Goal: Information Seeking & Learning: Learn about a topic

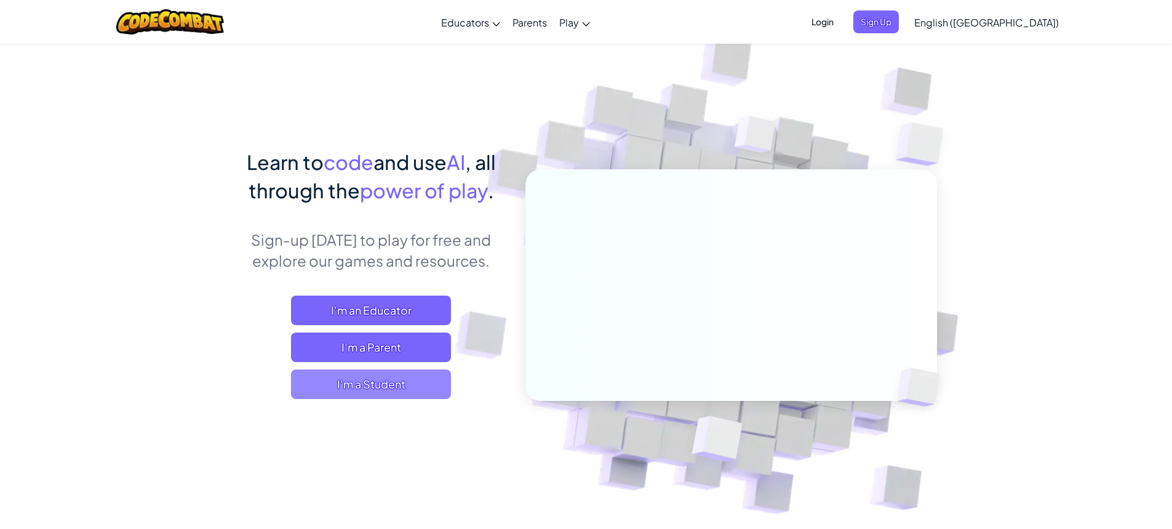
click at [329, 377] on span "I'm a Student" at bounding box center [371, 384] width 160 height 30
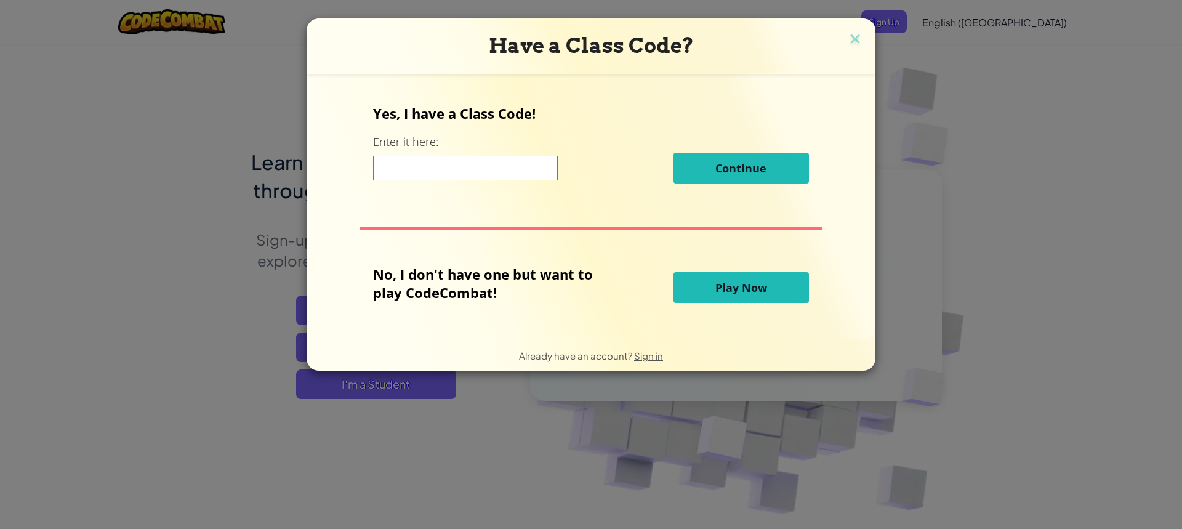
click at [750, 280] on span "Play Now" at bounding box center [741, 287] width 52 height 15
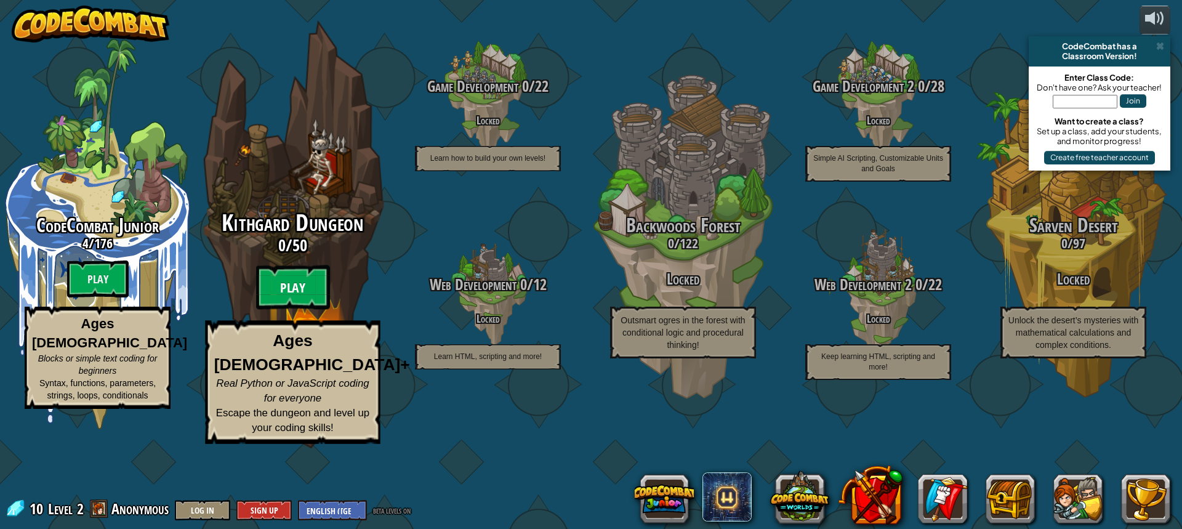
click at [287, 310] on btn "Play" at bounding box center [293, 287] width 74 height 44
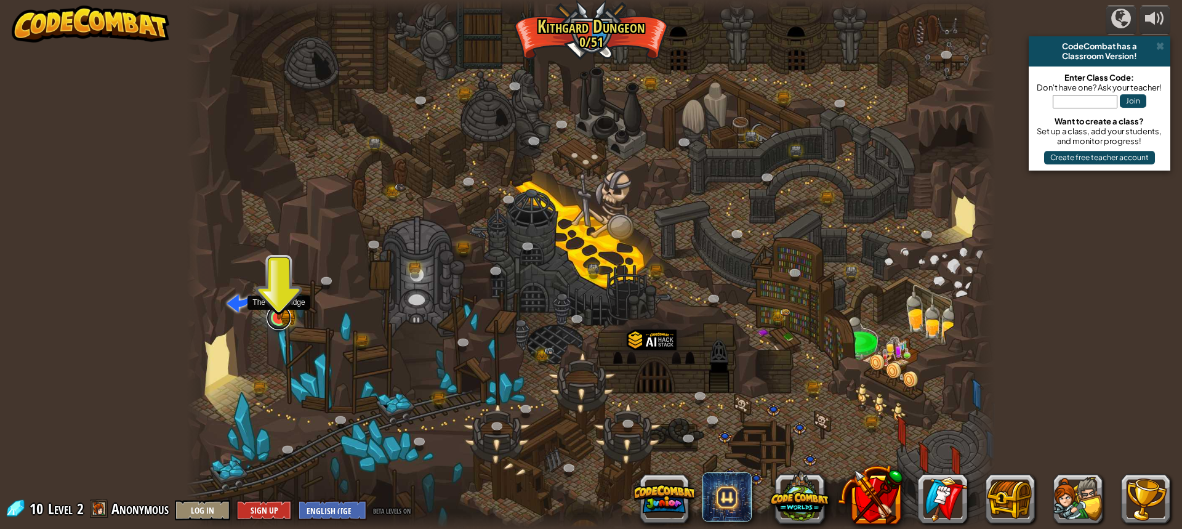
click at [278, 319] on link at bounding box center [278, 317] width 25 height 25
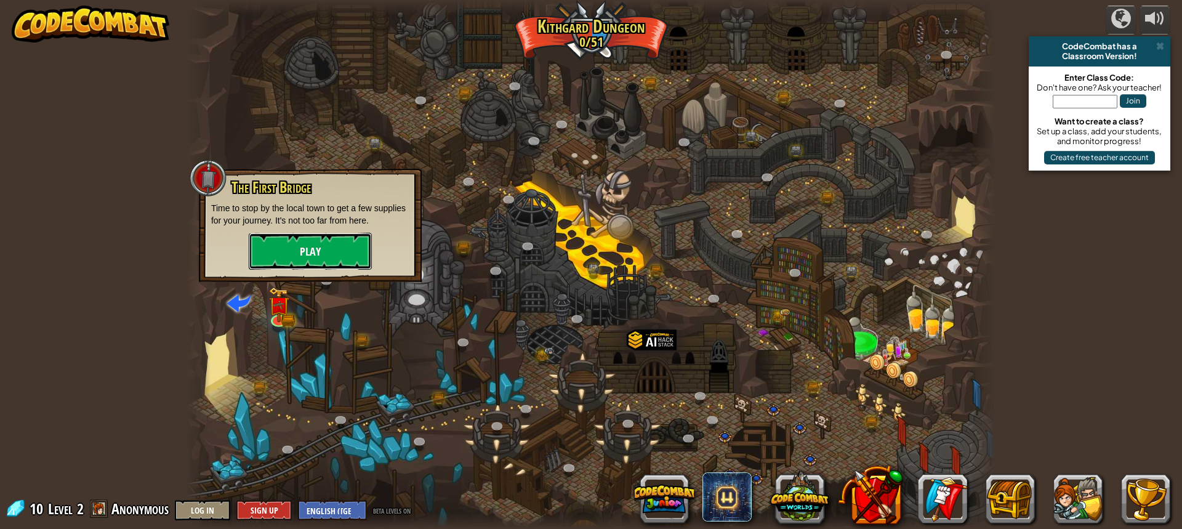
click at [338, 259] on button "Play" at bounding box center [310, 251] width 123 height 37
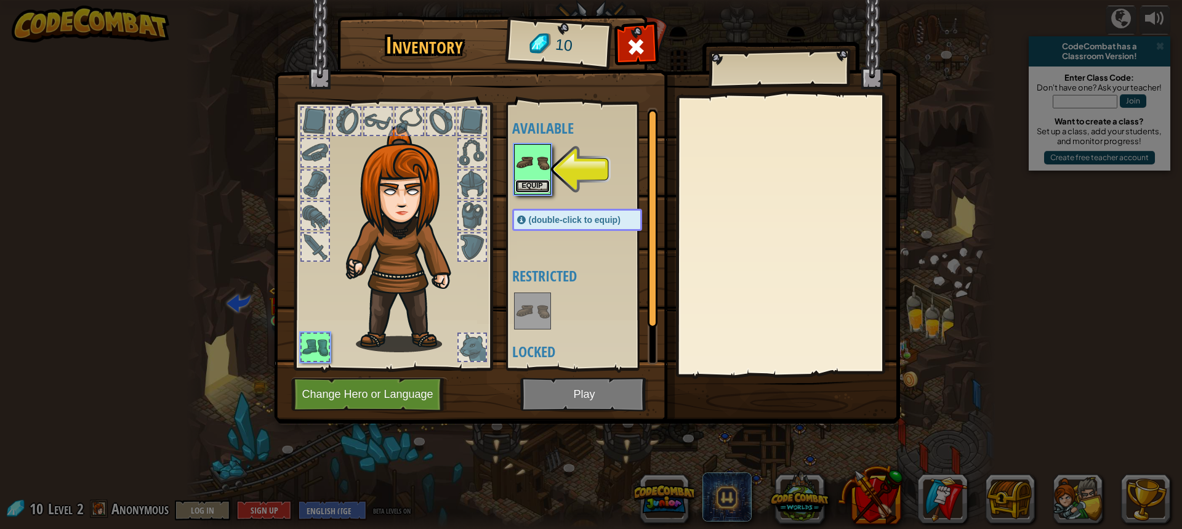
click at [531, 192] on button "Equip" at bounding box center [532, 186] width 34 height 13
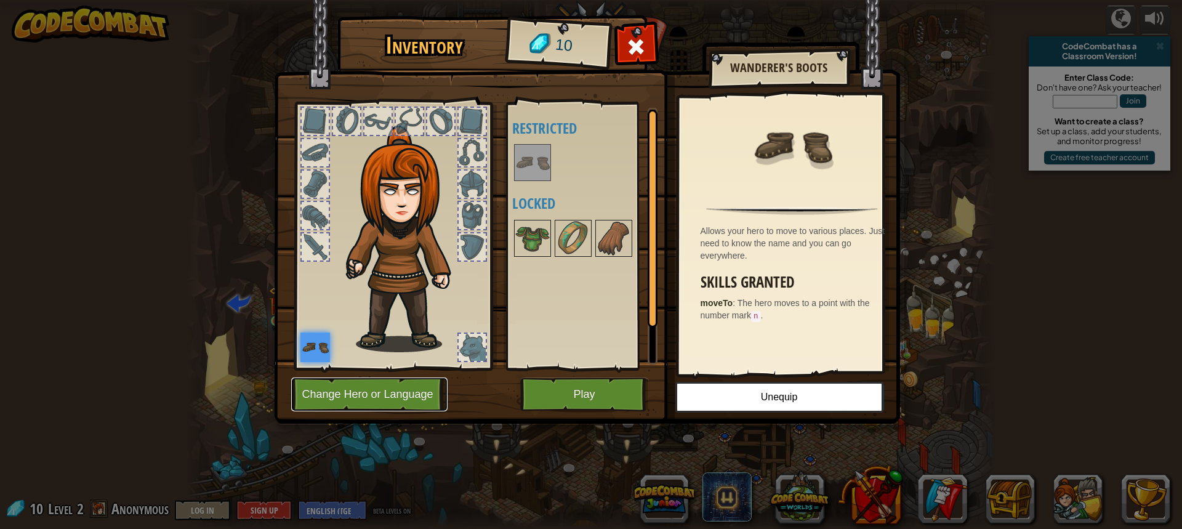
click at [425, 399] on button "Change Hero or Language" at bounding box center [369, 394] width 156 height 34
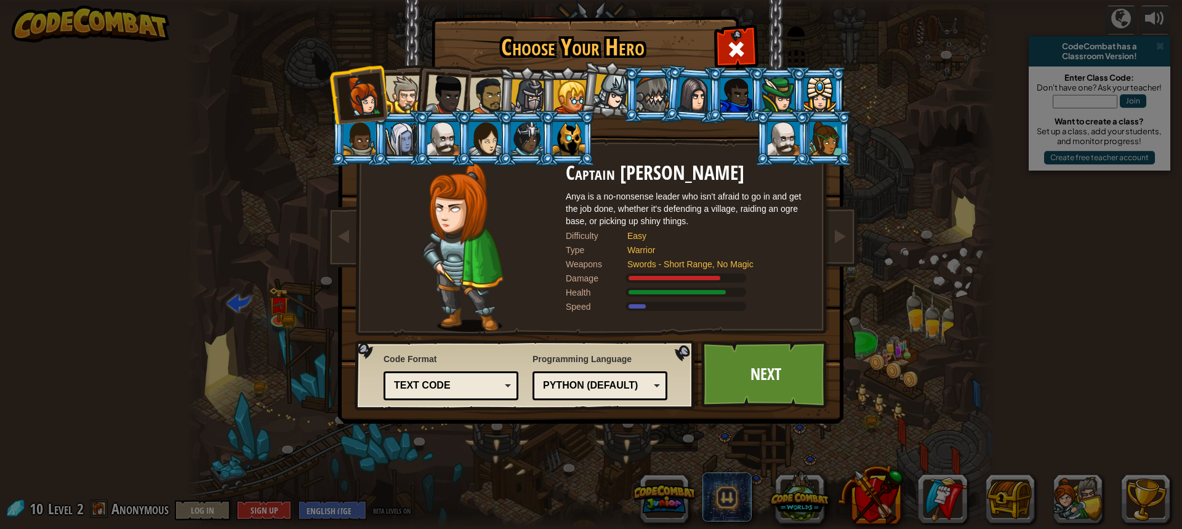
click at [399, 83] on div at bounding box center [404, 95] width 38 height 38
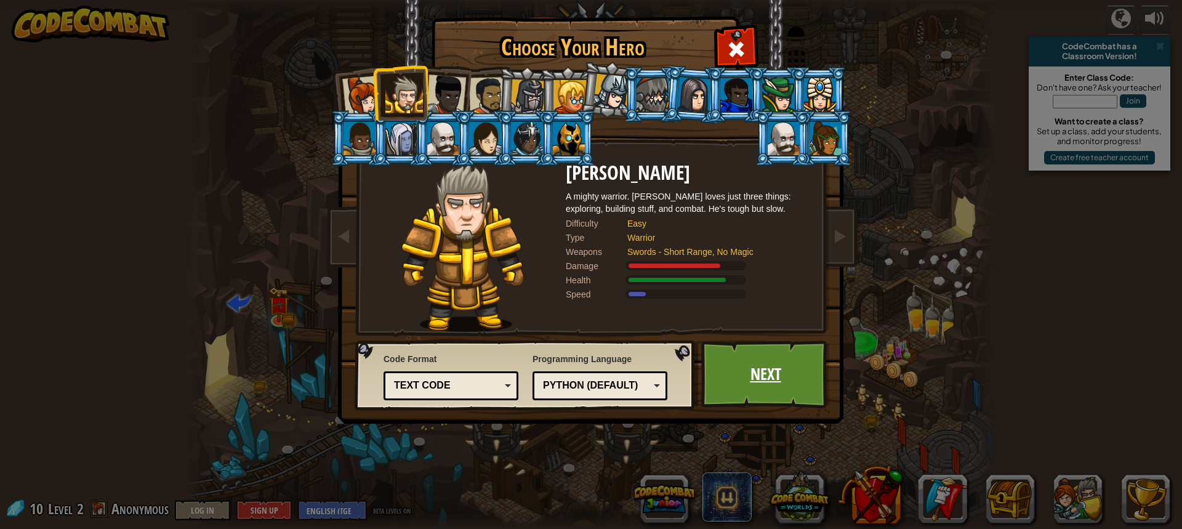
click at [786, 385] on link "Next" at bounding box center [765, 374] width 129 height 68
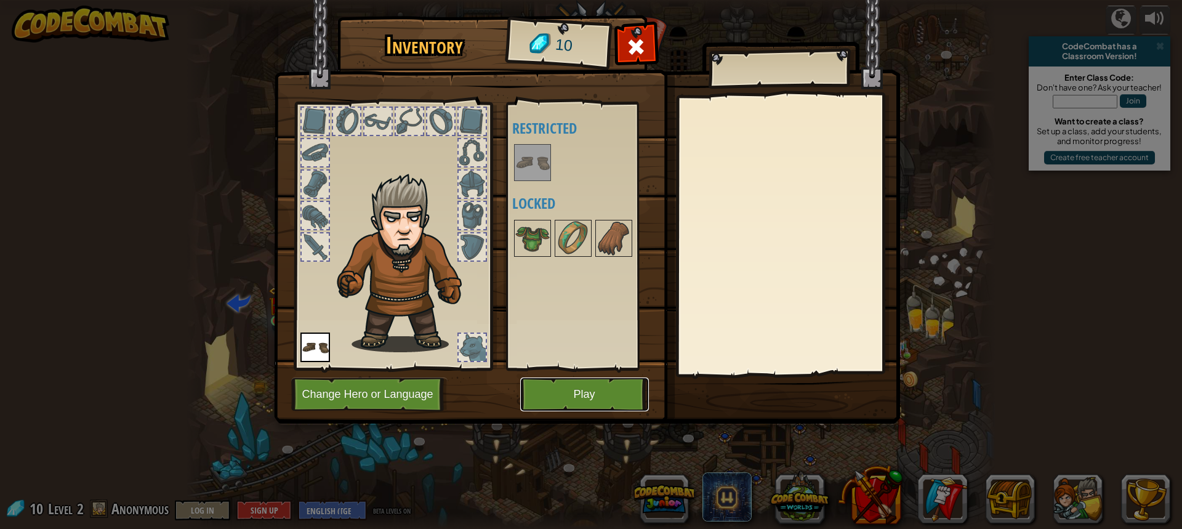
click at [606, 401] on button "Play" at bounding box center [584, 394] width 129 height 34
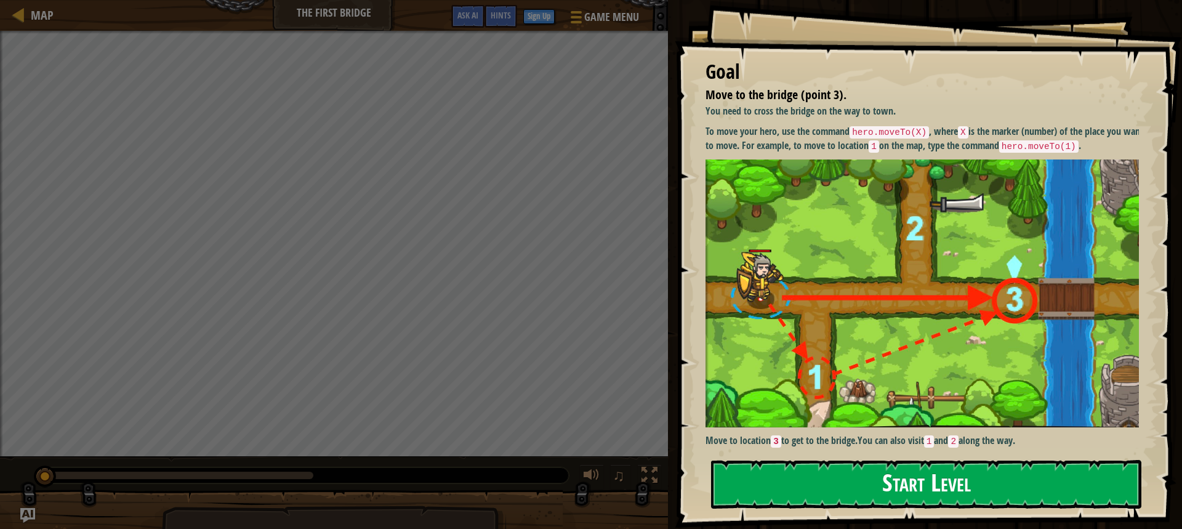
click at [880, 496] on button "Start Level" at bounding box center [926, 484] width 430 height 49
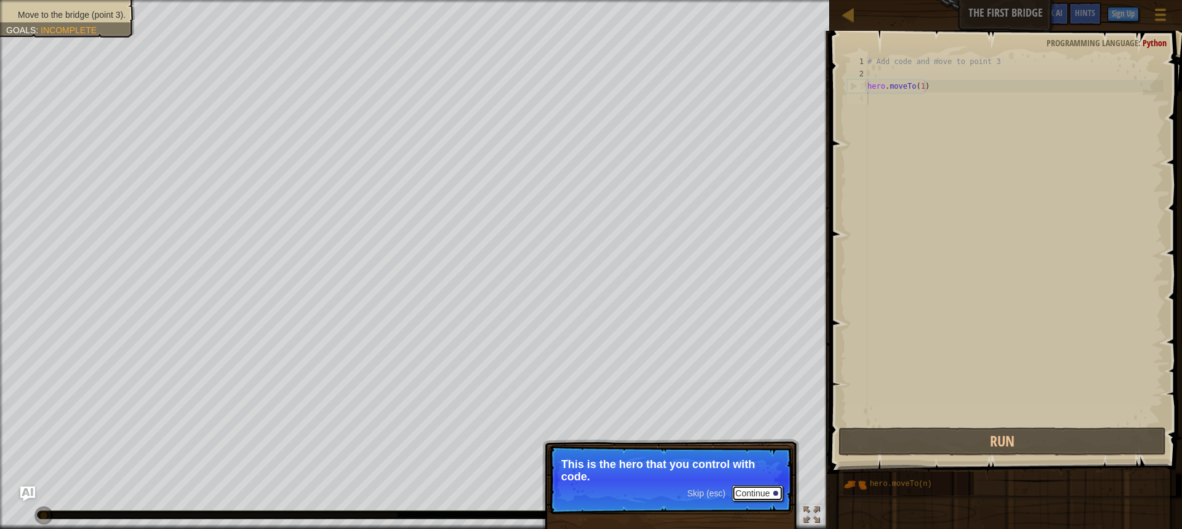
click at [764, 489] on button "Continue" at bounding box center [757, 493] width 51 height 16
click at [763, 487] on p "Skip (esc) Continue Get to the bridge by going to point 3 on the map" at bounding box center [670, 480] width 244 height 70
click at [761, 487] on button "Continue" at bounding box center [757, 494] width 51 height 16
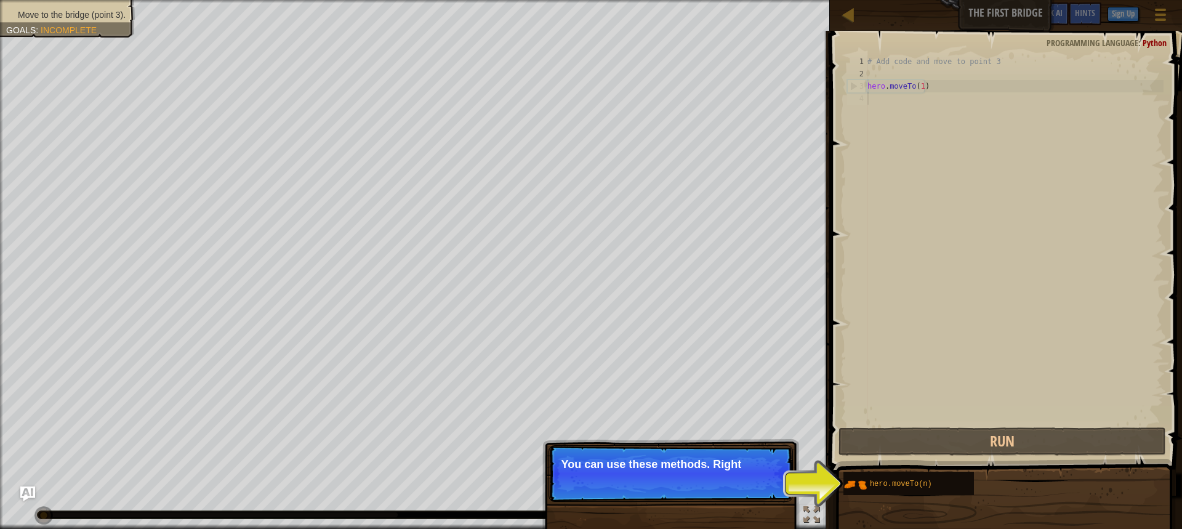
click at [778, 487] on p "Skip (esc) Continue You can use these methods. Right" at bounding box center [670, 473] width 244 height 57
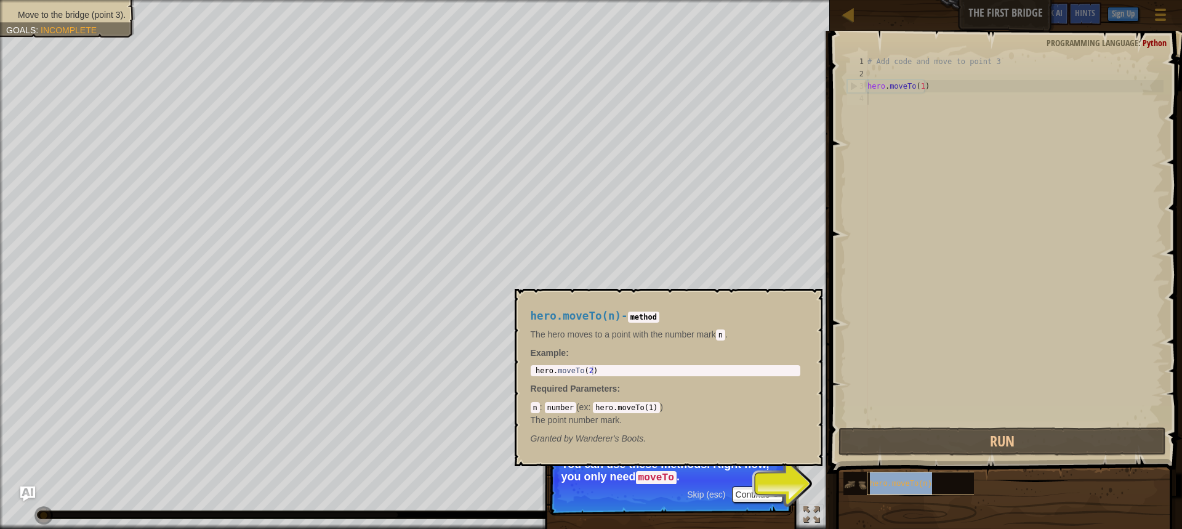
click at [910, 479] on div "hero.moveTo(n)" at bounding box center [926, 482] width 118 height 23
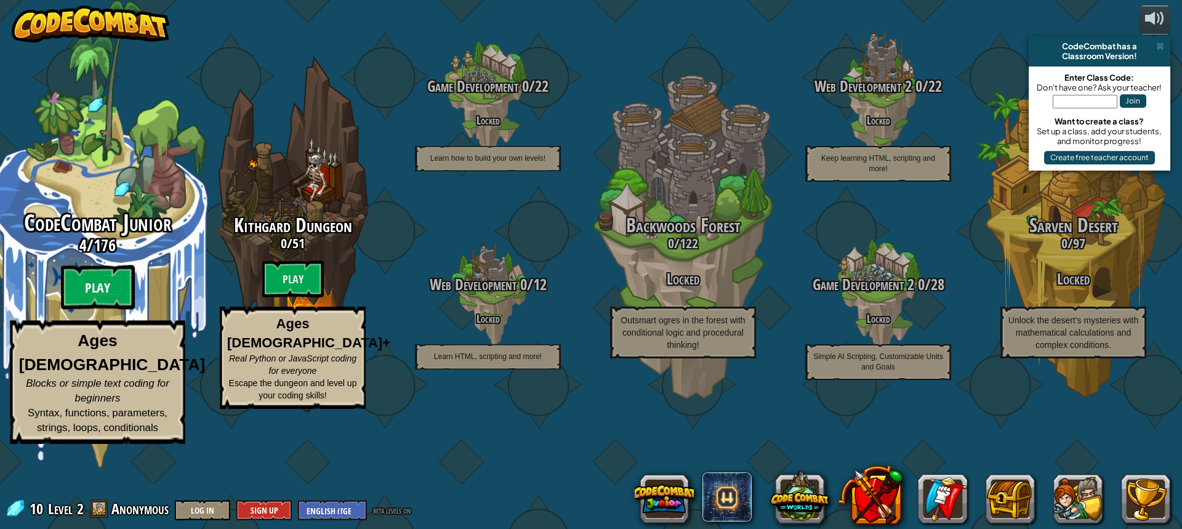
drag, startPoint x: 119, startPoint y: 321, endPoint x: 133, endPoint y: 324, distance: 13.9
click at [133, 310] on btn "Play" at bounding box center [98, 287] width 74 height 44
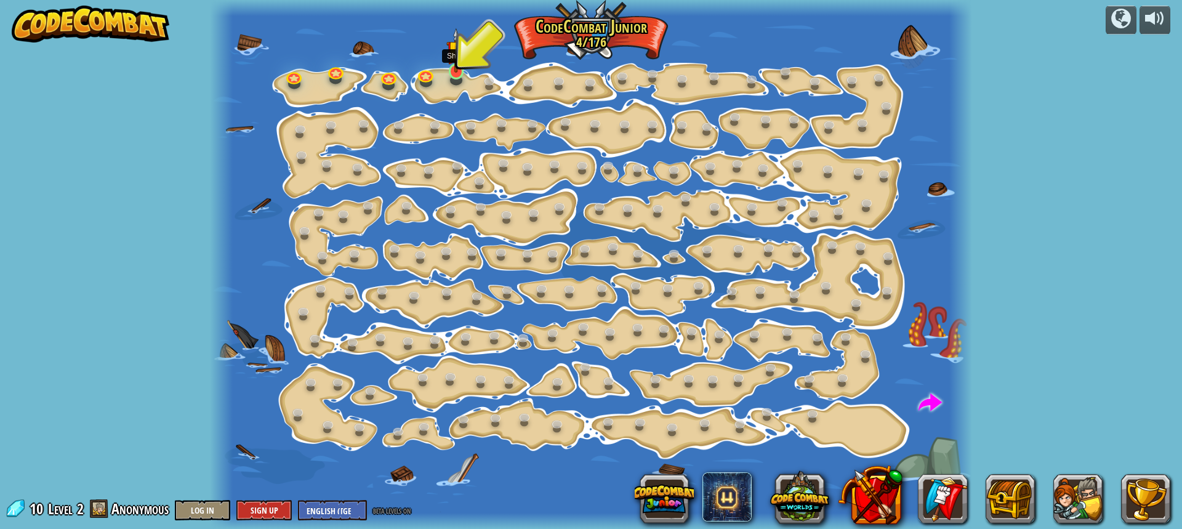
click at [449, 70] on img at bounding box center [456, 50] width 20 height 45
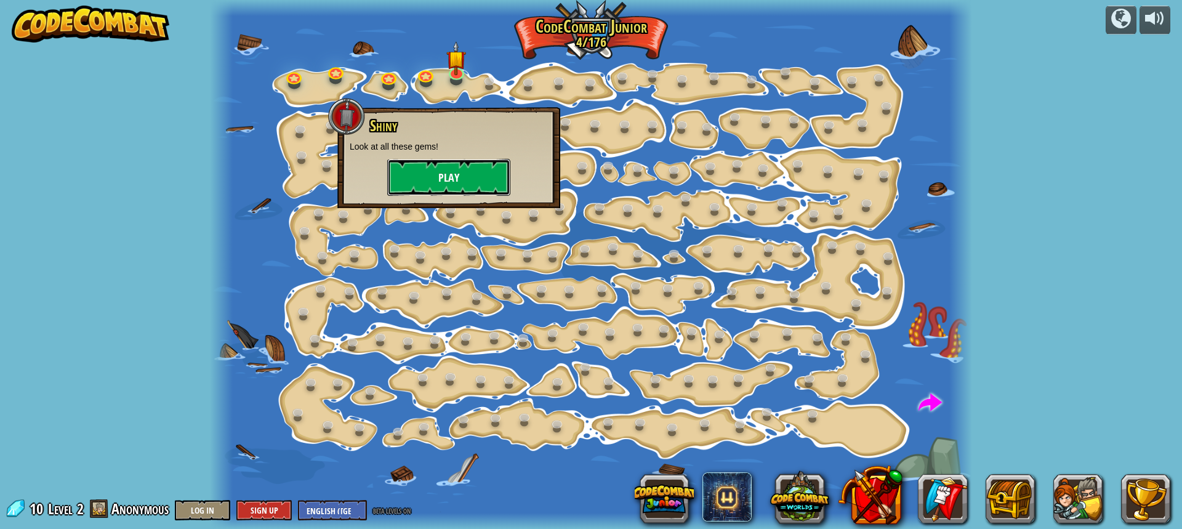
click at [466, 174] on button "Play" at bounding box center [448, 177] width 123 height 37
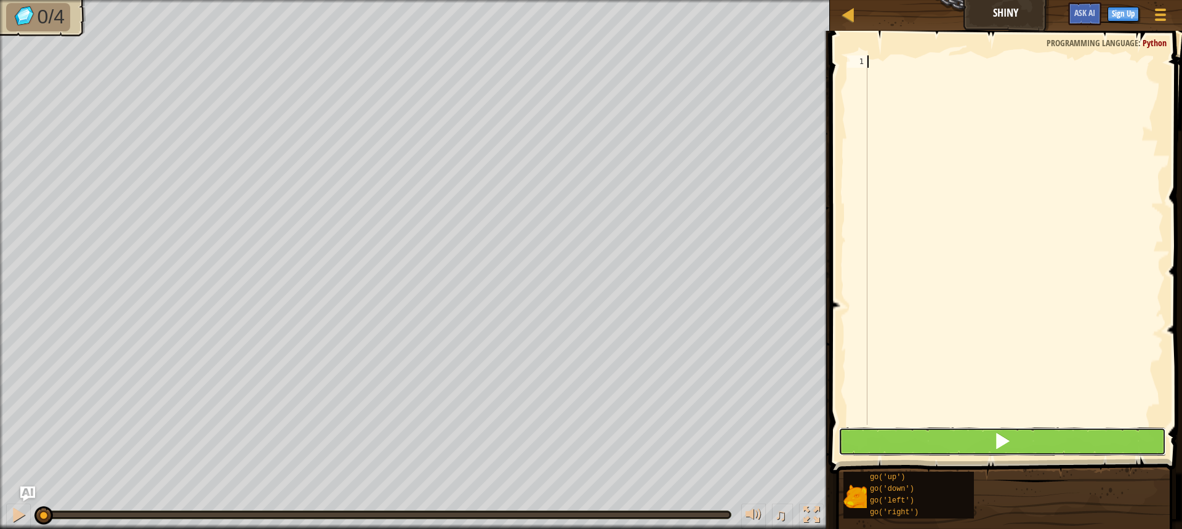
click at [992, 431] on button at bounding box center [1001, 441] width 327 height 28
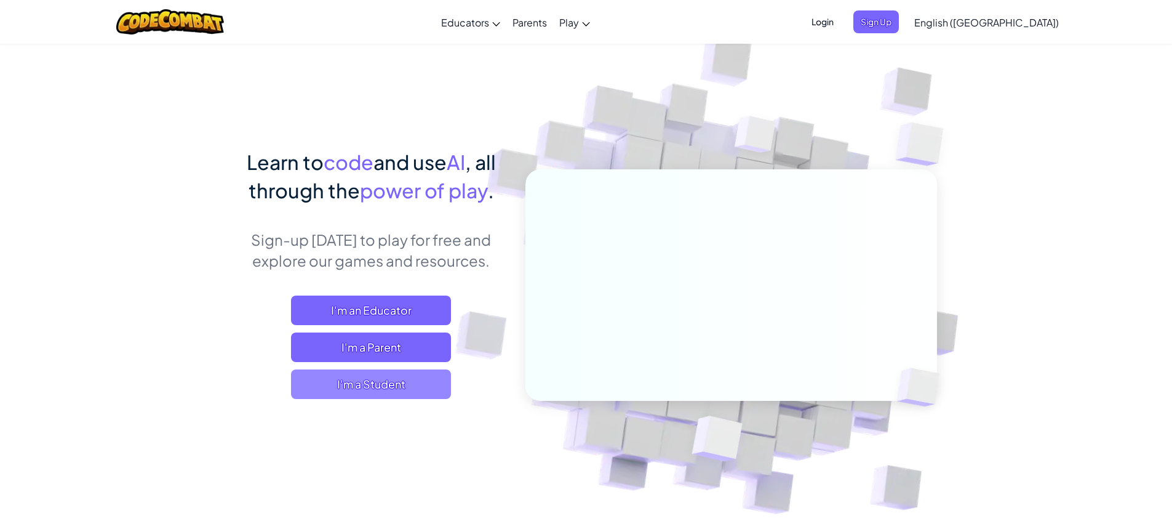
click at [383, 390] on span "I'm a Student" at bounding box center [371, 384] width 160 height 30
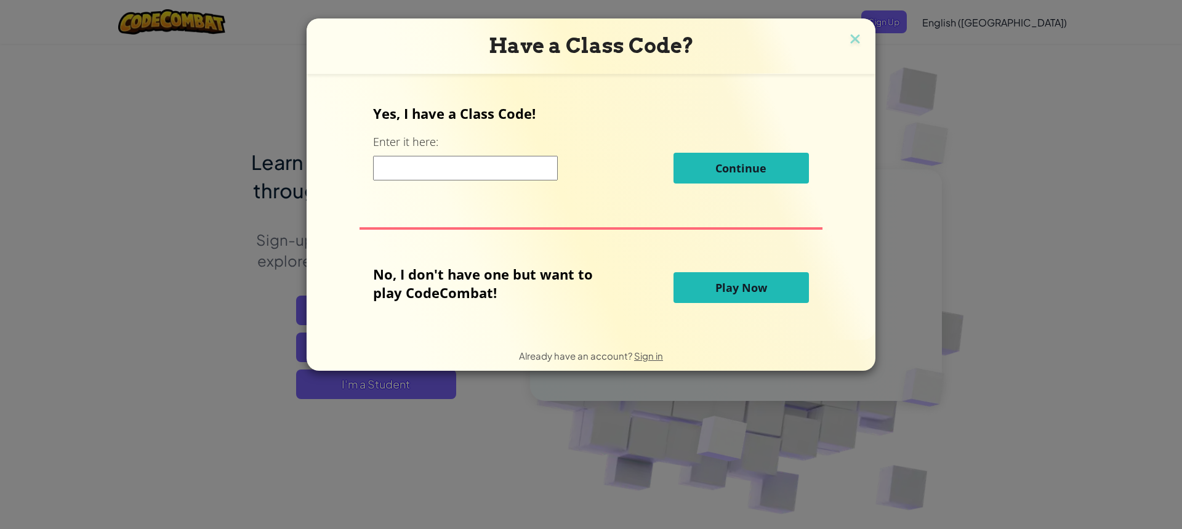
click at [780, 281] on button "Play Now" at bounding box center [740, 287] width 135 height 31
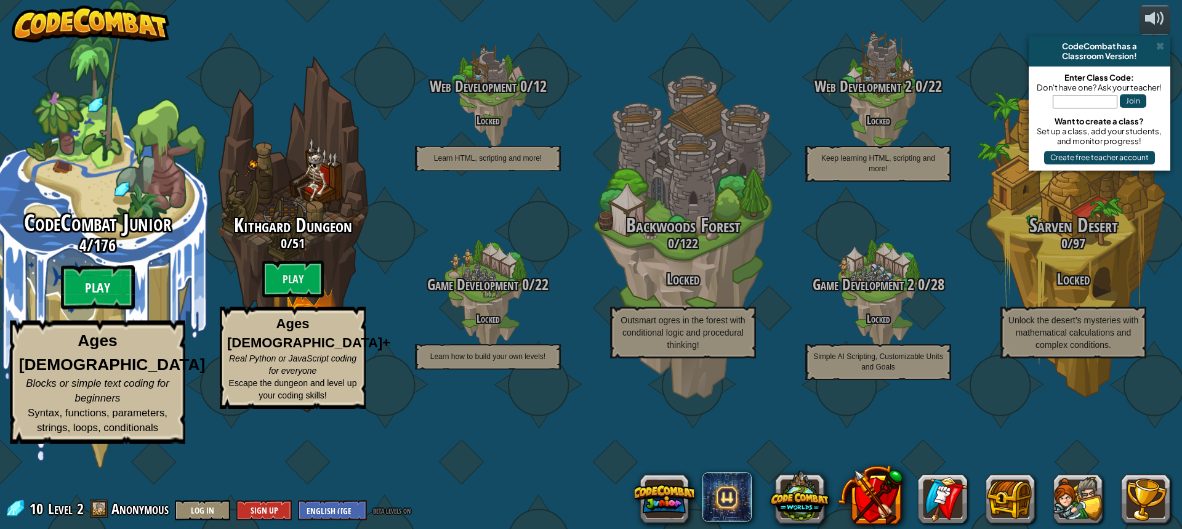
click at [116, 310] on btn "Play" at bounding box center [98, 287] width 74 height 44
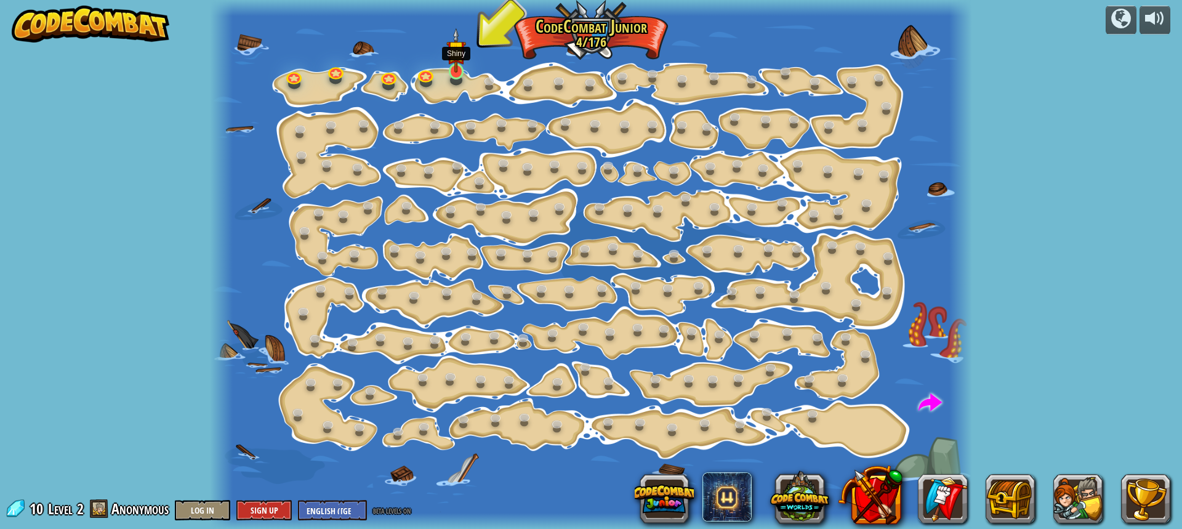
drag, startPoint x: 455, startPoint y: 58, endPoint x: 463, endPoint y: 60, distance: 9.0
click at [455, 58] on img at bounding box center [456, 50] width 20 height 45
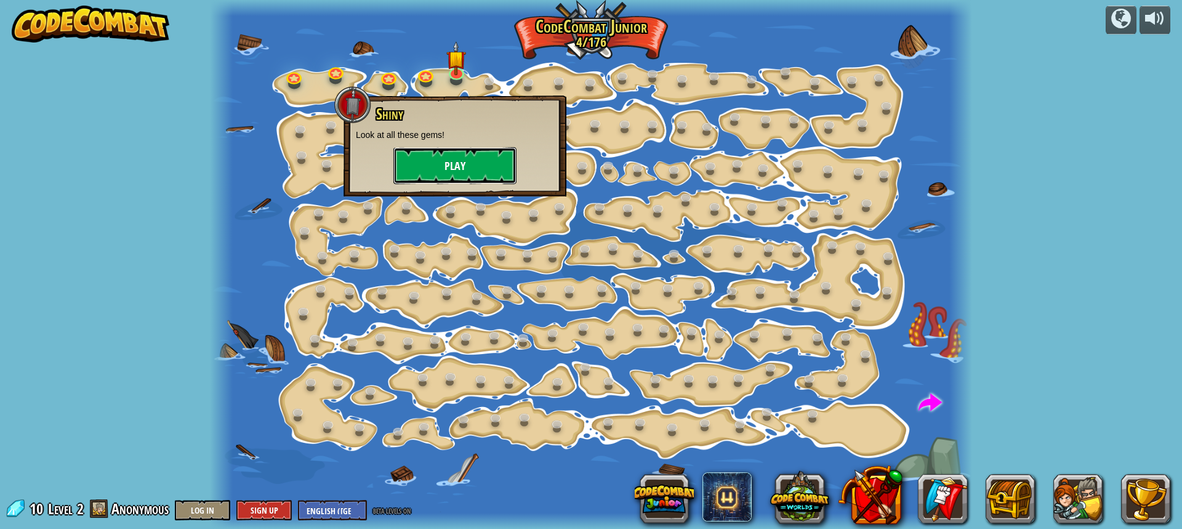
drag, startPoint x: 487, startPoint y: 164, endPoint x: 489, endPoint y: 177, distance: 12.4
click at [489, 177] on button "Play" at bounding box center [454, 165] width 123 height 37
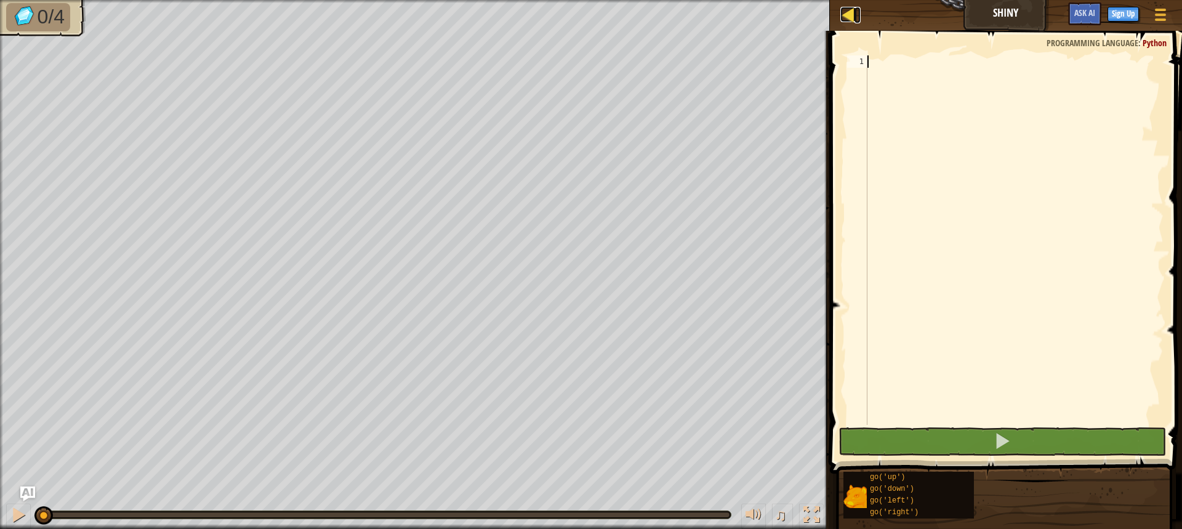
click at [849, 17] on div at bounding box center [847, 14] width 15 height 15
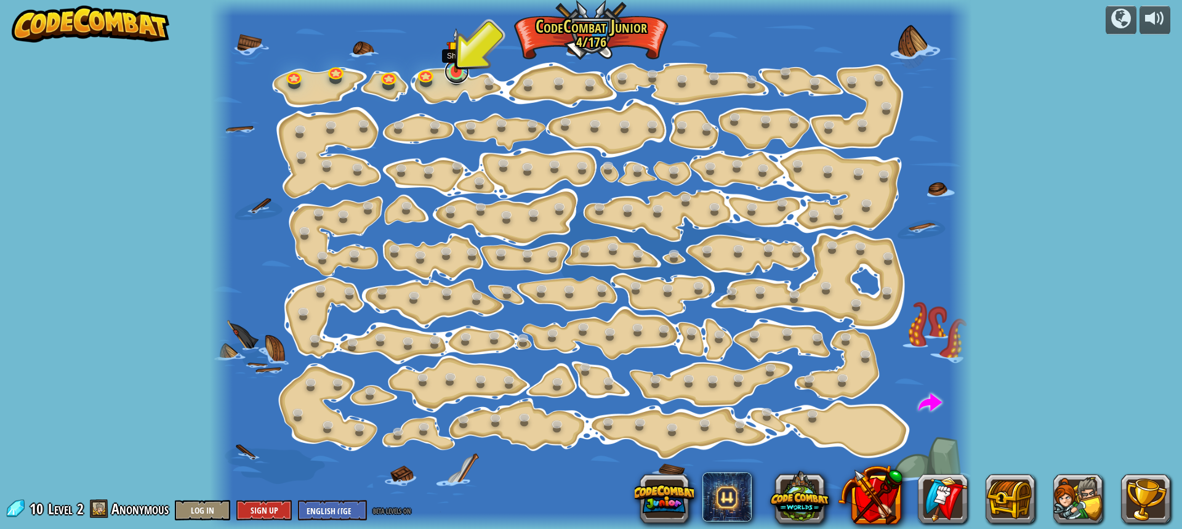
click at [458, 73] on link at bounding box center [456, 71] width 25 height 25
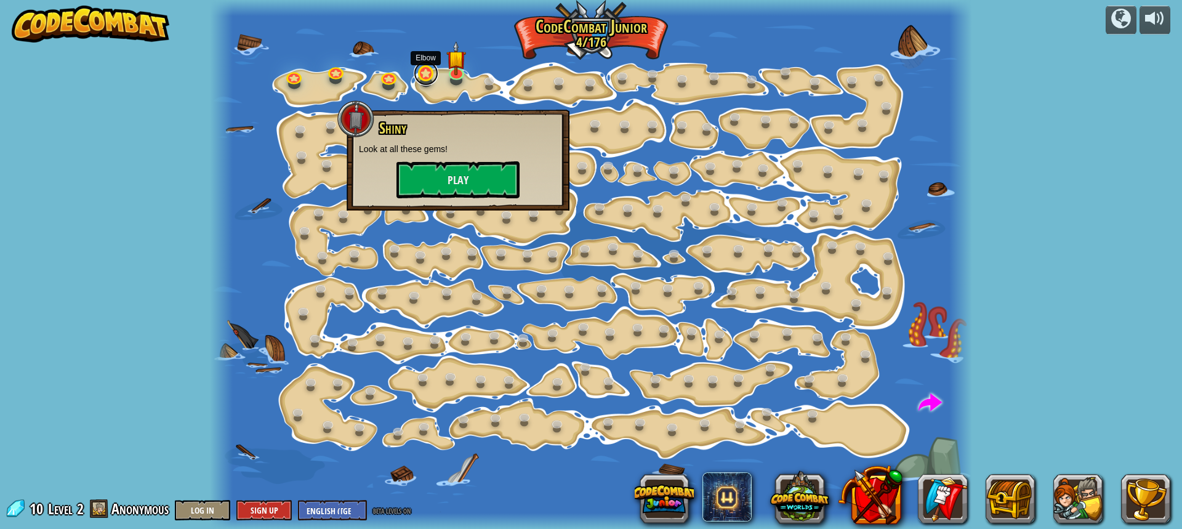
click at [425, 71] on link at bounding box center [426, 73] width 25 height 25
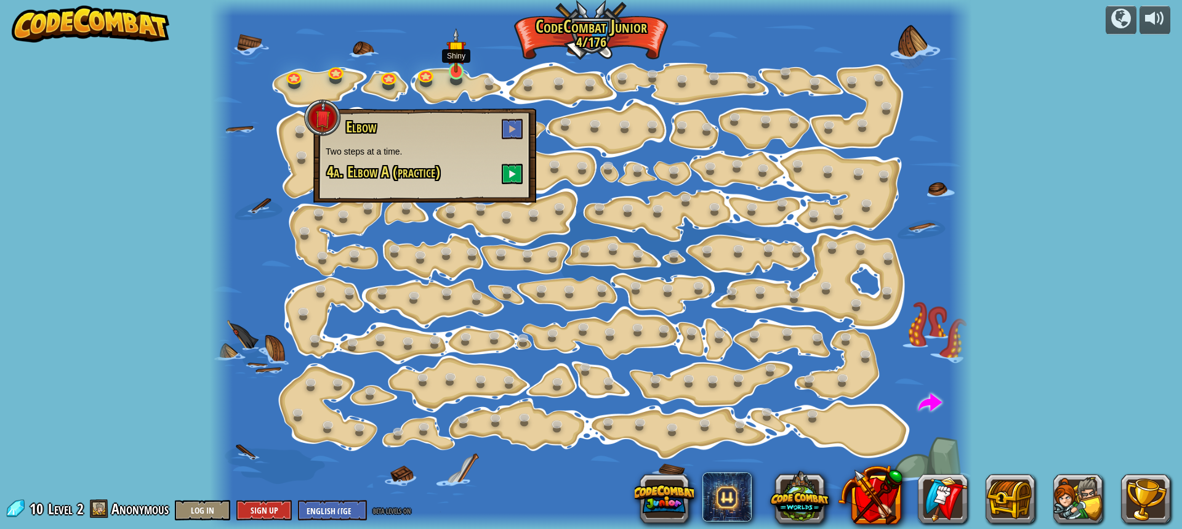
click at [459, 70] on img at bounding box center [456, 50] width 20 height 45
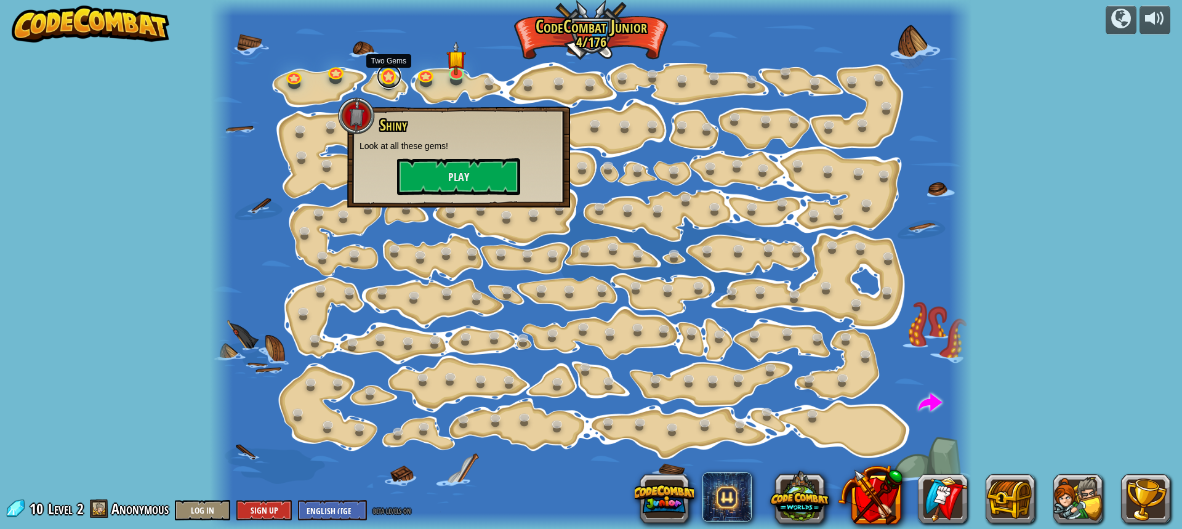
click at [396, 82] on link at bounding box center [389, 76] width 25 height 25
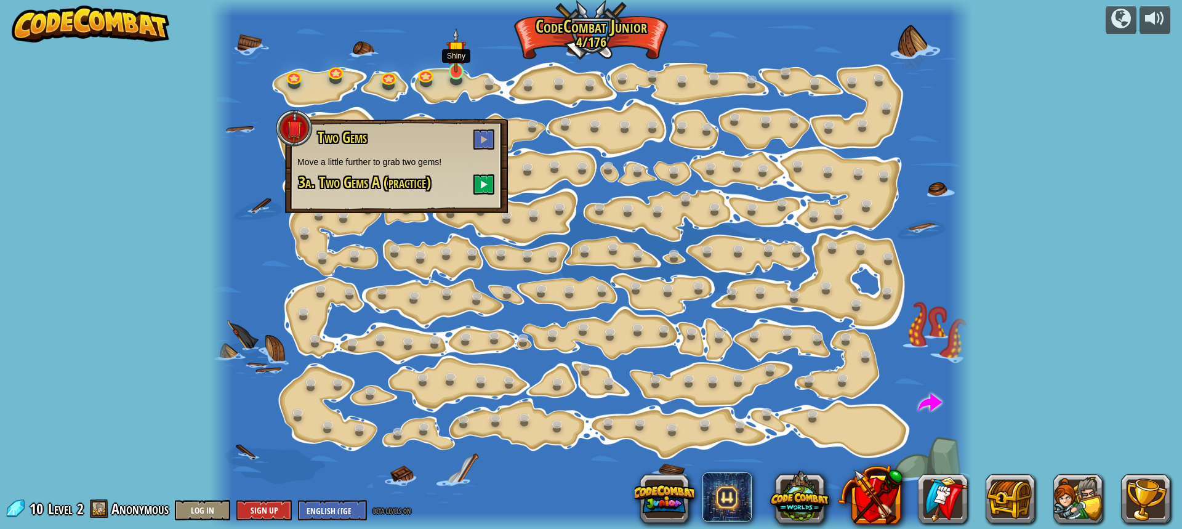
click at [460, 68] on img at bounding box center [456, 50] width 20 height 45
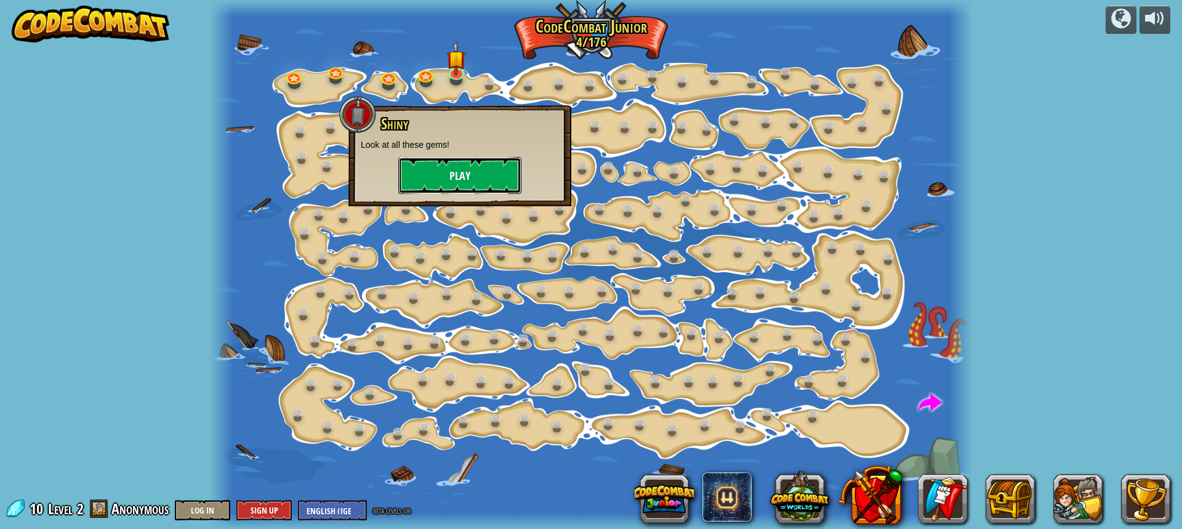
click at [469, 170] on button "Play" at bounding box center [459, 175] width 123 height 37
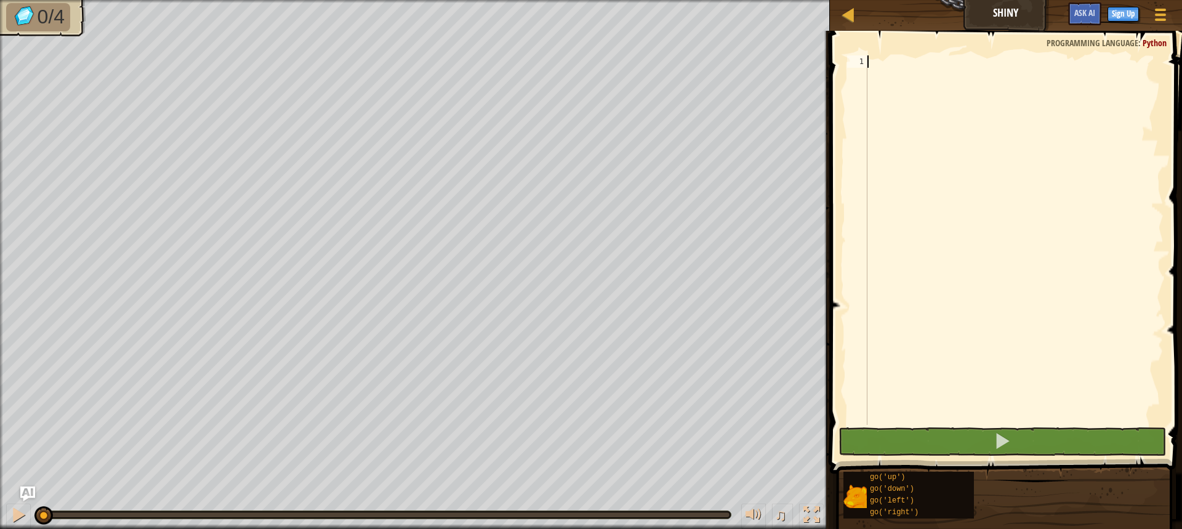
type textarea "'"
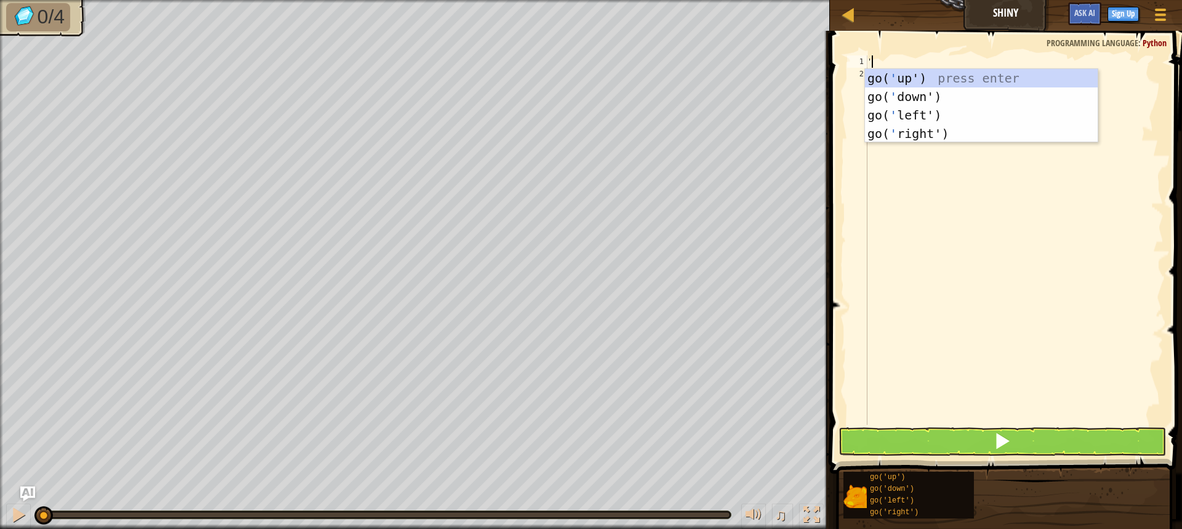
scroll to position [6, 0]
click at [949, 109] on div "go( ' up') press enter go( ' down') press enter go( ' left') press enter go( ' …" at bounding box center [981, 124] width 233 height 111
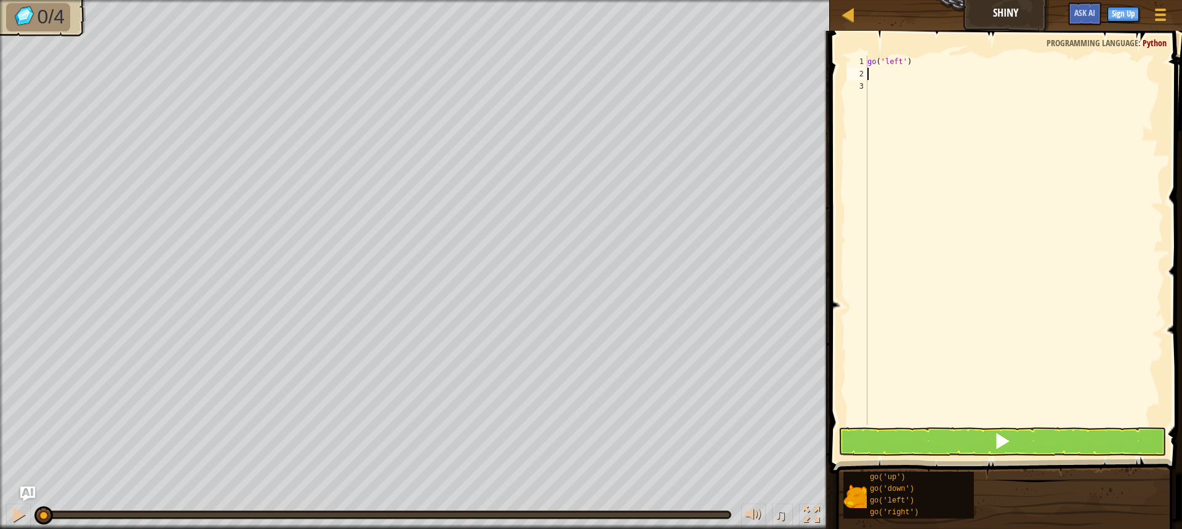
type textarea "l"
drag, startPoint x: 916, startPoint y: 82, endPoint x: 930, endPoint y: 84, distance: 14.4
click at [930, 84] on div "go(' l eft') press enter" at bounding box center [981, 108] width 233 height 55
type textarea "f"
type textarea "g"
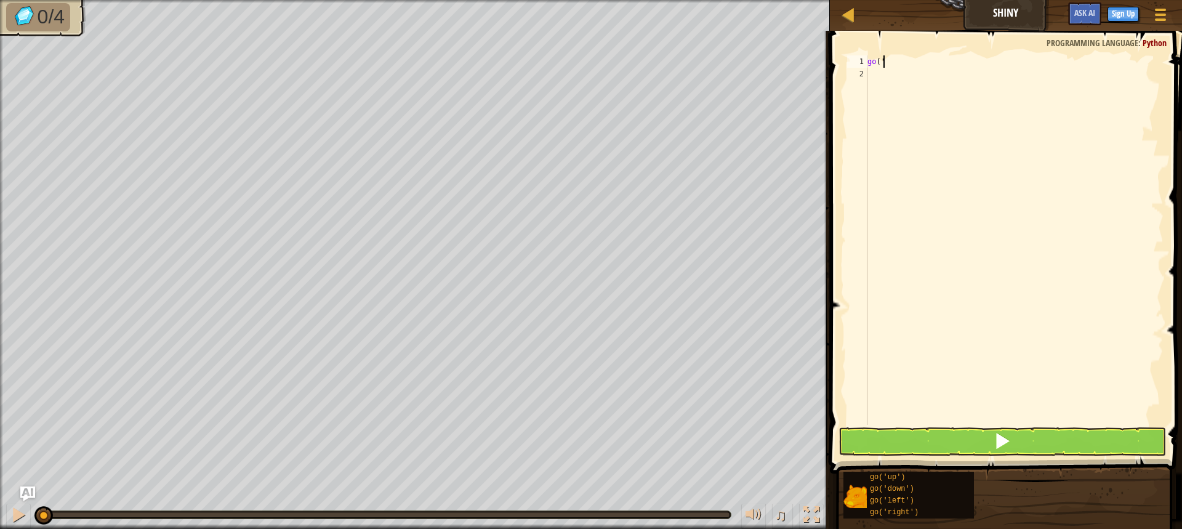
type textarea "g"
type textarea "l"
click at [901, 78] on div "go(' l eft') press enter" at bounding box center [981, 96] width 233 height 55
type textarea "l"
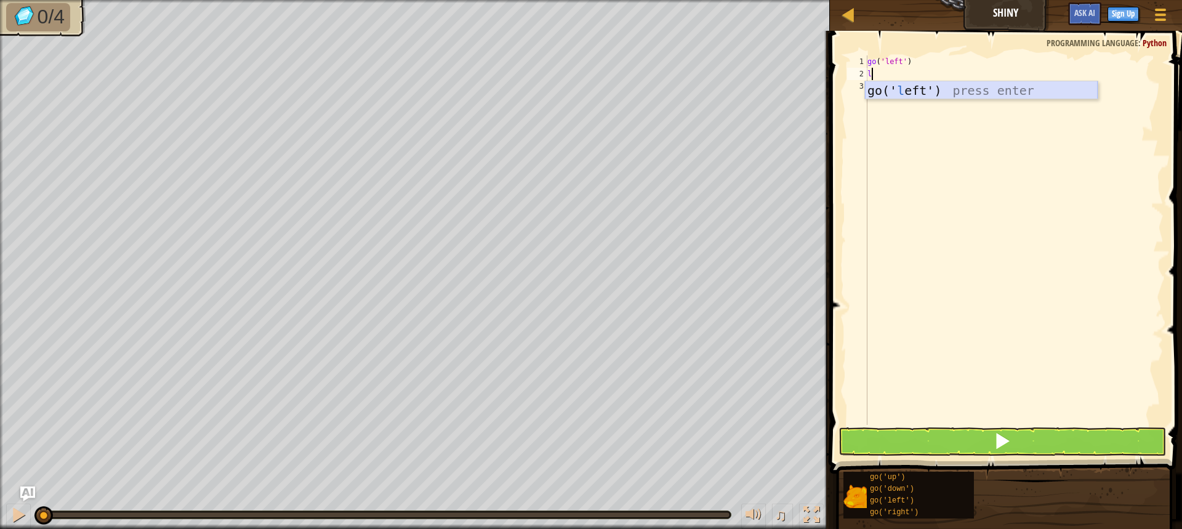
click at [906, 88] on div "go(' l eft') press enter" at bounding box center [981, 108] width 233 height 55
type textarea "u"
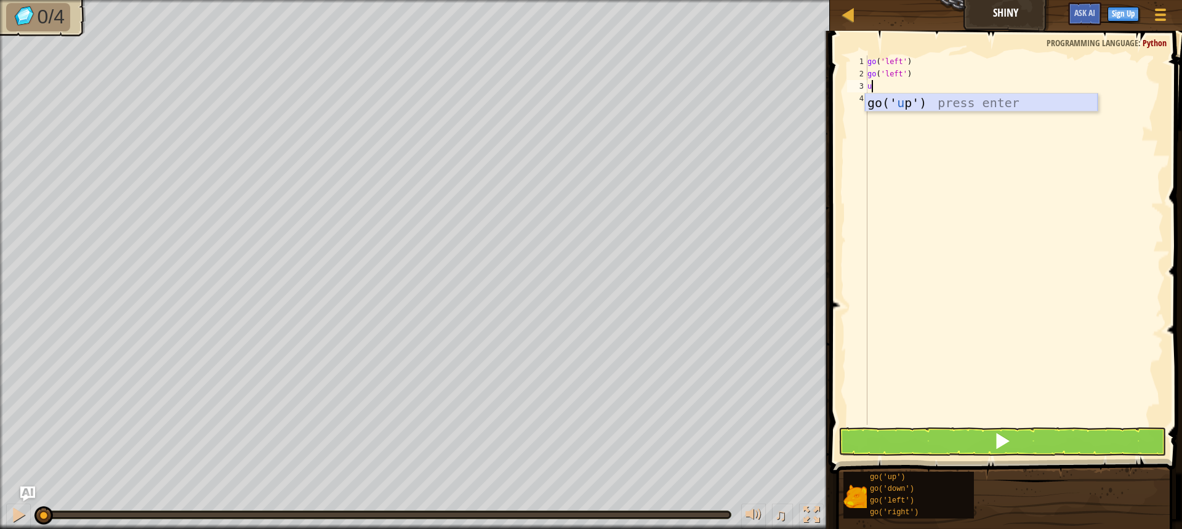
click at [890, 96] on div "go(' u p') press enter" at bounding box center [981, 121] width 233 height 55
click at [890, 96] on div "go ( 'left' ) go ( 'left' ) go ( 'up' ) u" at bounding box center [1014, 252] width 298 height 394
type textarea "u"
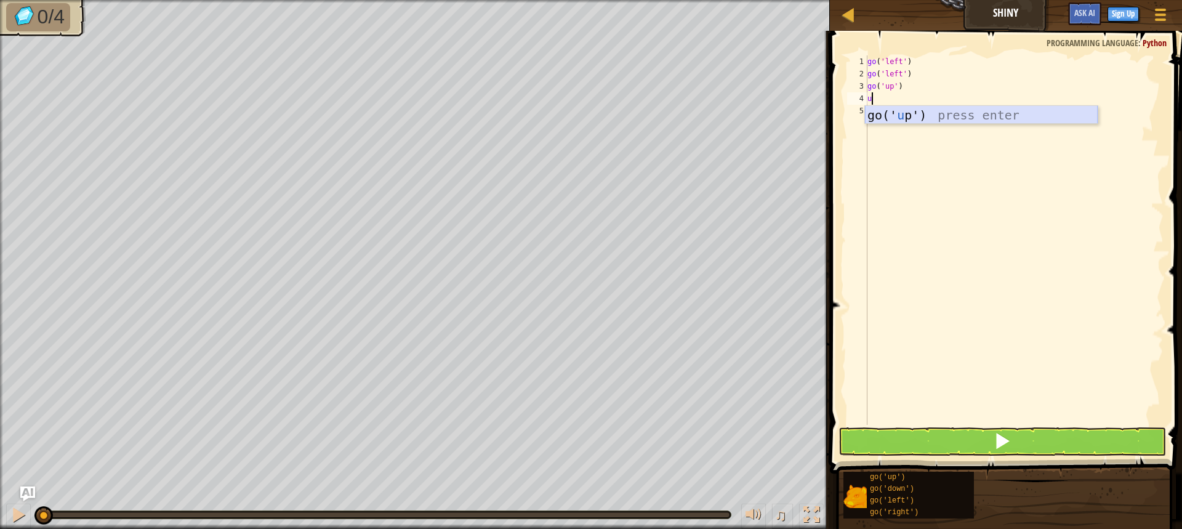
click at [898, 117] on div "go(' u p') press enter" at bounding box center [981, 133] width 233 height 55
type textarea "l"
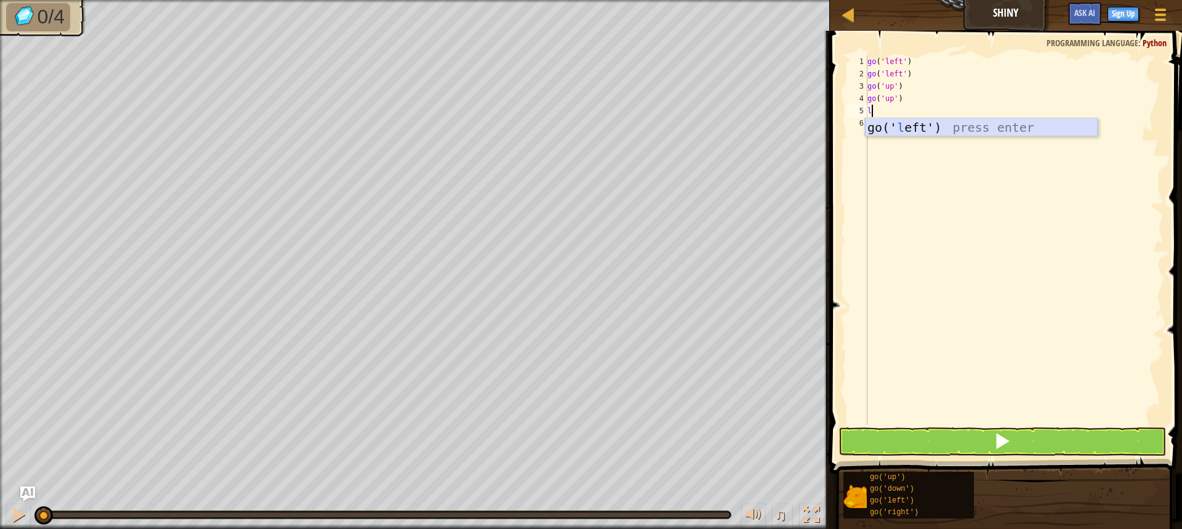
click at [900, 122] on div "go(' l eft') press enter" at bounding box center [981, 145] width 233 height 55
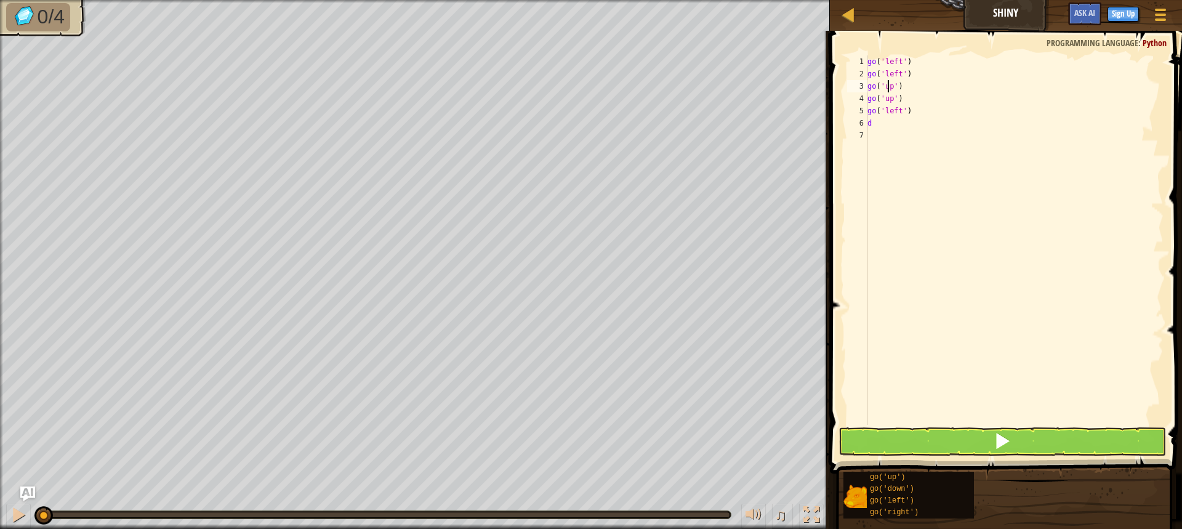
click at [887, 87] on div "go ( 'left' ) go ( 'left' ) go ( 'up' ) go ( 'up' ) go ( 'left' ) d" at bounding box center [1014, 252] width 298 height 394
click at [903, 89] on div "go ( 'left' ) go ( 'left' ) go ( 'up' ) go ( 'up' ) go ( 'left' ) d" at bounding box center [1014, 252] width 298 height 394
type textarea "g"
click at [914, 98] on div "go ( 'left' ) go ( 'left' ) go ( 'up' ) go ( 'left' ) d" at bounding box center [1014, 252] width 298 height 394
type textarea "g"
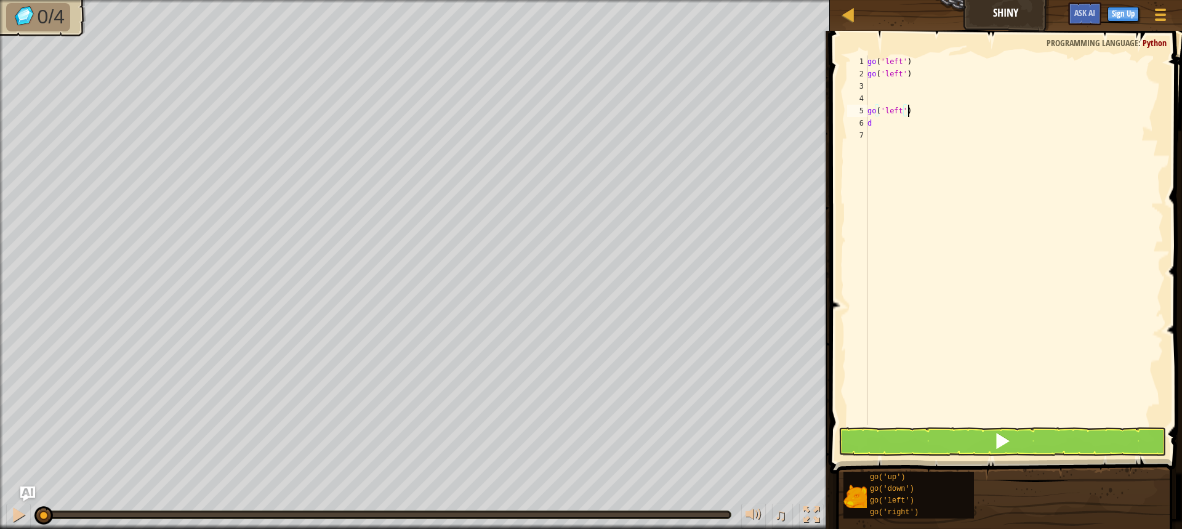
click at [925, 111] on div "go ( 'left' ) go ( 'left' ) go ( 'left' ) d" at bounding box center [1014, 252] width 298 height 394
type textarea "g"
click at [895, 127] on div "go ( 'left' ) go ( 'left' ) d" at bounding box center [1014, 252] width 298 height 394
type textarea "d"
click at [882, 82] on div "go ( 'left' ) go ( 'left' )" at bounding box center [1014, 252] width 298 height 394
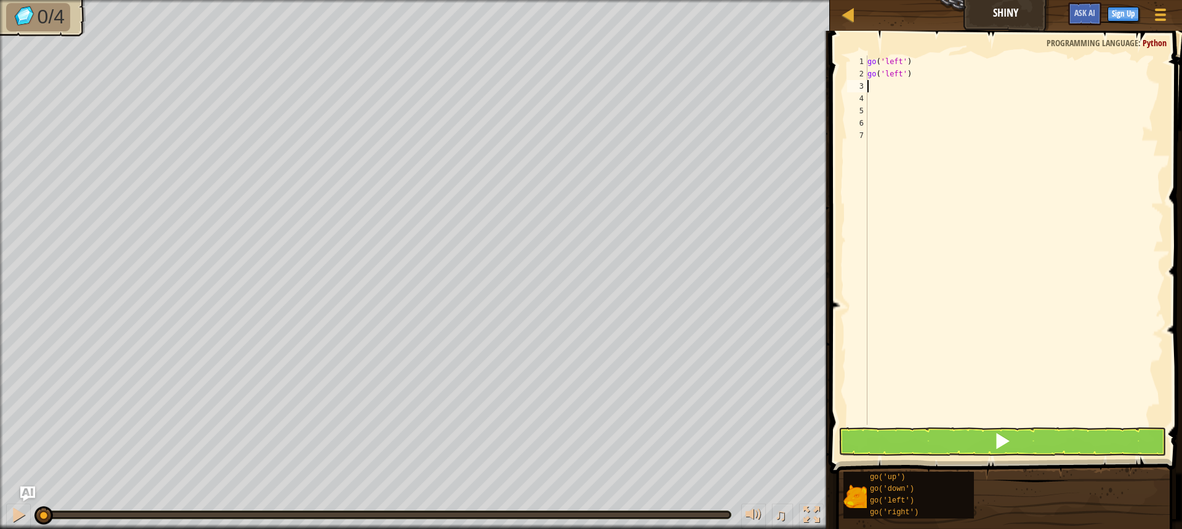
type textarea "l"
click at [915, 100] on div "go(' l eft') press enter" at bounding box center [981, 121] width 233 height 55
type textarea "l"
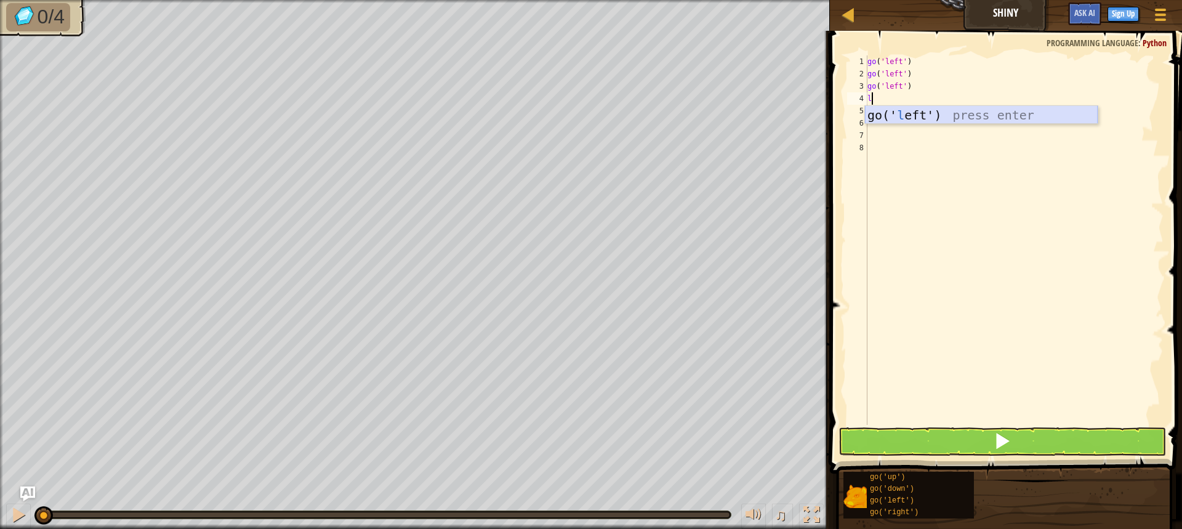
click at [915, 113] on div "go(' l eft') press enter" at bounding box center [981, 133] width 233 height 55
type textarea "d"
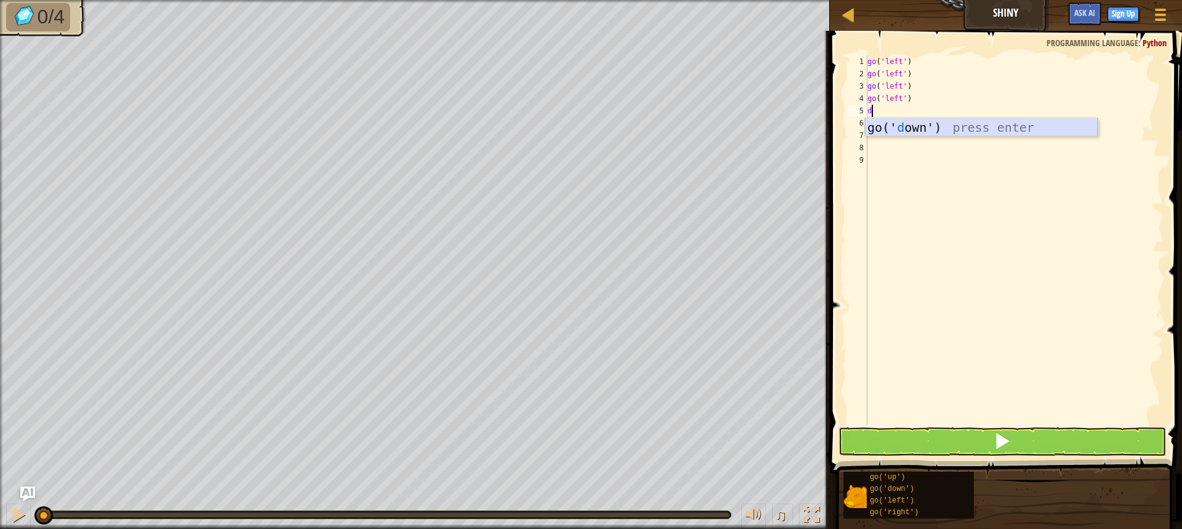
click at [891, 127] on div "go(' d own') press enter" at bounding box center [981, 145] width 233 height 55
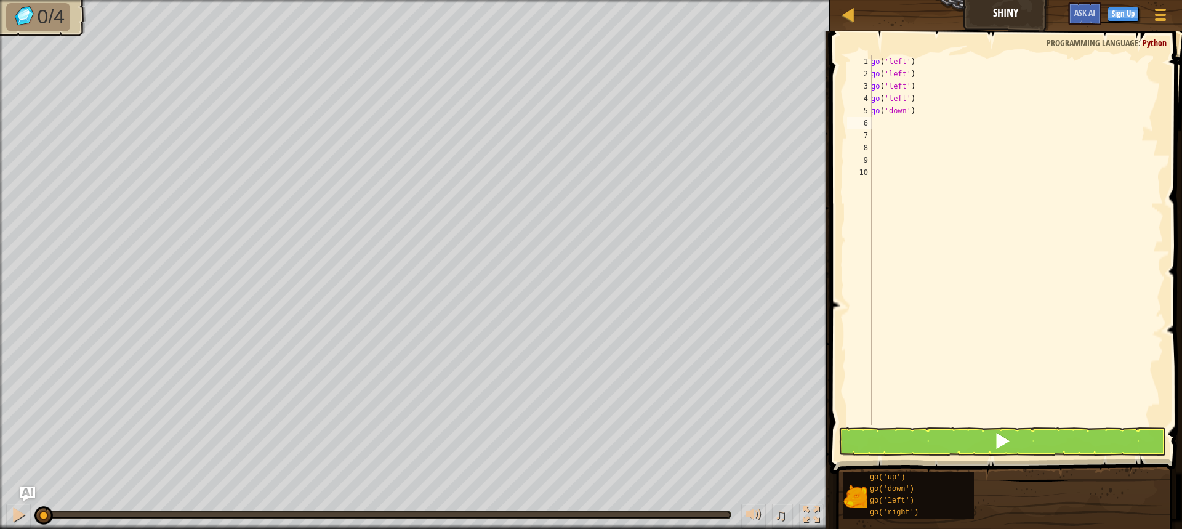
type textarea "d"
click at [892, 138] on div "go(' d own') press enter" at bounding box center [984, 157] width 233 height 55
type textarea "r"
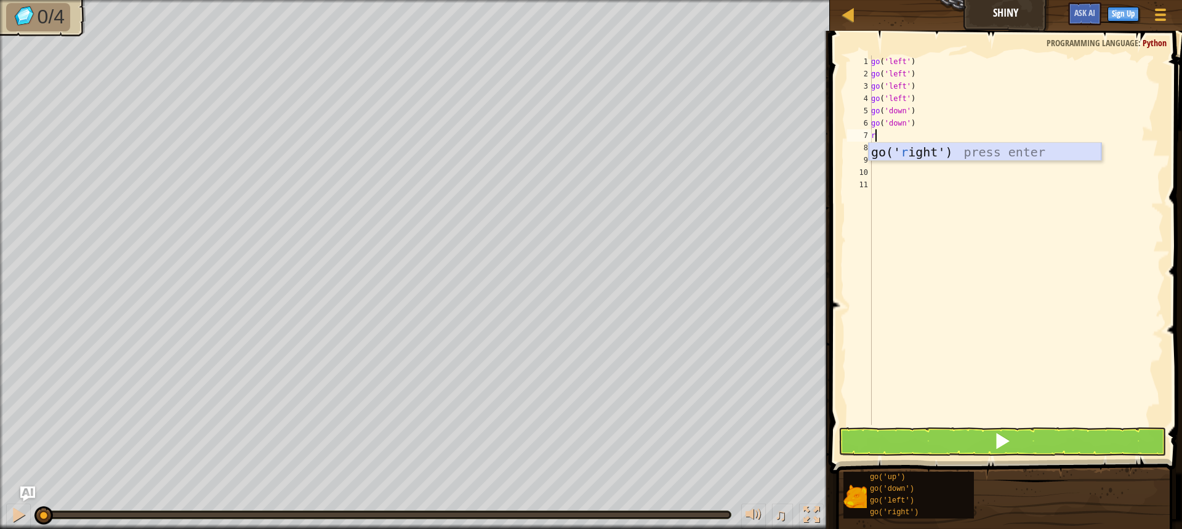
click at [899, 151] on div "go(' r ight') press enter" at bounding box center [984, 170] width 233 height 55
type textarea "r"
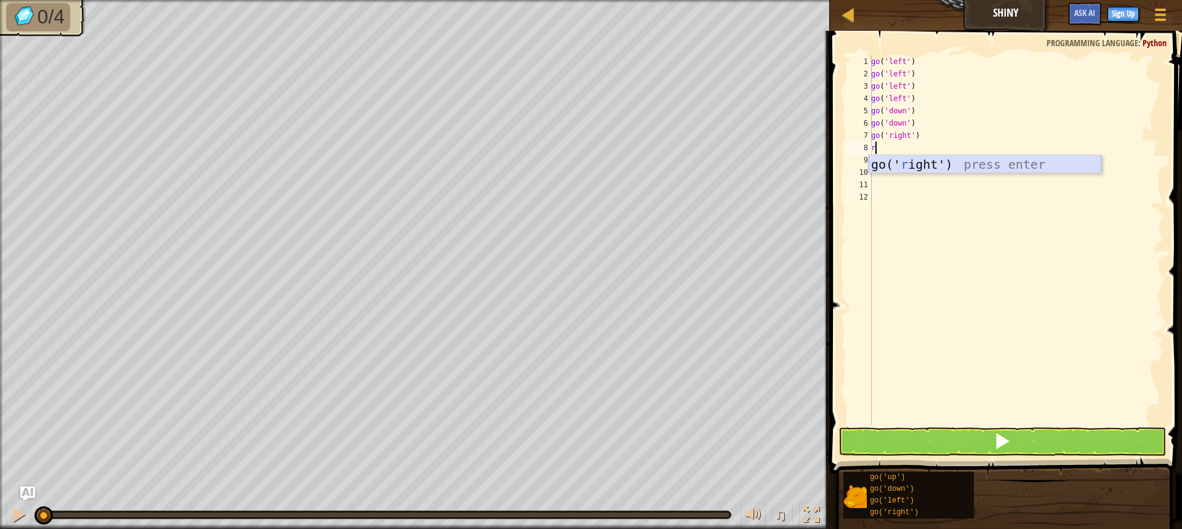
click at [893, 168] on div "go(' r ight') press enter" at bounding box center [984, 182] width 233 height 55
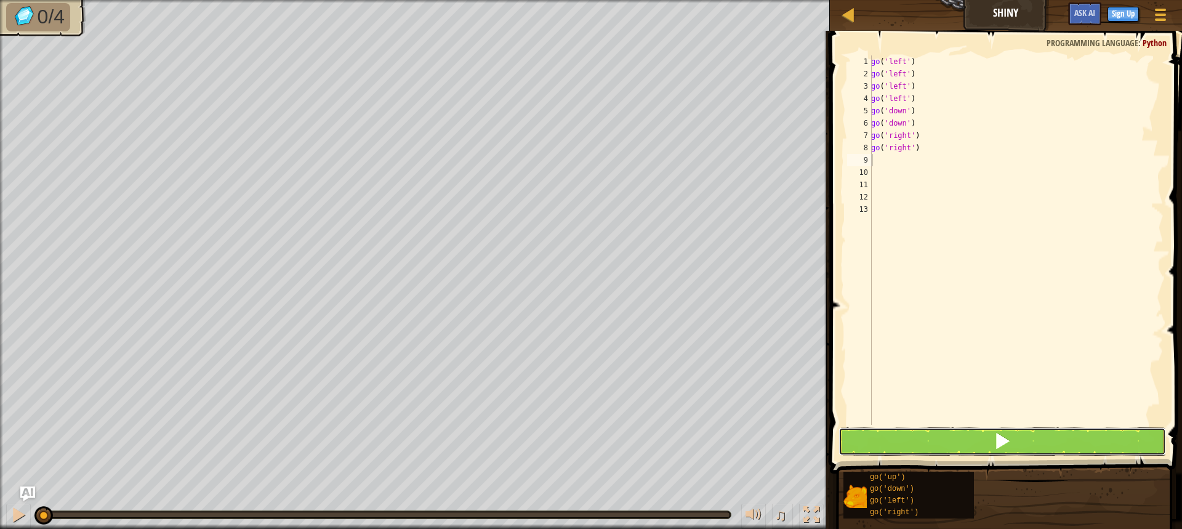
click at [895, 442] on button at bounding box center [1001, 441] width 327 height 28
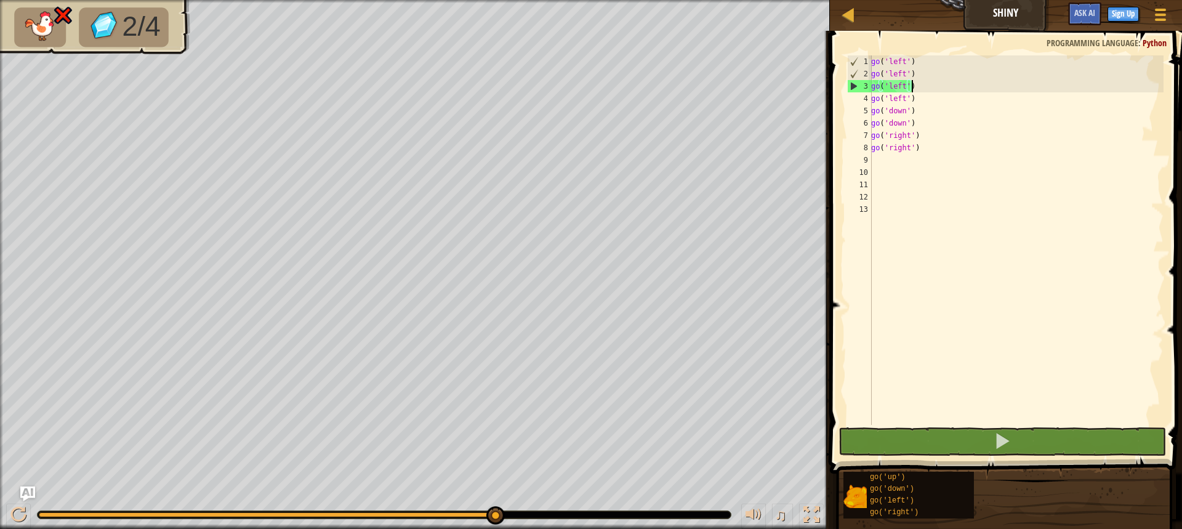
click at [913, 92] on div "go ( 'left' ) go ( 'left' ) go ( 'left' ) go ( 'left' ) go ( 'down' ) go ( 'dow…" at bounding box center [1015, 252] width 295 height 394
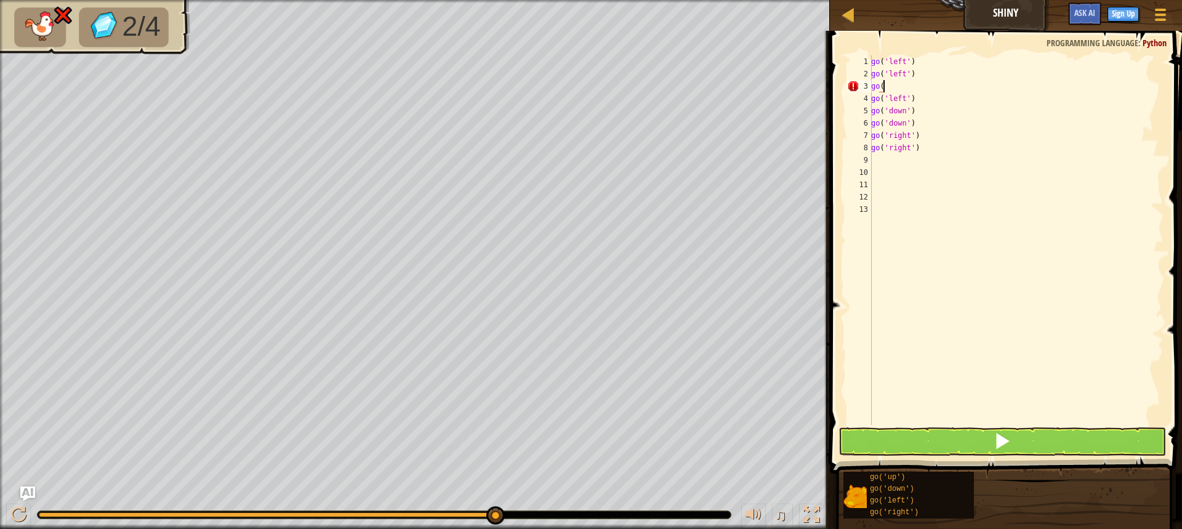
type textarea "g"
click at [934, 94] on div "go ( 'left' ) go ( 'left' ) go ( 'left' ) go ( 'down' ) go ( 'down' ) go ( 'rig…" at bounding box center [1015, 252] width 295 height 394
type textarea "g"
click at [919, 114] on div "go ( 'left' ) go ( 'left' ) go ( 'down' ) go ( 'down' ) go ( 'right' ) go ( 'ri…" at bounding box center [1015, 252] width 295 height 394
type textarea "g"
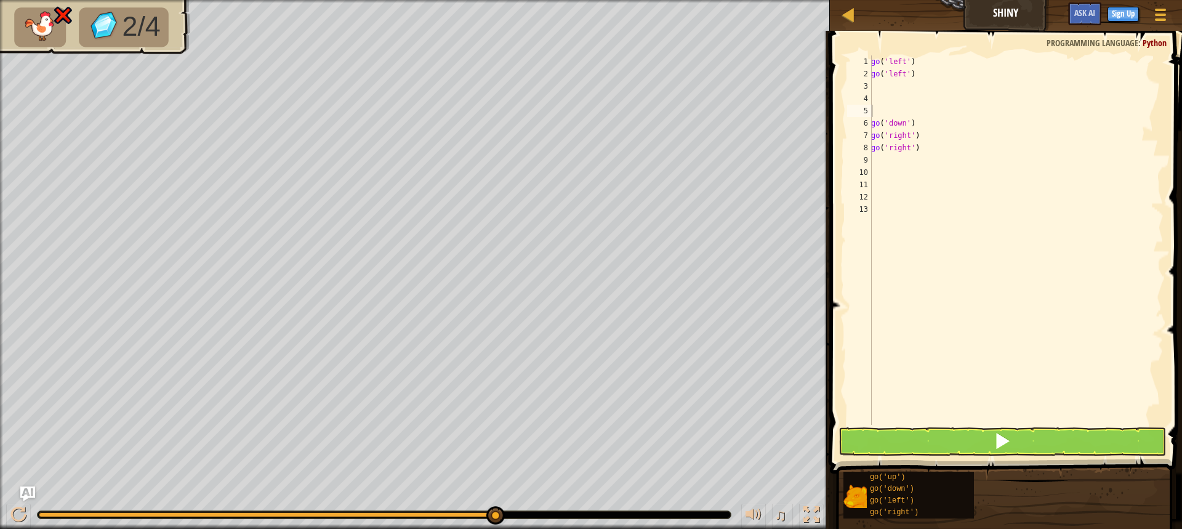
click at [918, 148] on div "go ( 'left' ) go ( 'left' ) go ( 'down' ) go ( 'right' ) go ( 'right' )" at bounding box center [1015, 252] width 295 height 394
type textarea "g"
drag, startPoint x: 895, startPoint y: 334, endPoint x: 892, endPoint y: 363, distance: 28.5
click at [892, 362] on div "go ( 'left' ) go ( 'left' ) go ( 'down' ) go ( 'right' )" at bounding box center [1015, 252] width 295 height 394
click at [903, 446] on button at bounding box center [1001, 441] width 327 height 28
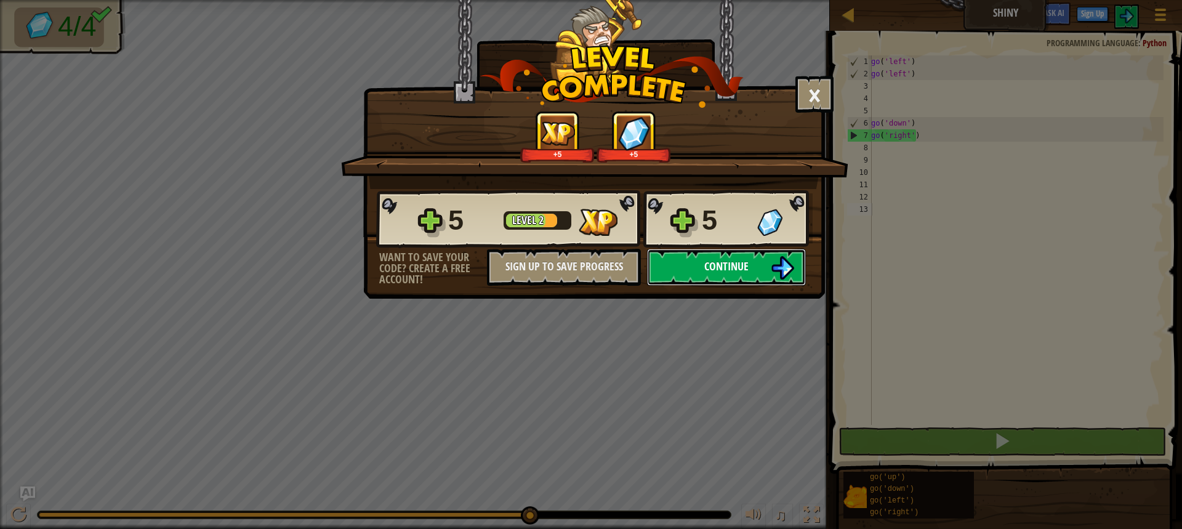
click at [781, 272] on img at bounding box center [782, 267] width 23 height 23
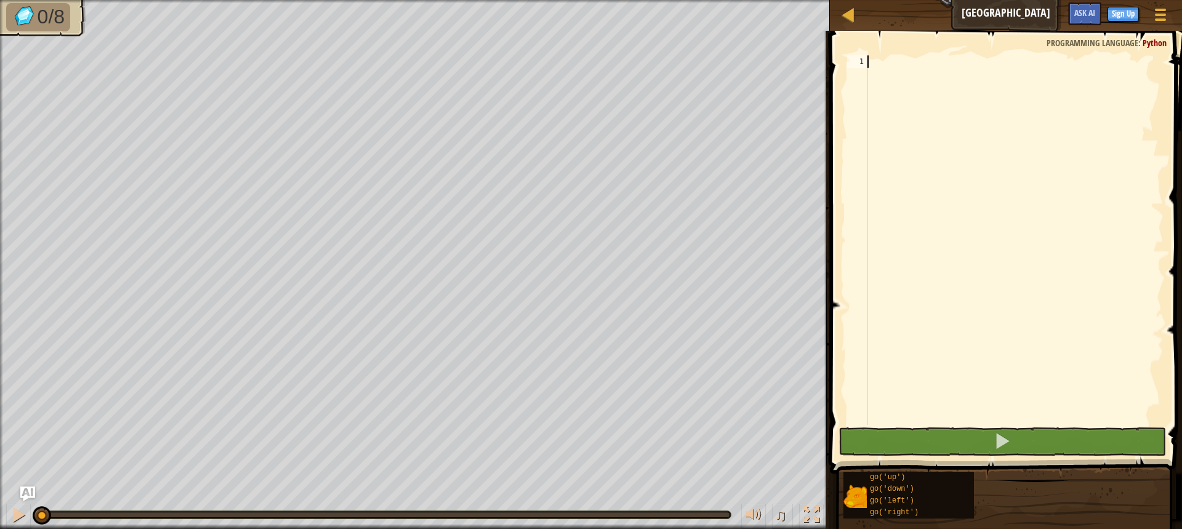
type textarea "r"
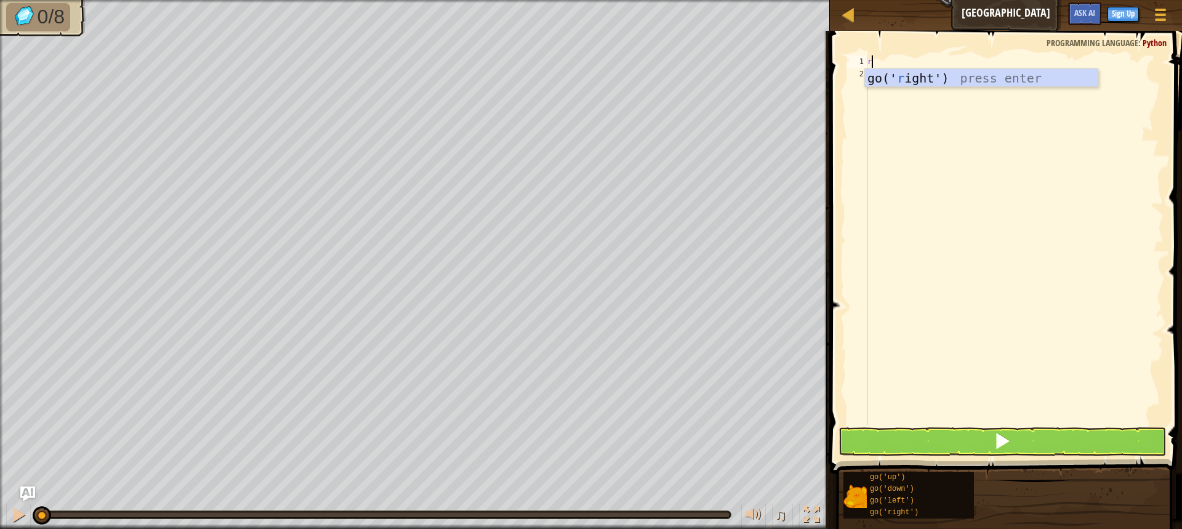
scroll to position [6, 0]
click at [876, 78] on div "go(' r ight') press enter" at bounding box center [981, 96] width 233 height 55
type textarea "u"
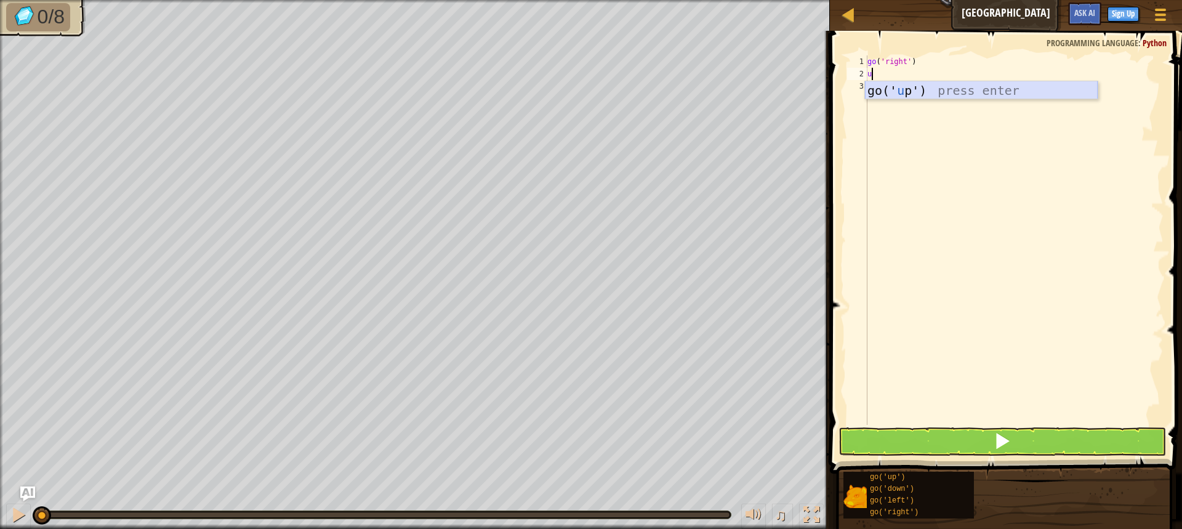
click at [922, 94] on div "go(' u p') press enter" at bounding box center [981, 108] width 233 height 55
type textarea "l"
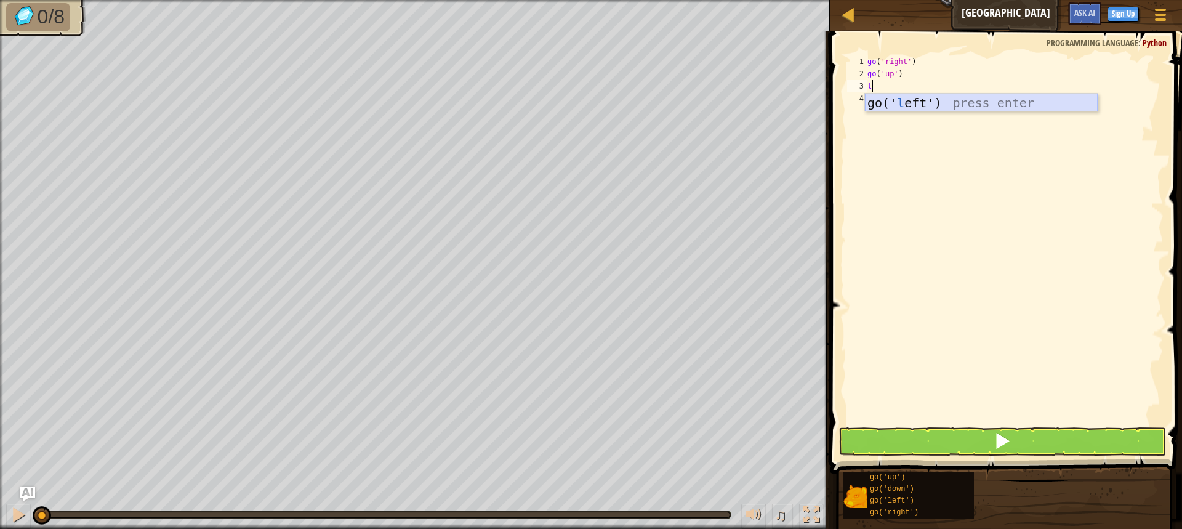
drag, startPoint x: 916, startPoint y: 99, endPoint x: 928, endPoint y: 96, distance: 12.7
click at [928, 96] on div "go(' l eft') press enter" at bounding box center [981, 121] width 233 height 55
type textarea "l"
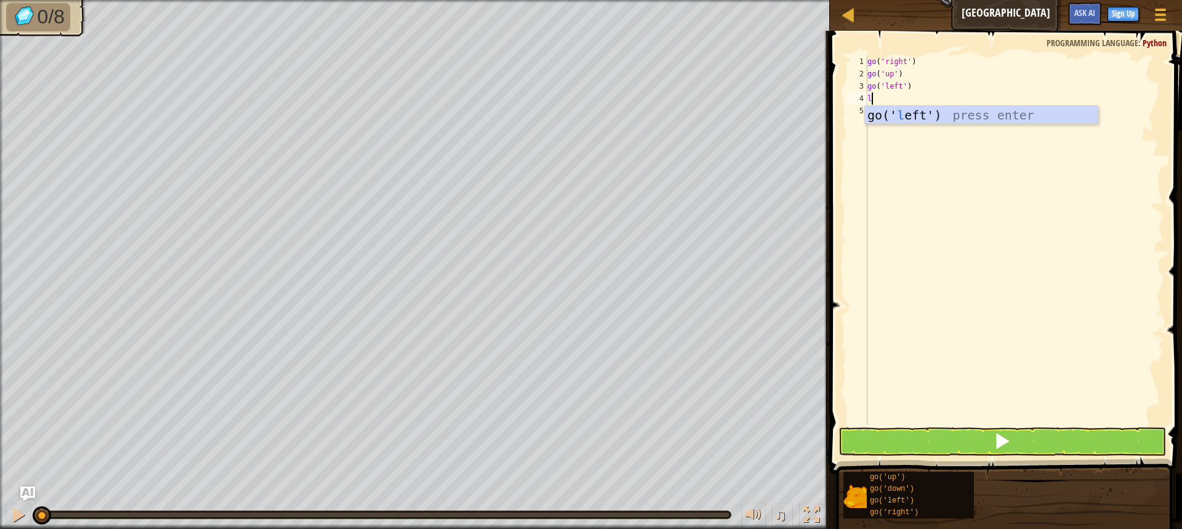
click at [913, 117] on div "go(' l eft') press enter" at bounding box center [981, 133] width 233 height 55
type textarea "d"
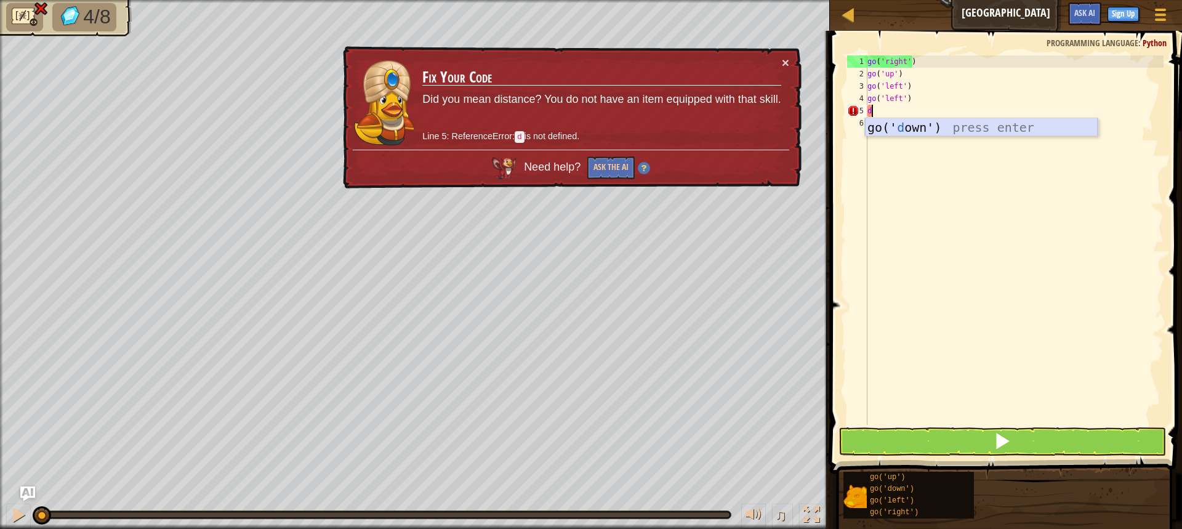
click at [916, 125] on div "go(' d own') press enter" at bounding box center [981, 145] width 233 height 55
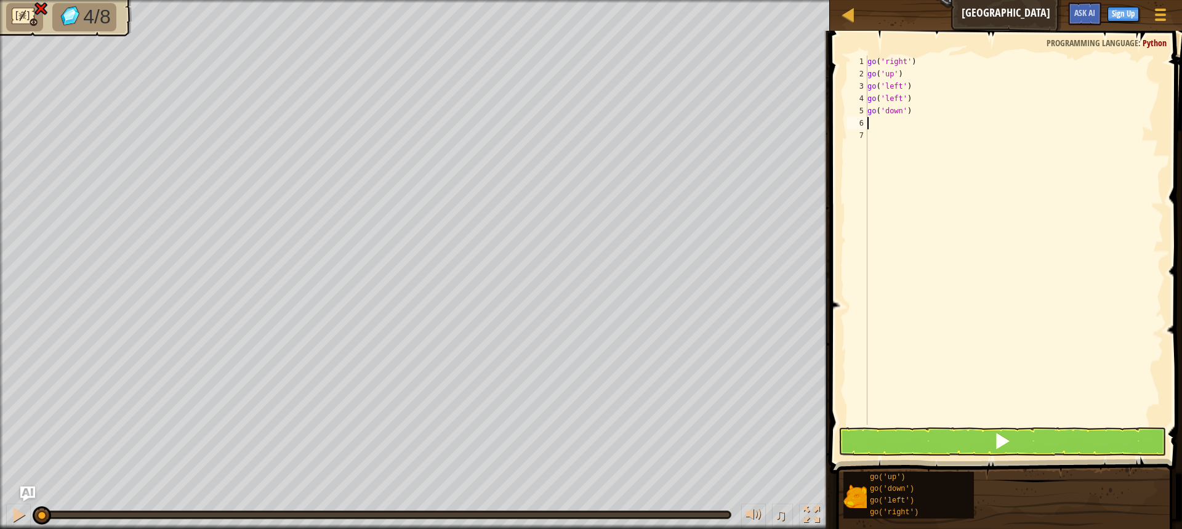
type textarea "d"
click at [998, 147] on div "go(' d own') press enter" at bounding box center [981, 157] width 233 height 55
type textarea "r"
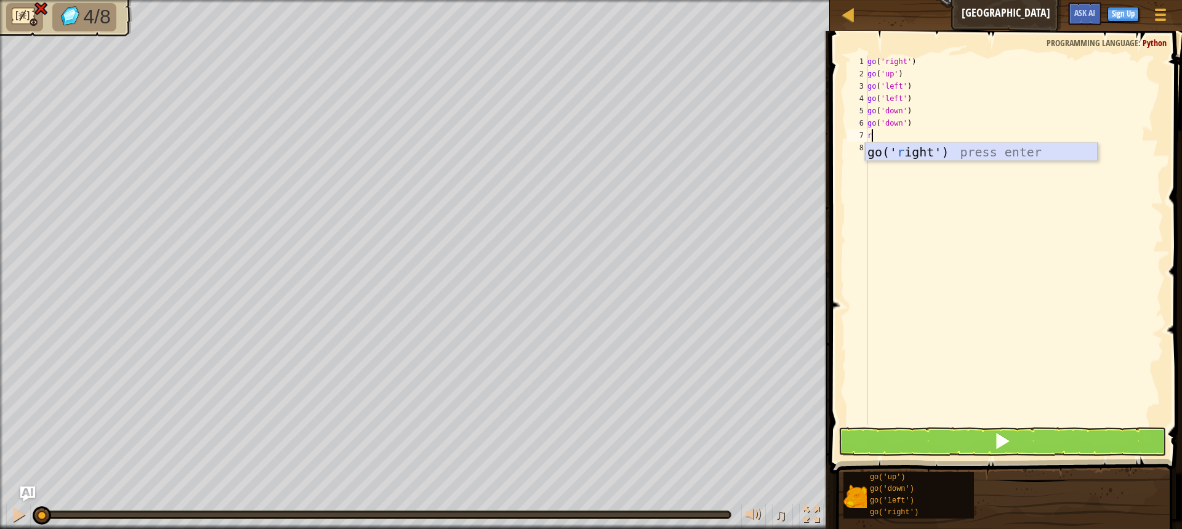
click at [908, 145] on div "go(' r ight') press enter" at bounding box center [981, 170] width 233 height 55
type textarea "r"
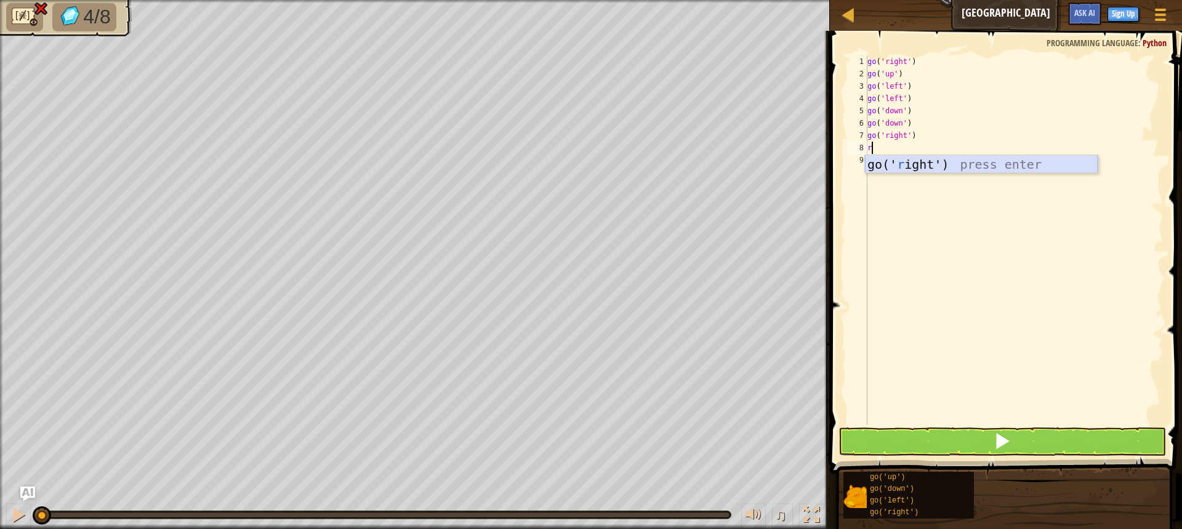
drag, startPoint x: 914, startPoint y: 165, endPoint x: 923, endPoint y: 138, distance: 28.6
click at [923, 0] on body "Map Gem Square Game Menu Sign Up Ask AI 1 ההההההההההההההההההההההההההההההההההההה…" at bounding box center [591, 0] width 1182 height 0
click at [908, 156] on div "go(' r ight') press enter" at bounding box center [981, 182] width 233 height 55
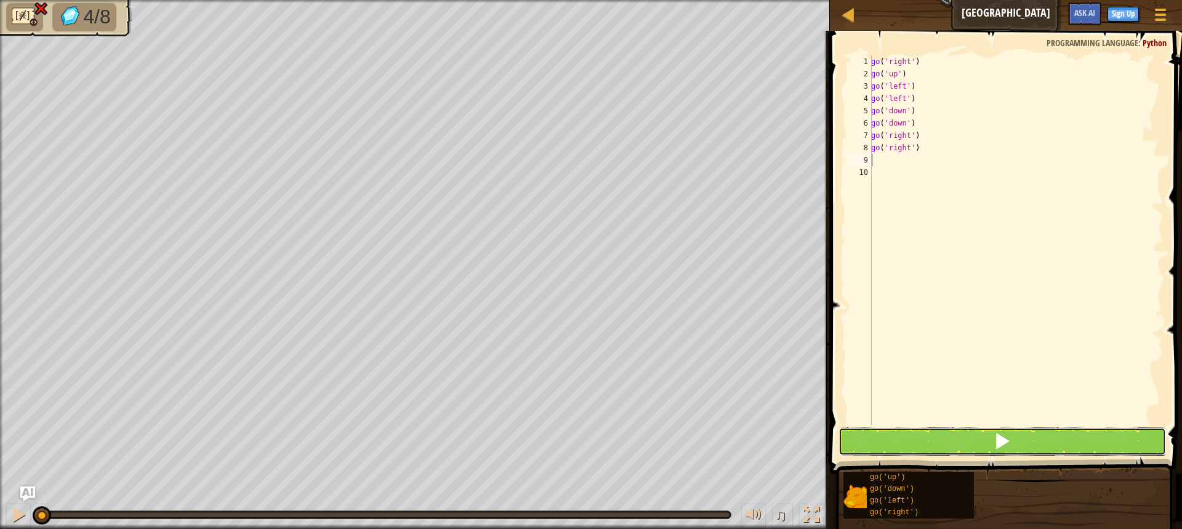
click at [909, 437] on button at bounding box center [1001, 441] width 327 height 28
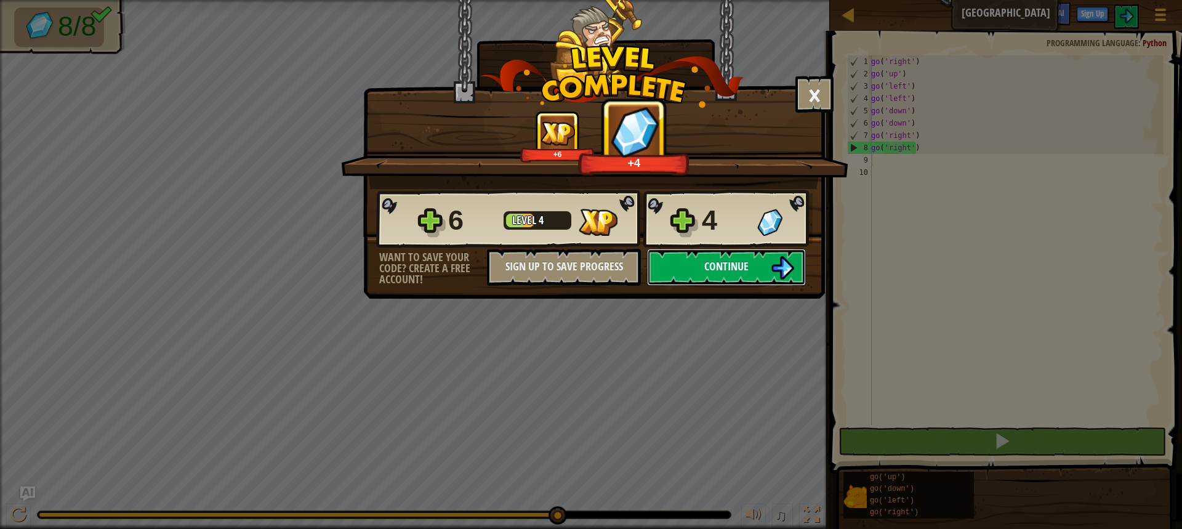
click at [668, 255] on button "Continue" at bounding box center [726, 267] width 159 height 37
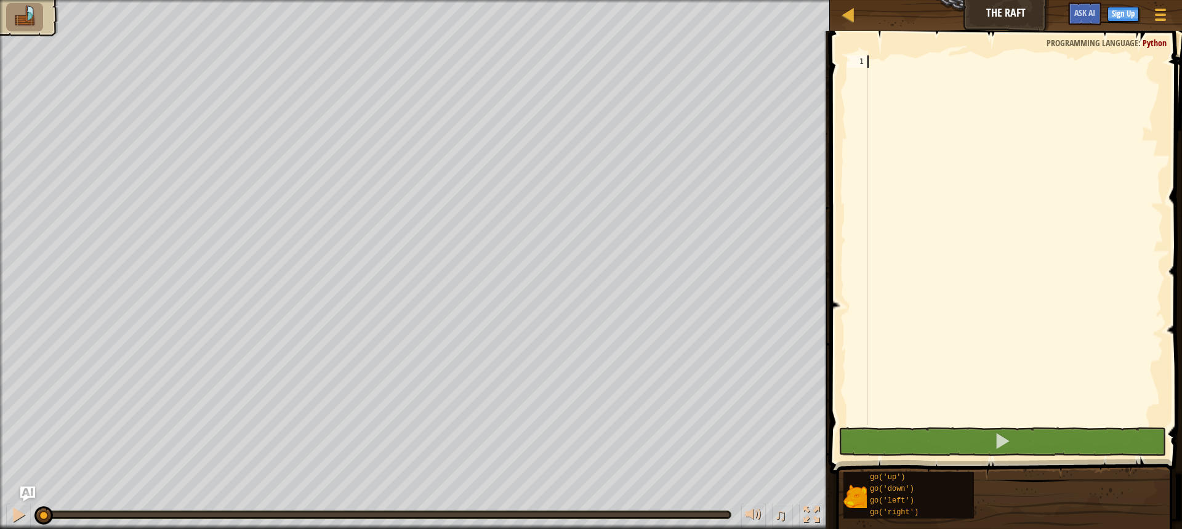
type textarea "u"
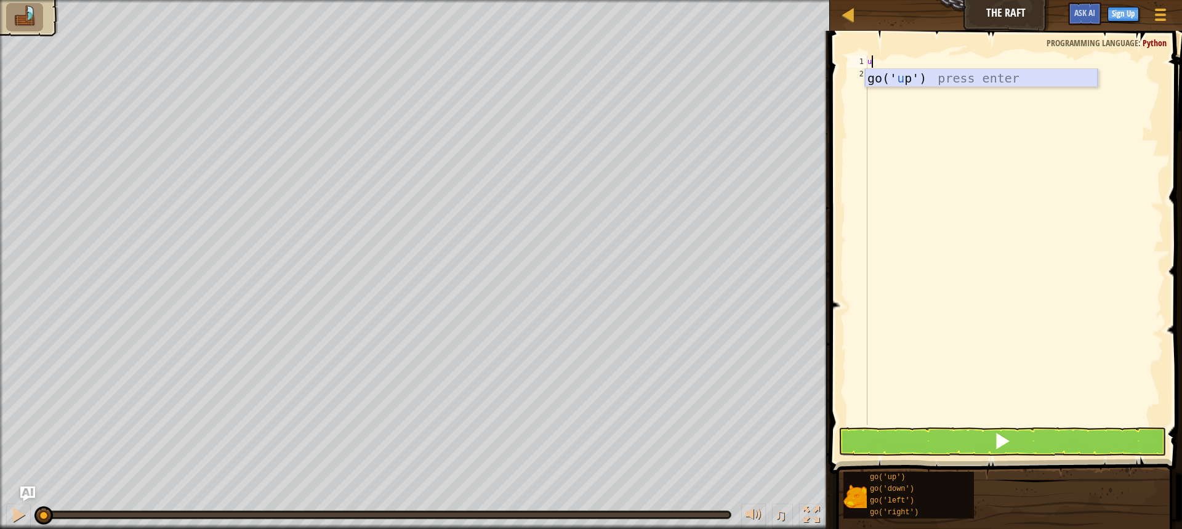
click at [923, 76] on div "go(' u p') press enter" at bounding box center [981, 96] width 233 height 55
type textarea "r"
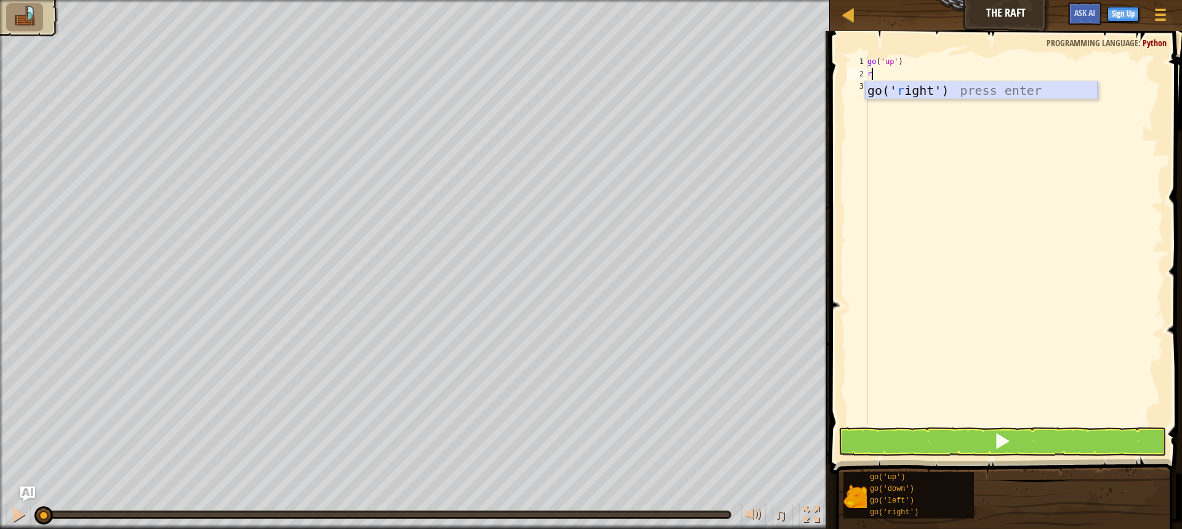
click at [922, 86] on div "go(' r ight') press enter" at bounding box center [981, 108] width 233 height 55
type textarea "r"
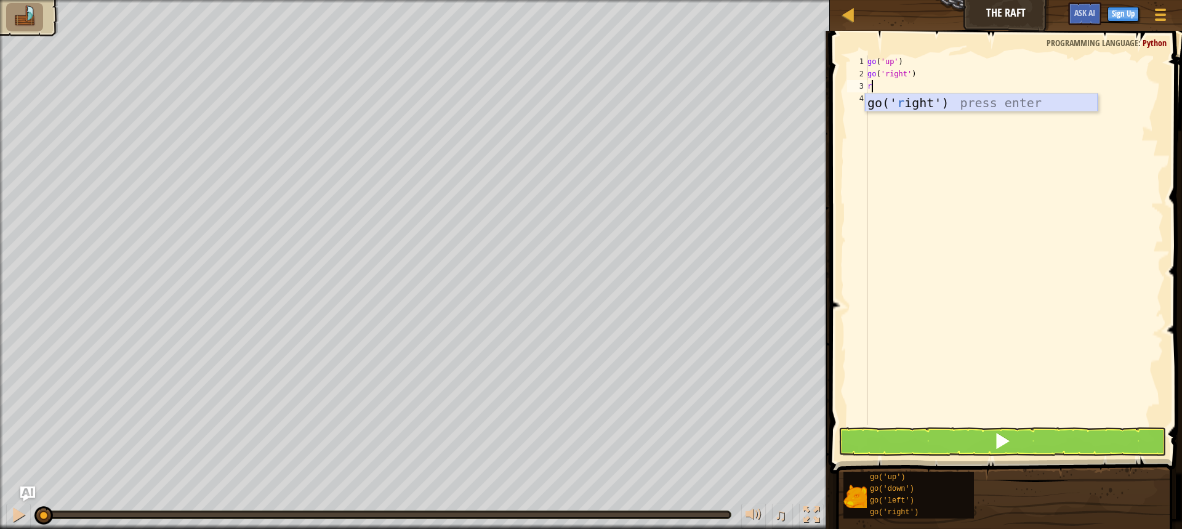
drag, startPoint x: 927, startPoint y: 102, endPoint x: 936, endPoint y: 134, distance: 33.9
click at [929, 108] on div "go(' r ight') press enter" at bounding box center [981, 121] width 233 height 55
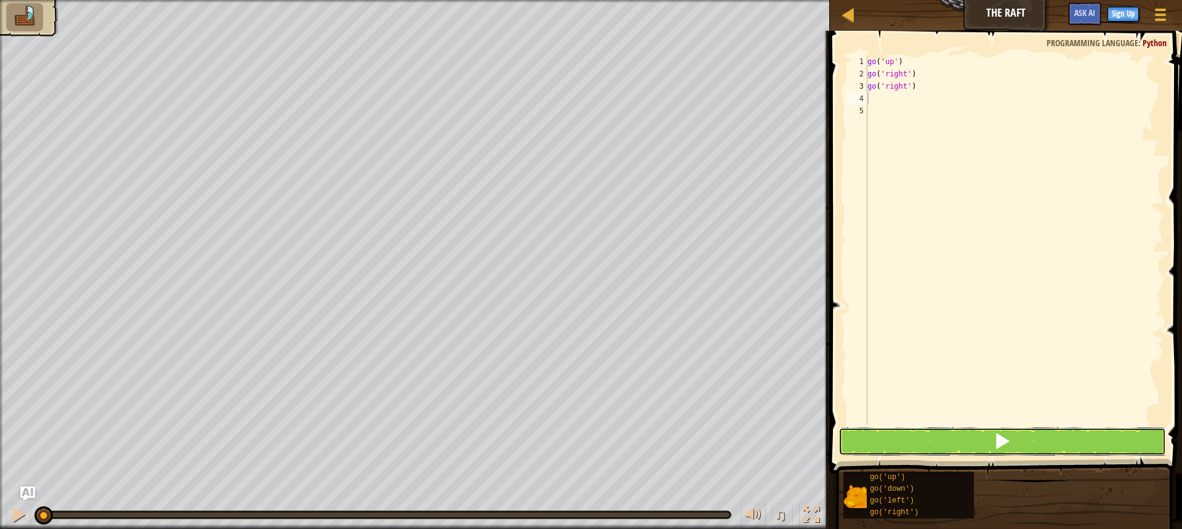
drag, startPoint x: 1027, startPoint y: 437, endPoint x: 1034, endPoint y: 437, distance: 6.8
click at [1032, 437] on button at bounding box center [1001, 441] width 327 height 28
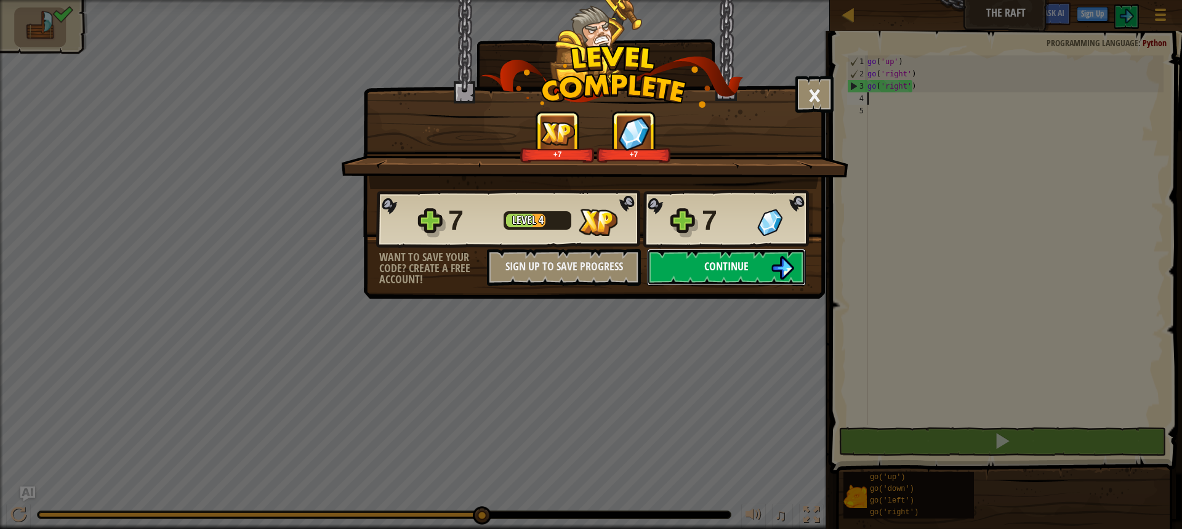
click at [786, 256] on img at bounding box center [782, 267] width 23 height 23
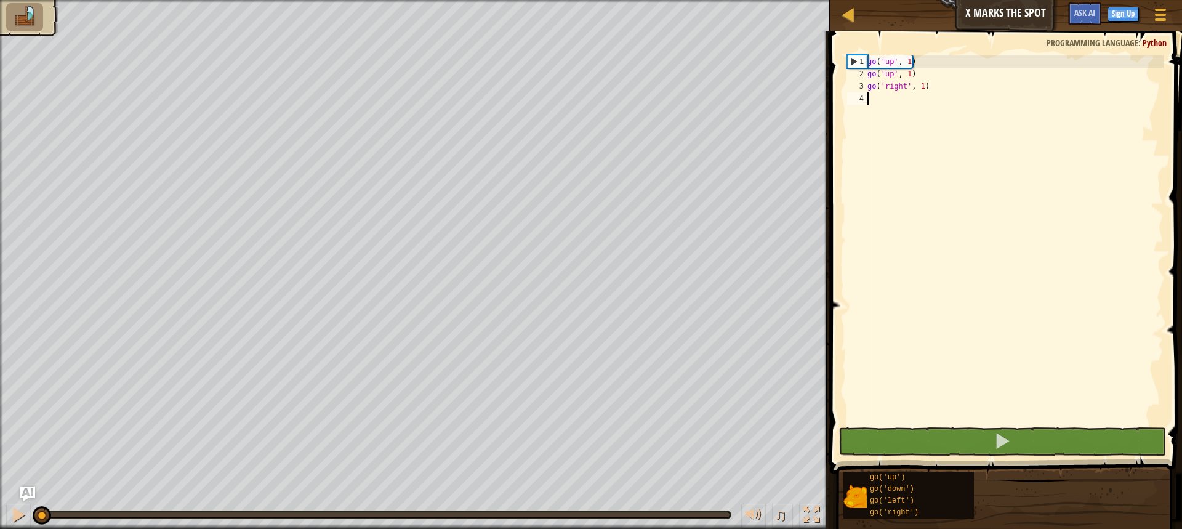
type textarea "r"
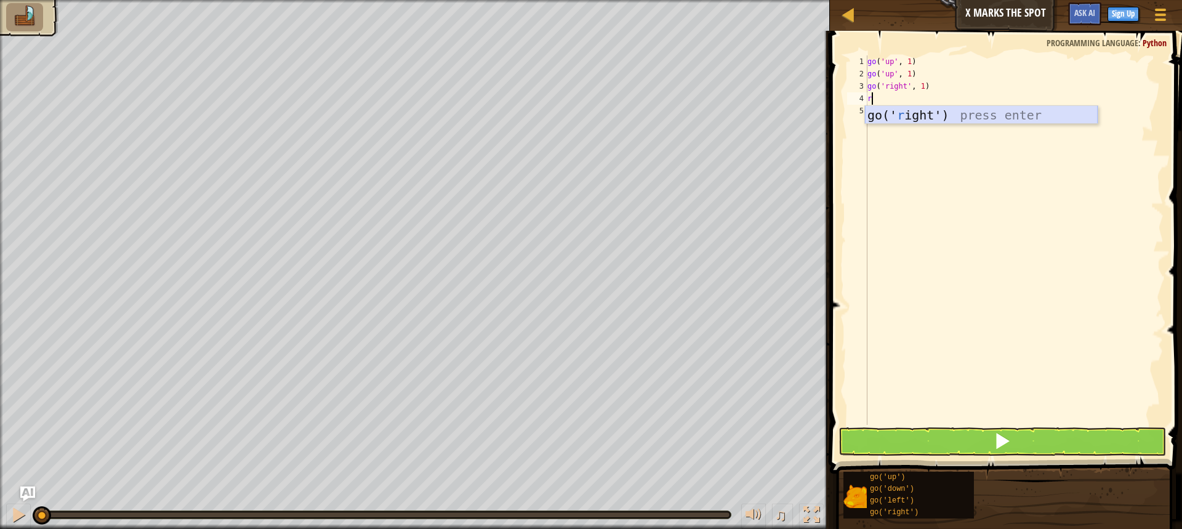
drag, startPoint x: 948, startPoint y: 111, endPoint x: 960, endPoint y: 110, distance: 11.2
click at [960, 110] on div "go(' r ight') press enter" at bounding box center [981, 133] width 233 height 55
type textarea "r"
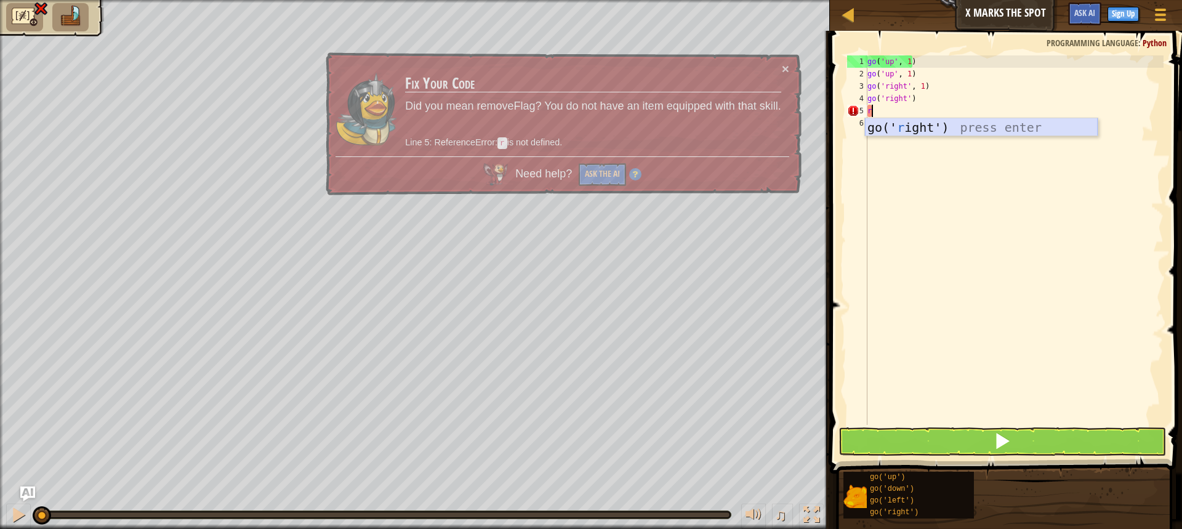
click at [960, 121] on div "go(' r ight') press enter" at bounding box center [981, 145] width 233 height 55
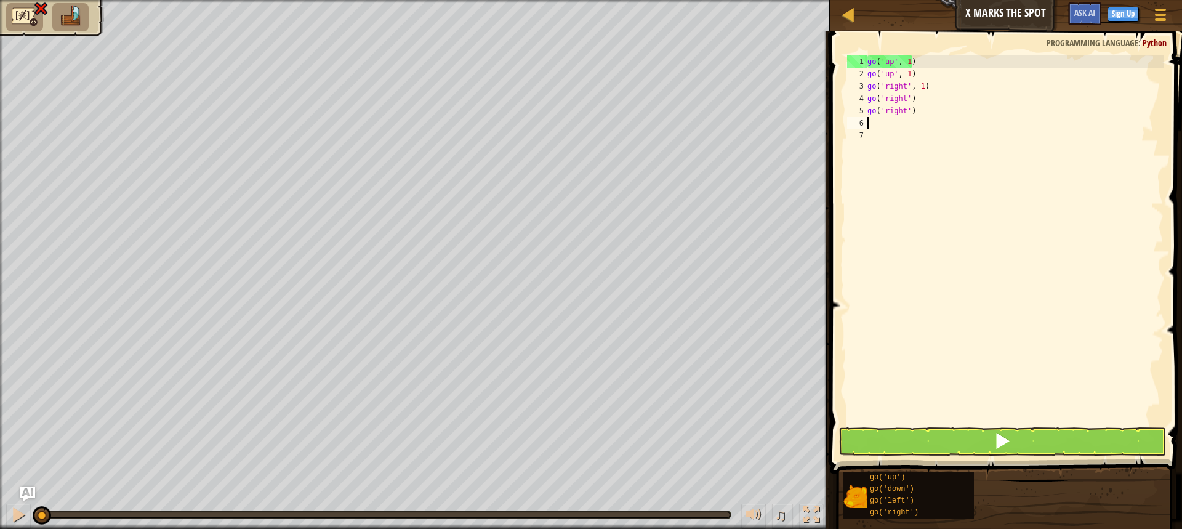
type textarea "r"
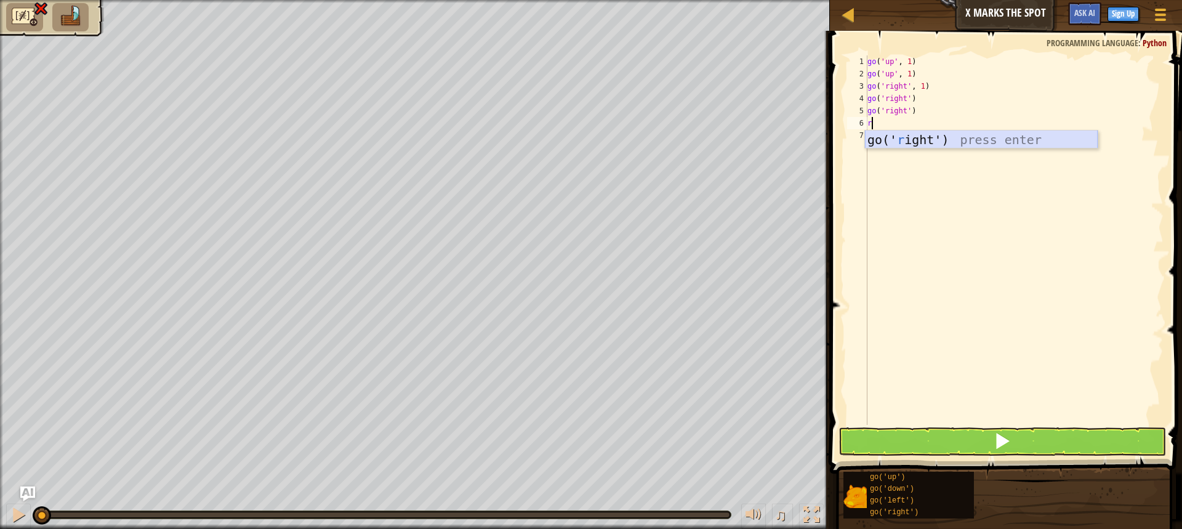
click at [958, 135] on div "go(' r ight') press enter" at bounding box center [981, 157] width 233 height 55
click at [956, 132] on div "go ( 'up' , 1 ) go ( 'up' , 1 ) go ( 'right' , 1 ) go ( 'right' ) go ( 'right' …" at bounding box center [1014, 252] width 298 height 394
type textarea "d"
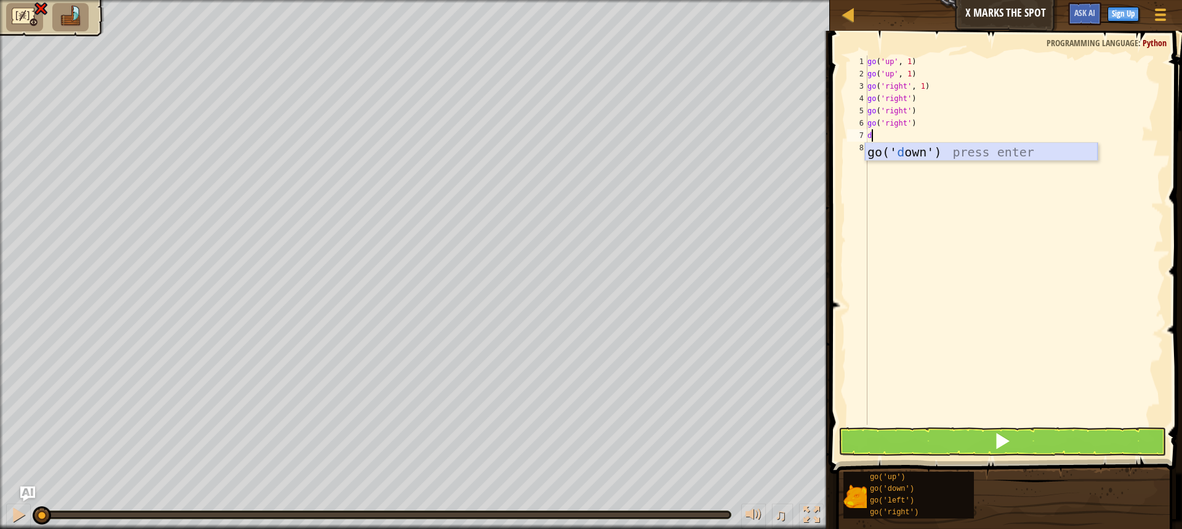
click at [910, 150] on div "go(' d own') press enter" at bounding box center [981, 170] width 233 height 55
type textarea "d"
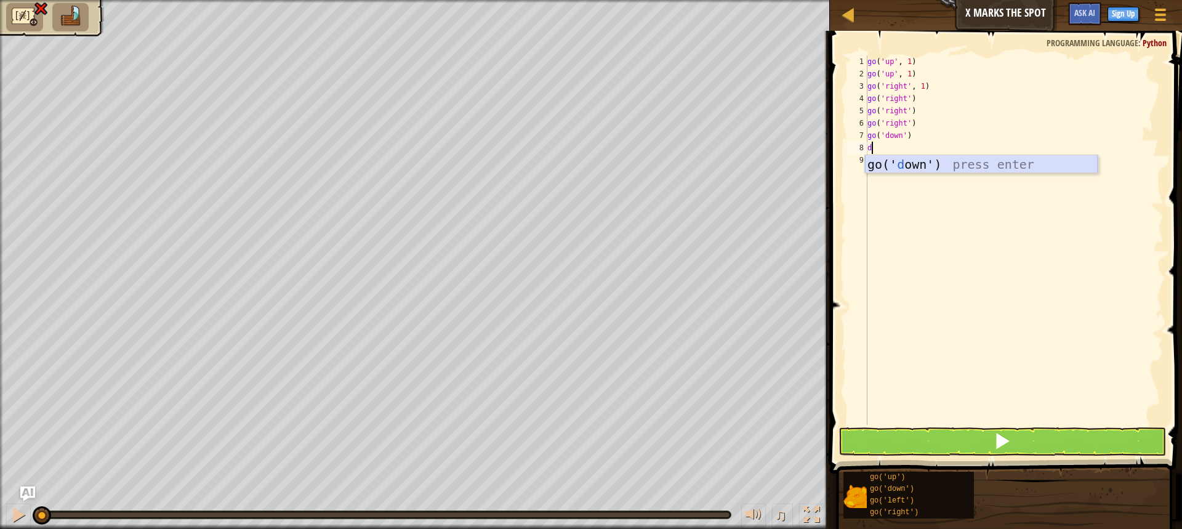
click at [910, 167] on div "go(' d own') press enter" at bounding box center [981, 182] width 233 height 55
type textarea "d"
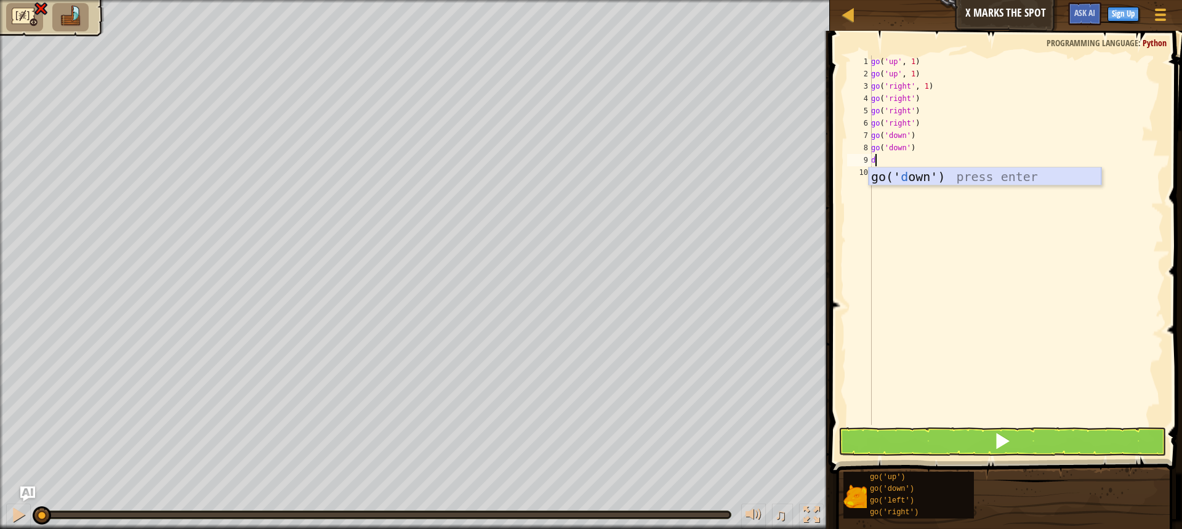
click at [918, 177] on div "go(' d own') press enter" at bounding box center [984, 194] width 233 height 55
type textarea "l"
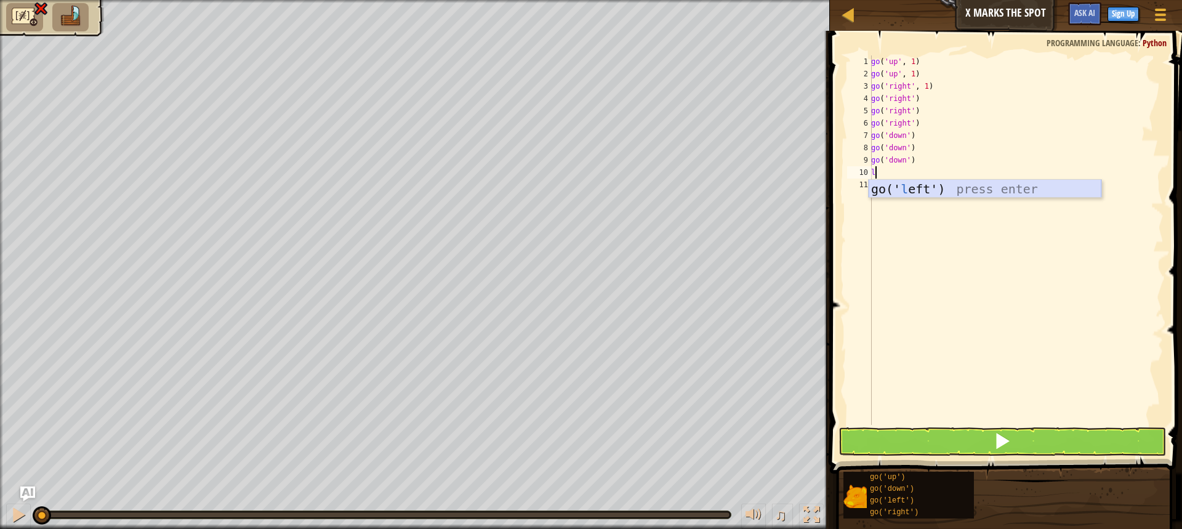
click at [918, 191] on div "go(' l eft') press enter" at bounding box center [984, 207] width 233 height 55
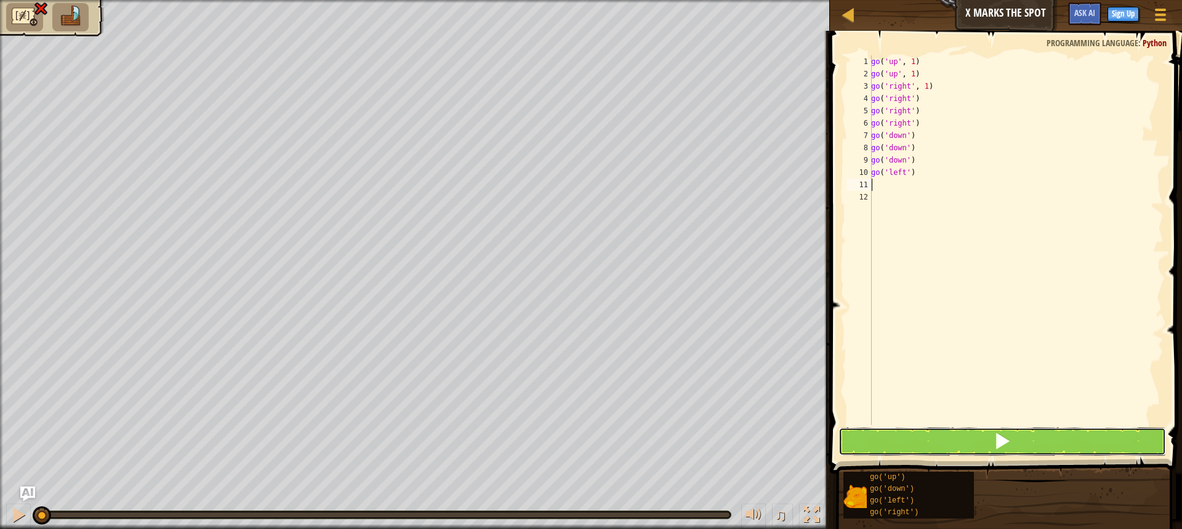
click at [1136, 453] on button at bounding box center [1001, 441] width 327 height 28
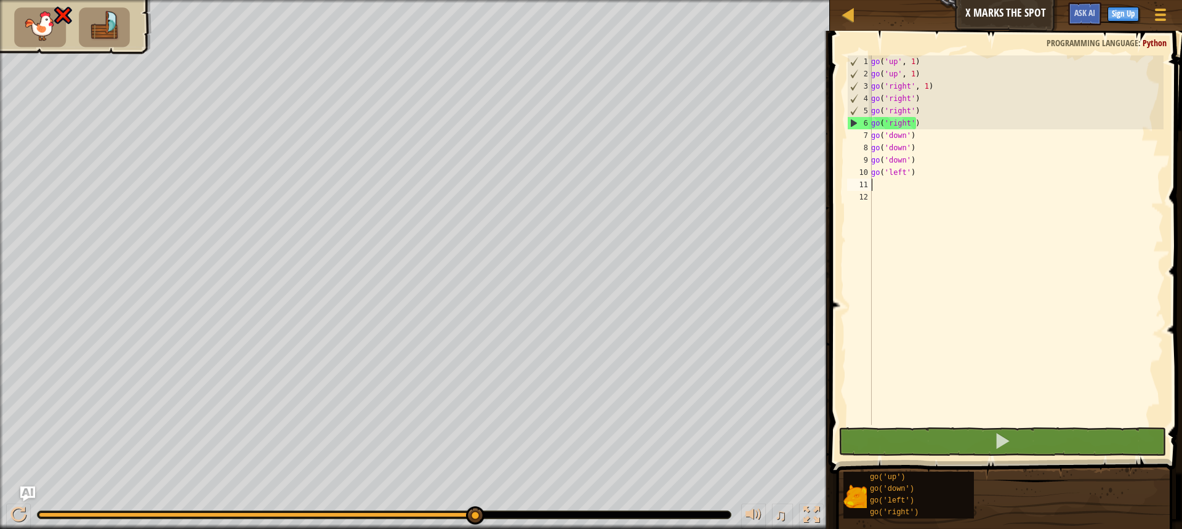
click at [934, 121] on div "go ( 'up' , 1 ) go ( 'up' , 1 ) go ( 'right' , 1 ) go ( 'right' ) go ( 'right' …" at bounding box center [1015, 252] width 295 height 394
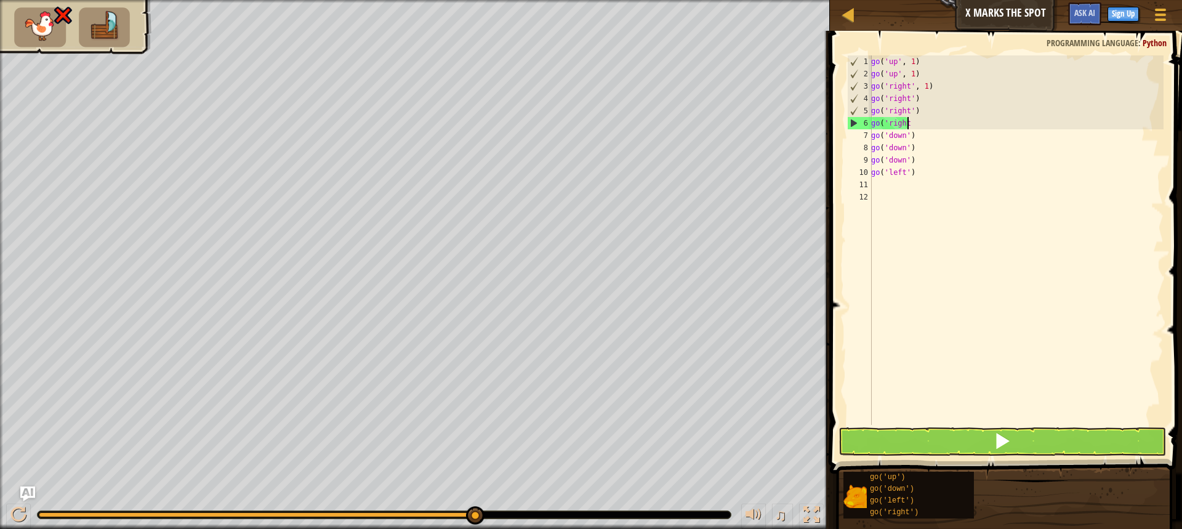
type textarea "g"
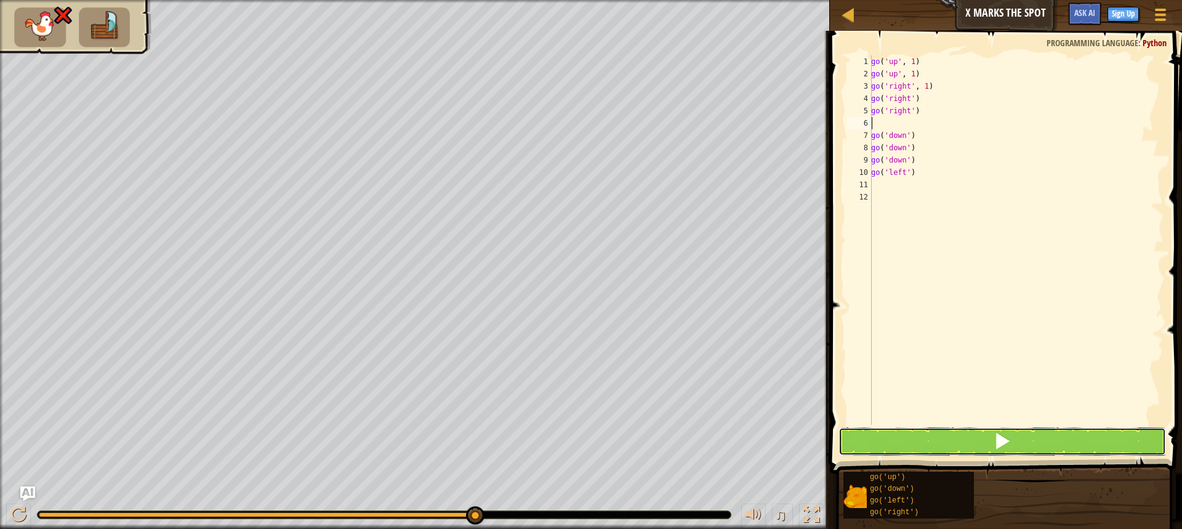
click at [919, 438] on button at bounding box center [1001, 441] width 327 height 28
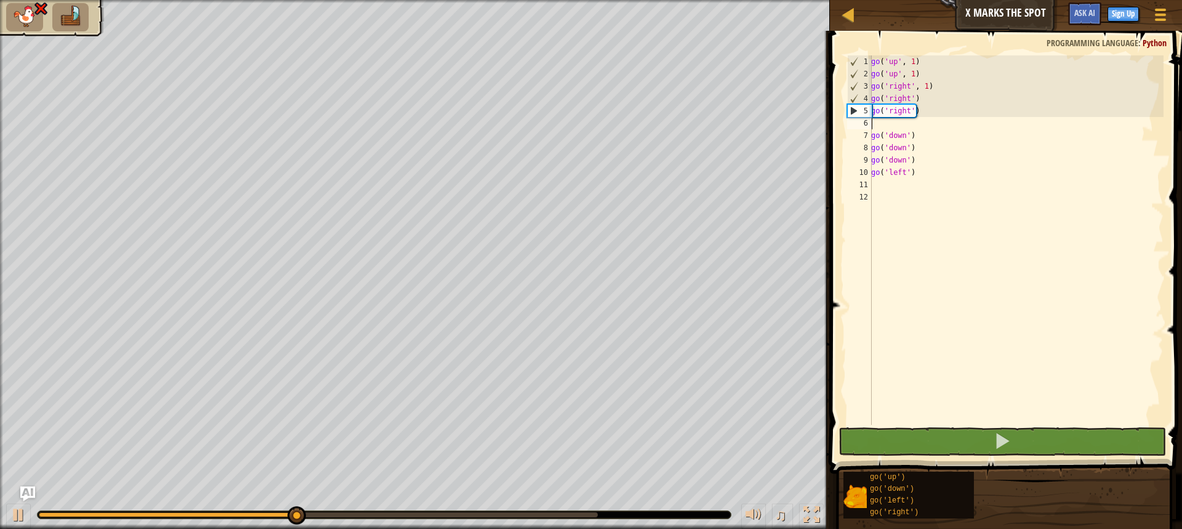
click at [921, 160] on div "go ( 'up' , 1 ) go ( 'up' , 1 ) go ( 'right' , 1 ) go ( 'right' ) go ( 'right' …" at bounding box center [1015, 252] width 295 height 394
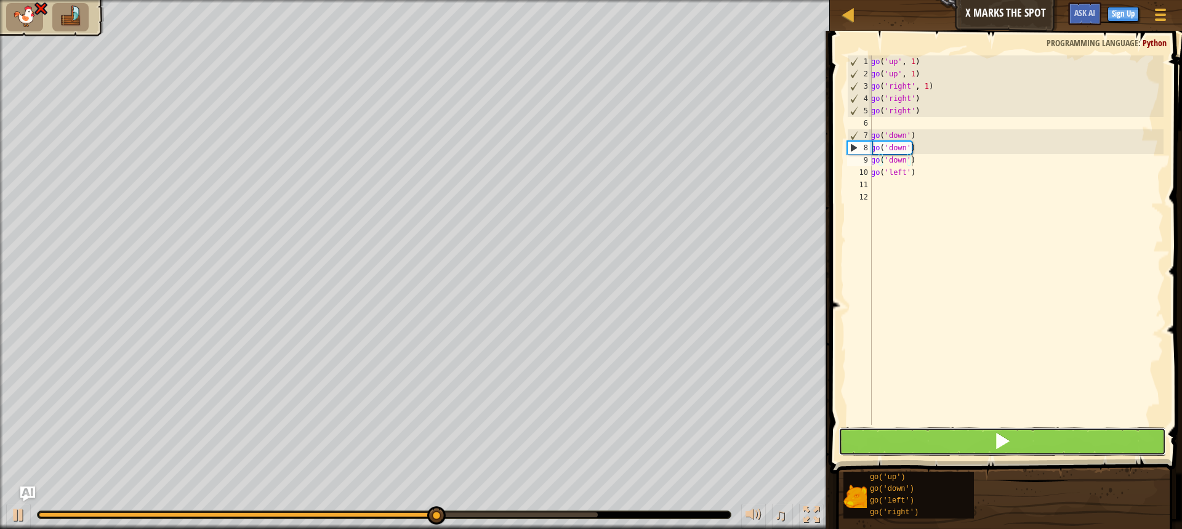
click at [941, 431] on button at bounding box center [1001, 441] width 327 height 28
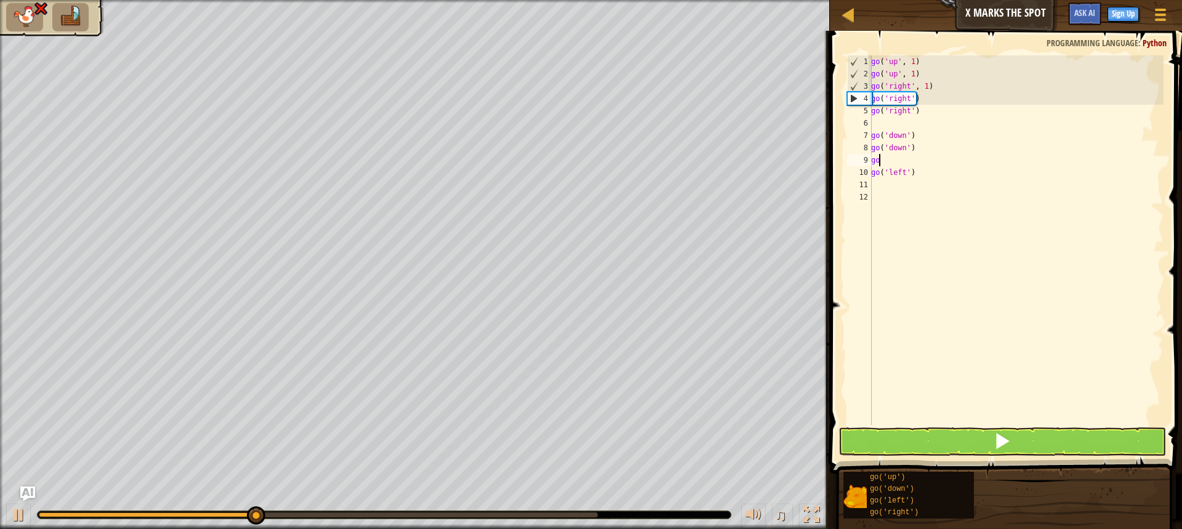
type textarea "g"
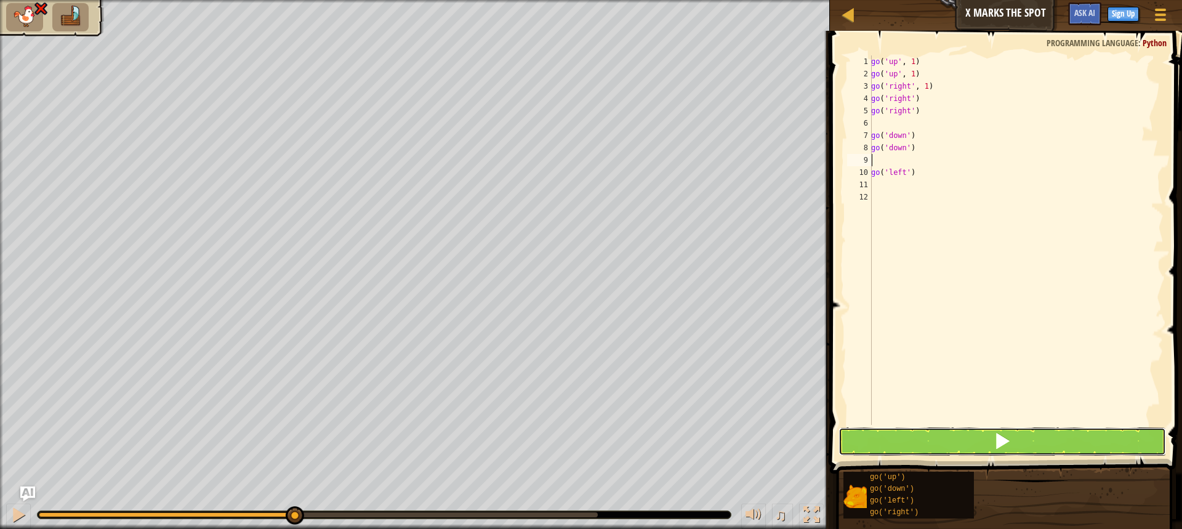
click at [945, 435] on button at bounding box center [1001, 441] width 327 height 28
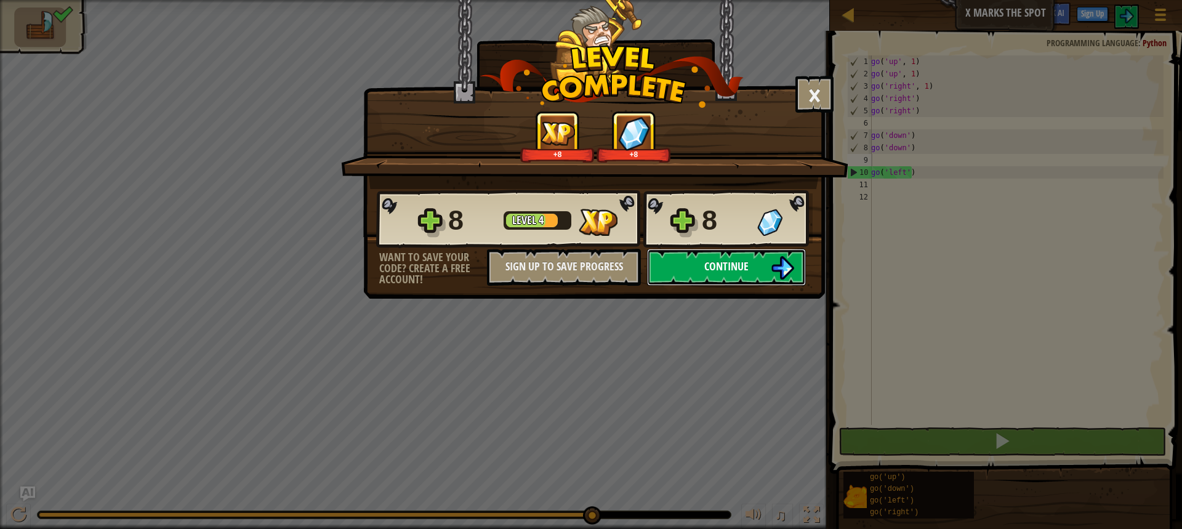
click at [790, 252] on button "Continue" at bounding box center [726, 267] width 159 height 37
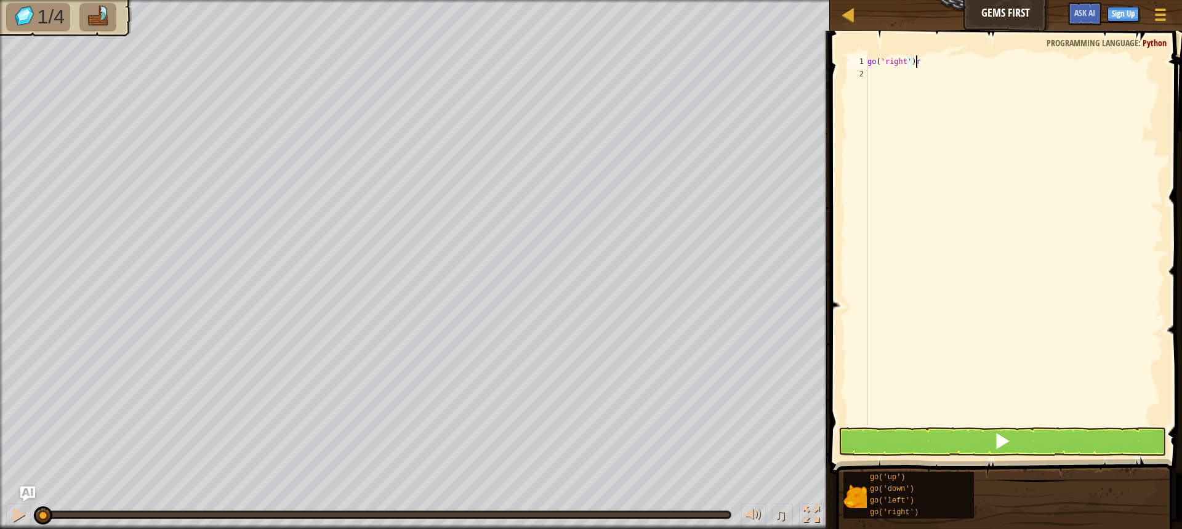
scroll to position [6, 3]
type textarea "go('right')"
click at [907, 96] on div "go ( 'right' )" at bounding box center [1014, 252] width 298 height 394
type textarea "r"
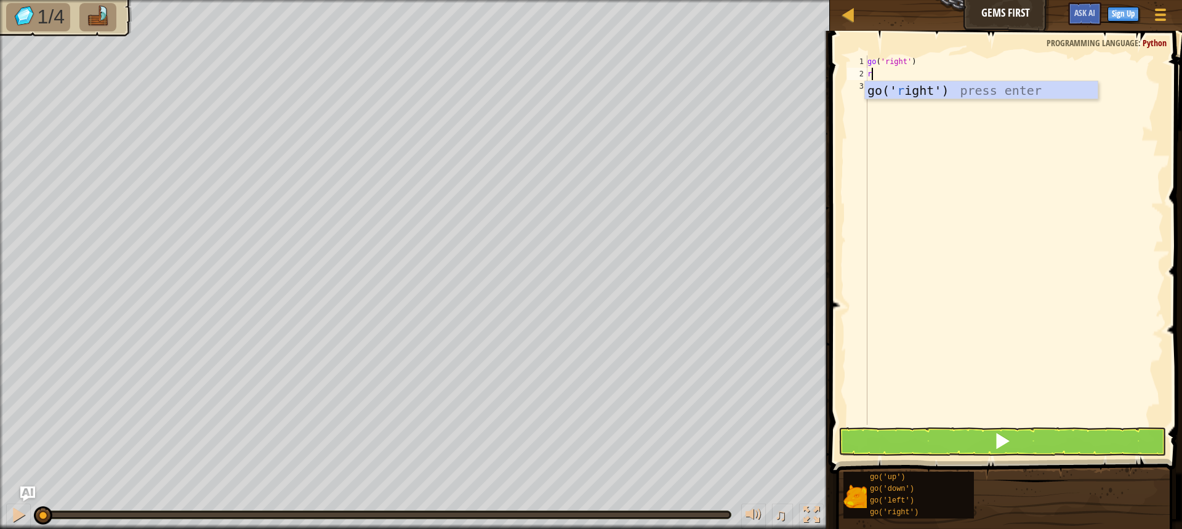
click at [992, 0] on body "Map Gems First Game Menu Sign Up Ask AI 1 ההההההההההההההההההההההההההההההההההההה…" at bounding box center [591, 0] width 1182 height 0
click at [903, 94] on div "go ( 'right' ) r" at bounding box center [1014, 252] width 298 height 394
click at [907, 76] on div "go ( 'right' ) r" at bounding box center [1014, 252] width 298 height 394
type textarea "r"
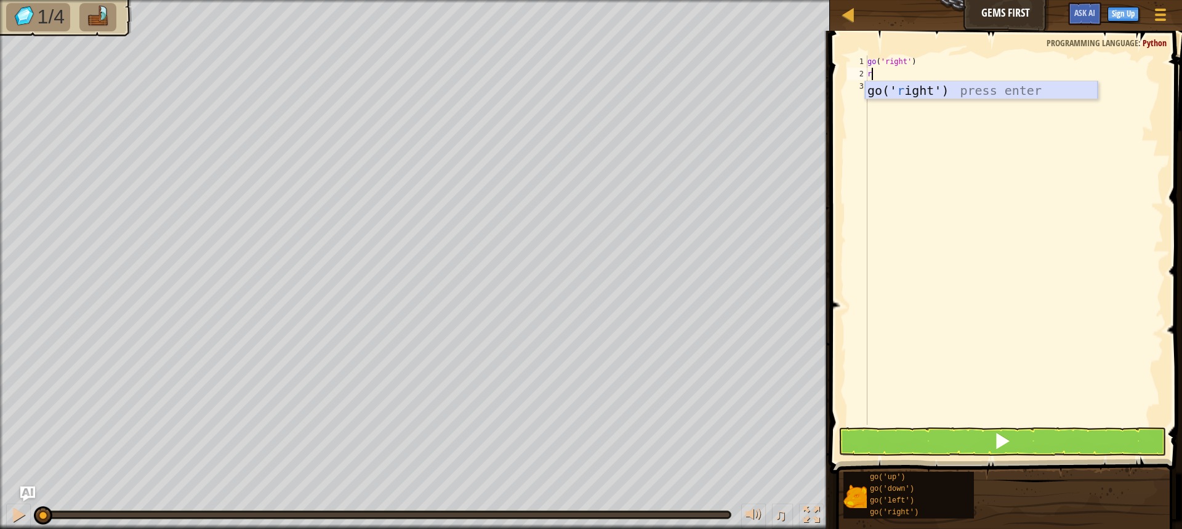
click at [909, 86] on div "go(' r ight') press enter" at bounding box center [981, 108] width 233 height 55
type textarea "l"
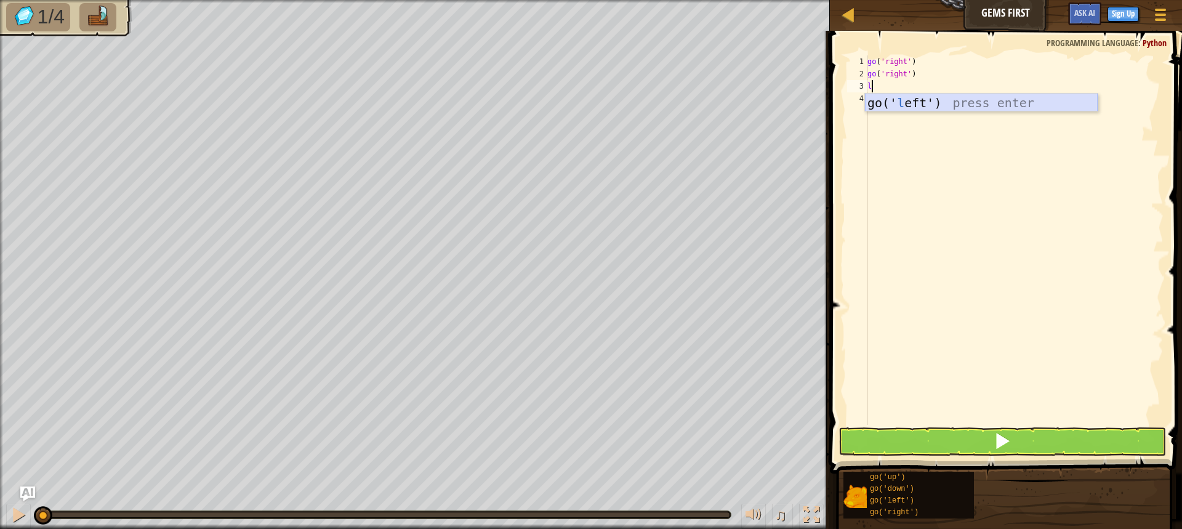
click at [948, 100] on div "go(' l eft') press enter" at bounding box center [981, 121] width 233 height 55
type textarea "d"
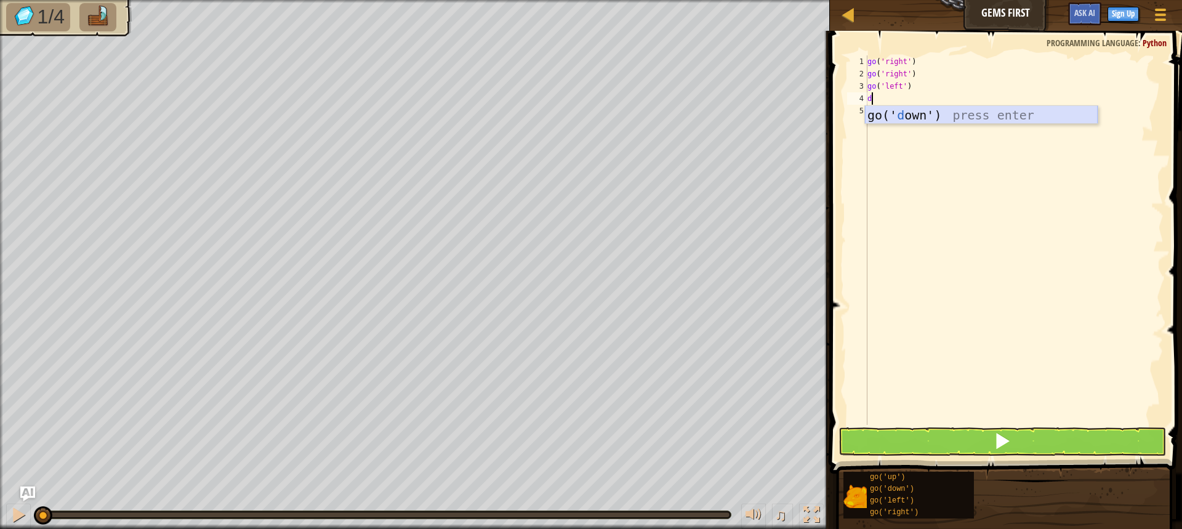
click at [881, 120] on div "go(' d own') press enter" at bounding box center [981, 133] width 233 height 55
type textarea "d"
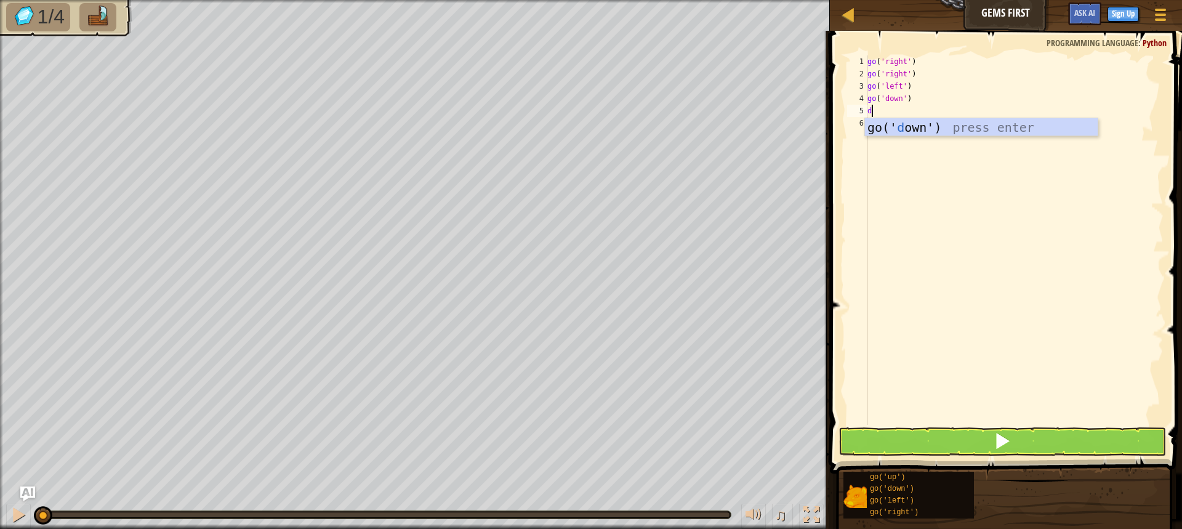
click at [885, 120] on div "go(' d own') press enter" at bounding box center [981, 145] width 233 height 55
type textarea "u"
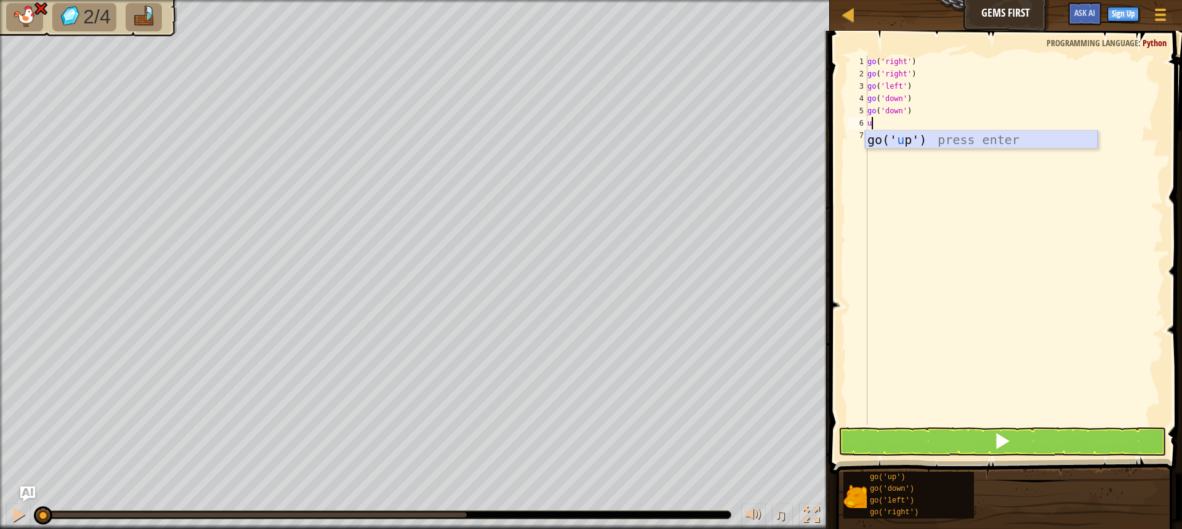
click at [894, 139] on div "go(' u p') press enter" at bounding box center [981, 157] width 233 height 55
type textarea "r"
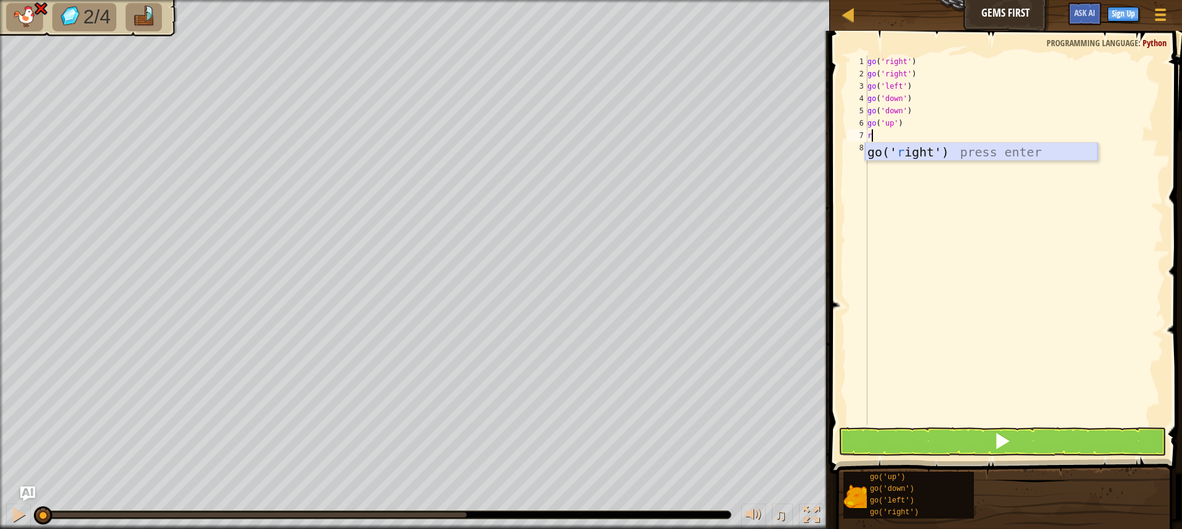
click at [974, 157] on div "go(' r ight') press enter" at bounding box center [981, 170] width 233 height 55
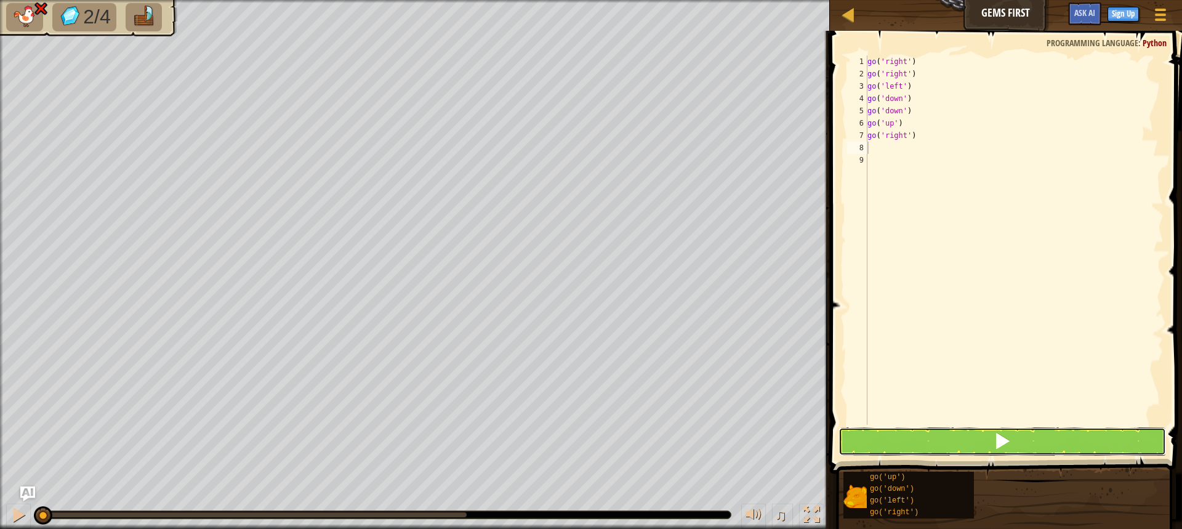
click at [971, 451] on button at bounding box center [1001, 441] width 327 height 28
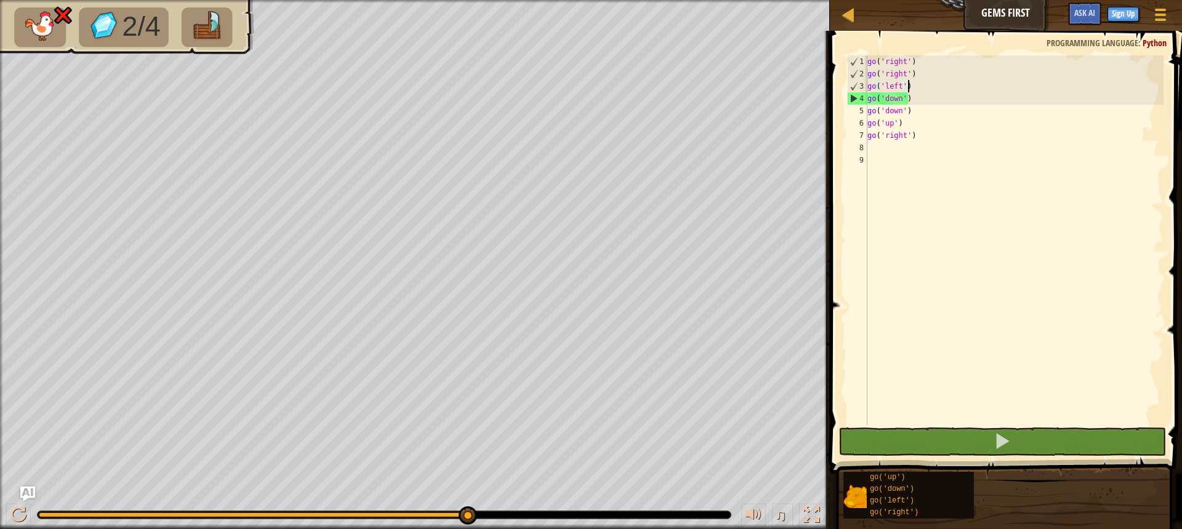
click at [932, 90] on div "go ( 'right' ) go ( 'right' ) go ( 'left' ) go ( 'down' ) go ( 'down' ) go ( 'u…" at bounding box center [1014, 252] width 298 height 394
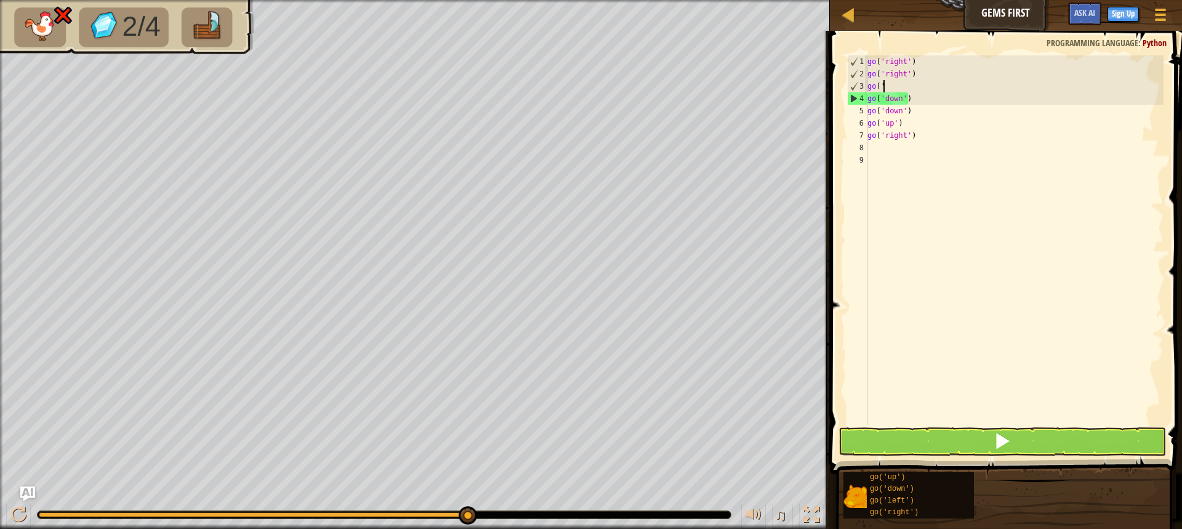
type textarea "g"
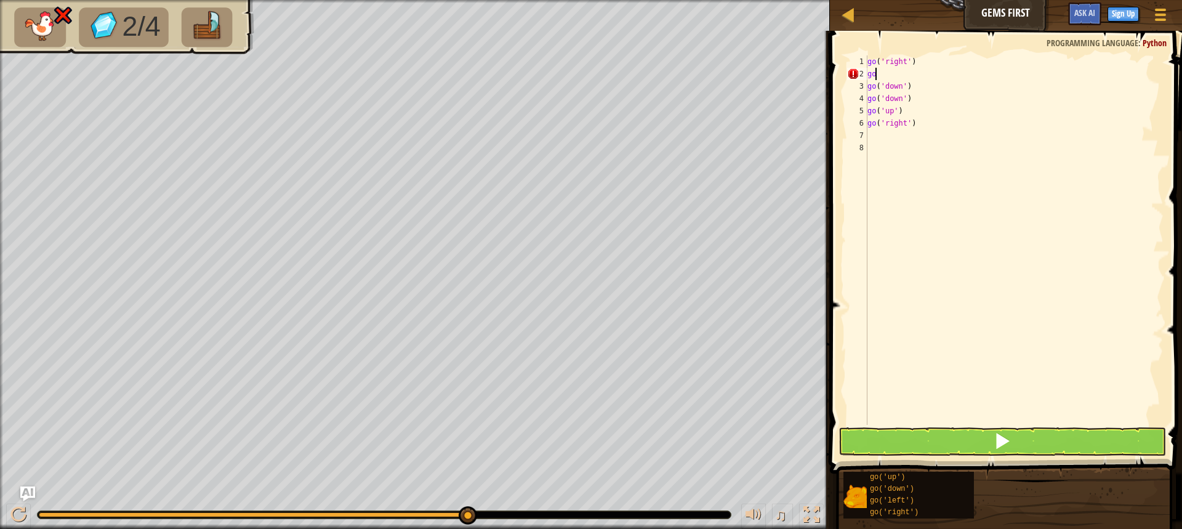
type textarea "g"
type textarea "l"
type textarea "r"
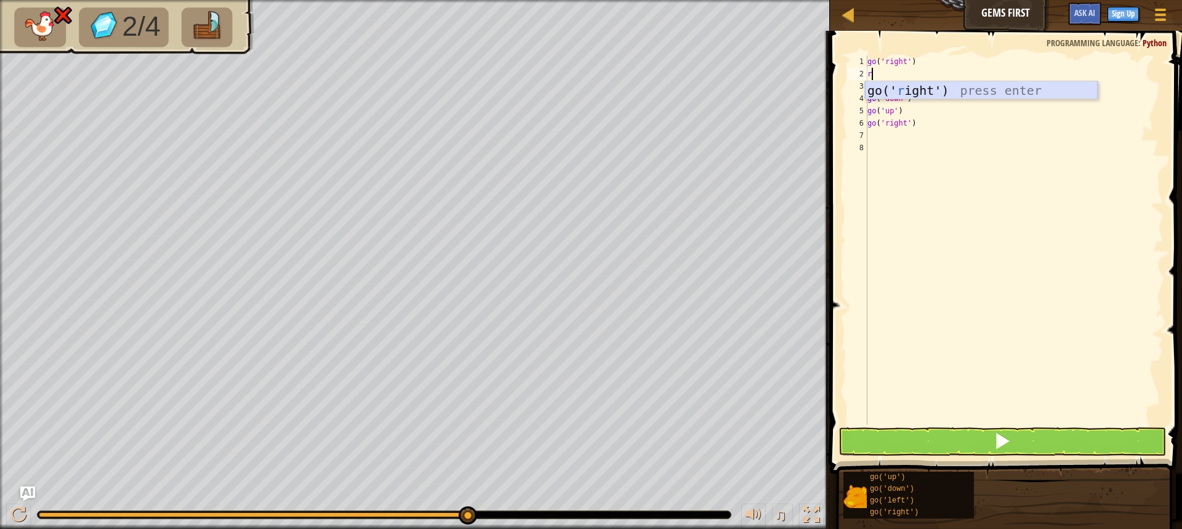
click at [970, 90] on div "go(' r ight') press enter" at bounding box center [981, 108] width 233 height 55
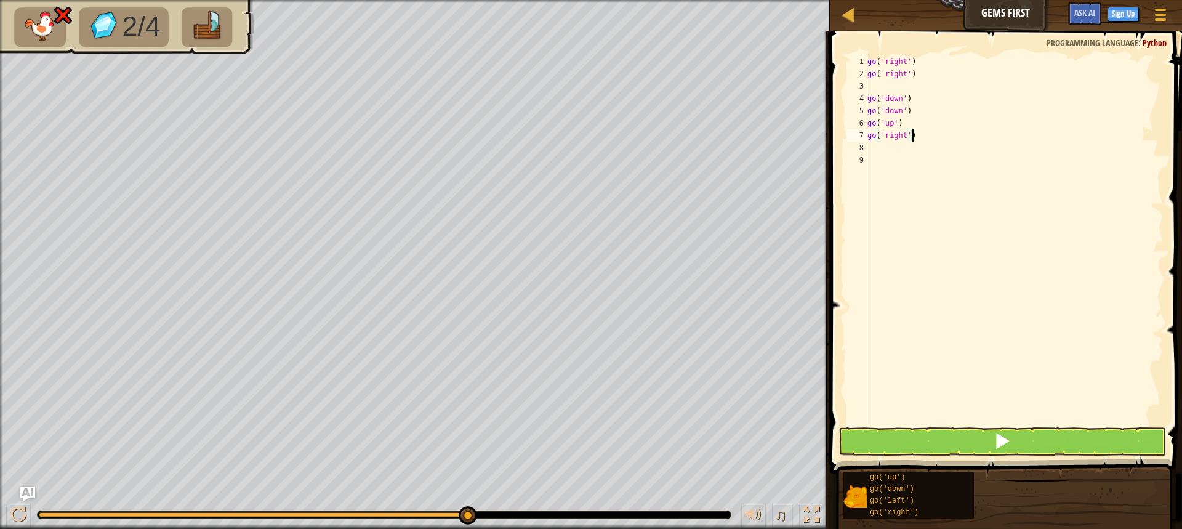
click at [913, 140] on div "go ( 'right' ) go ( 'right' ) go ( 'down' ) go ( 'down' ) go ( 'up' ) go ( 'rig…" at bounding box center [1014, 252] width 298 height 394
type textarea "g"
type textarea "0"
type textarea "u"
click at [950, 151] on div "go(' u p') press enter" at bounding box center [981, 170] width 233 height 55
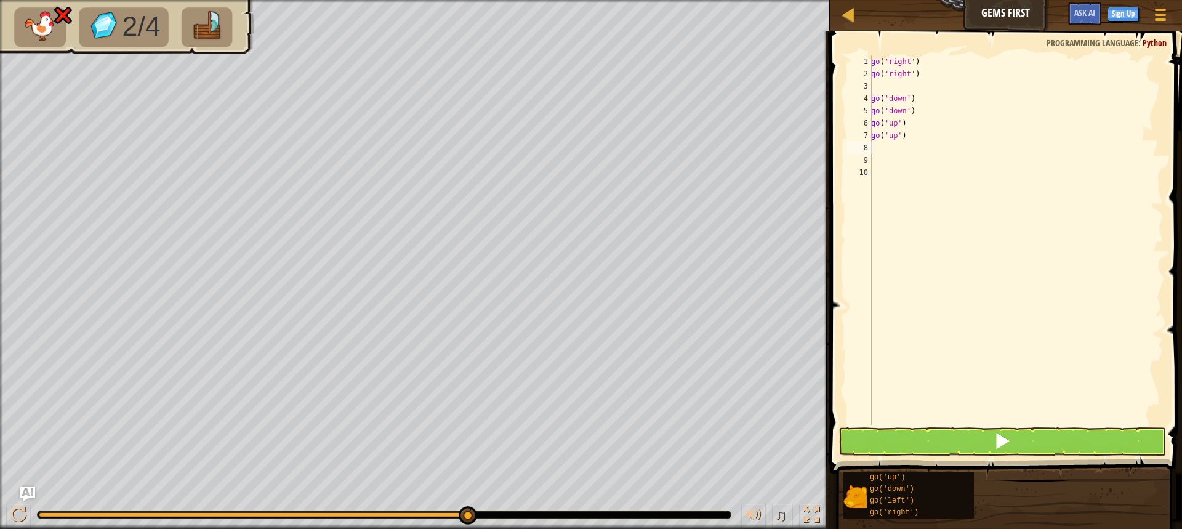
type textarea "d"
click at [958, 161] on div "go(' d own') press enter" at bounding box center [984, 182] width 233 height 55
type textarea "r"
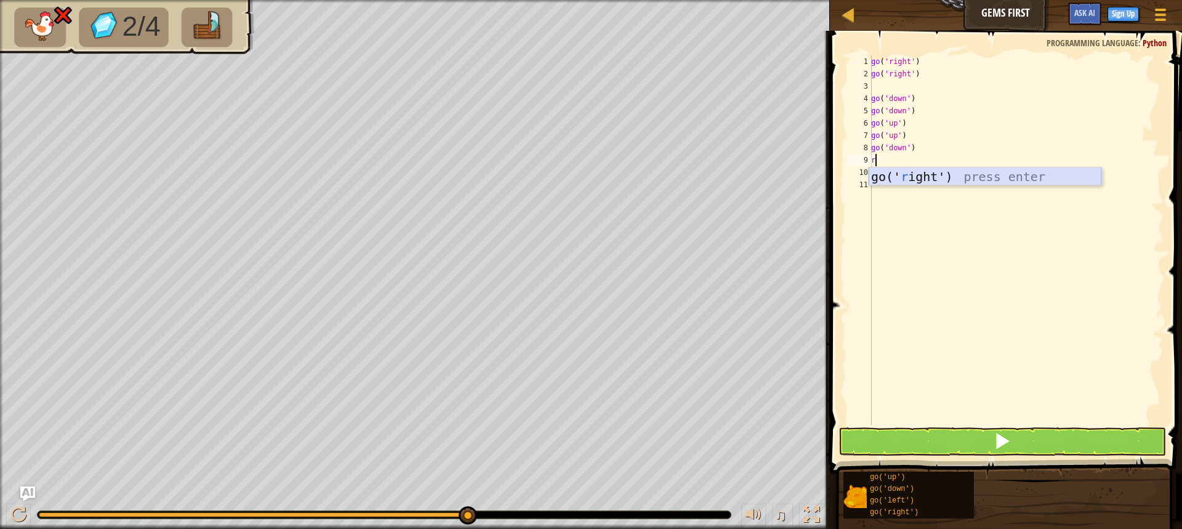
click at [959, 172] on div "go(' r ight') press enter" at bounding box center [984, 194] width 233 height 55
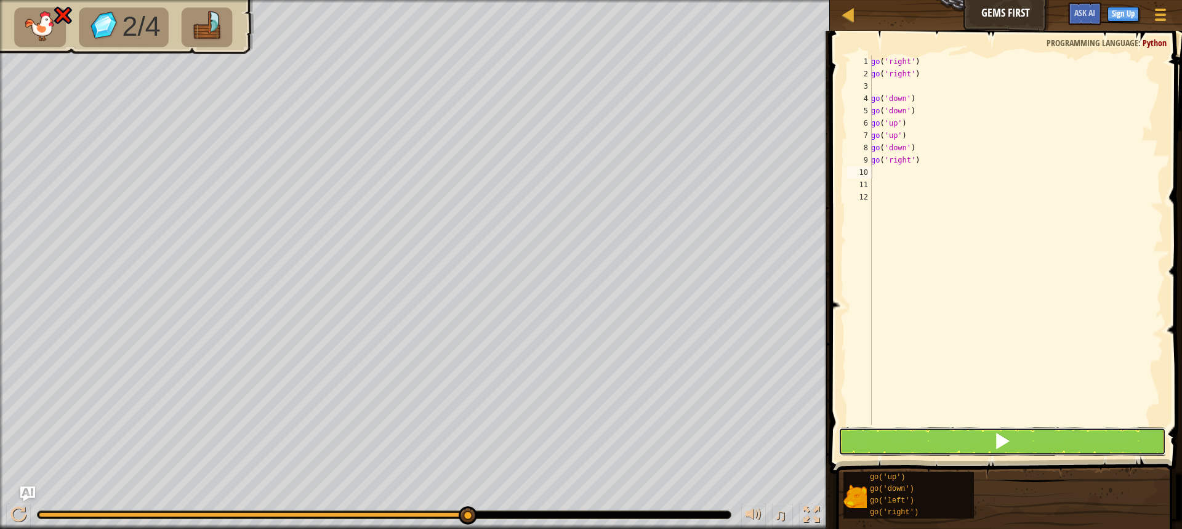
click at [987, 444] on button at bounding box center [1001, 441] width 327 height 28
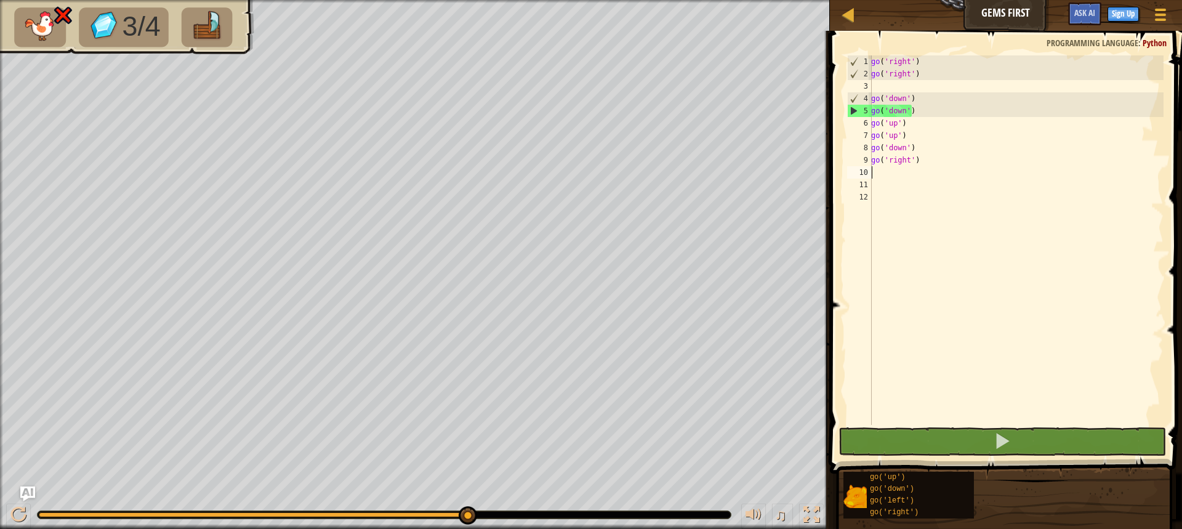
click at [918, 109] on div "go ( 'right' ) go ( 'right' ) go ( 'down' ) go ( 'down' ) go ( 'up' ) go ( 'up'…" at bounding box center [1015, 252] width 295 height 394
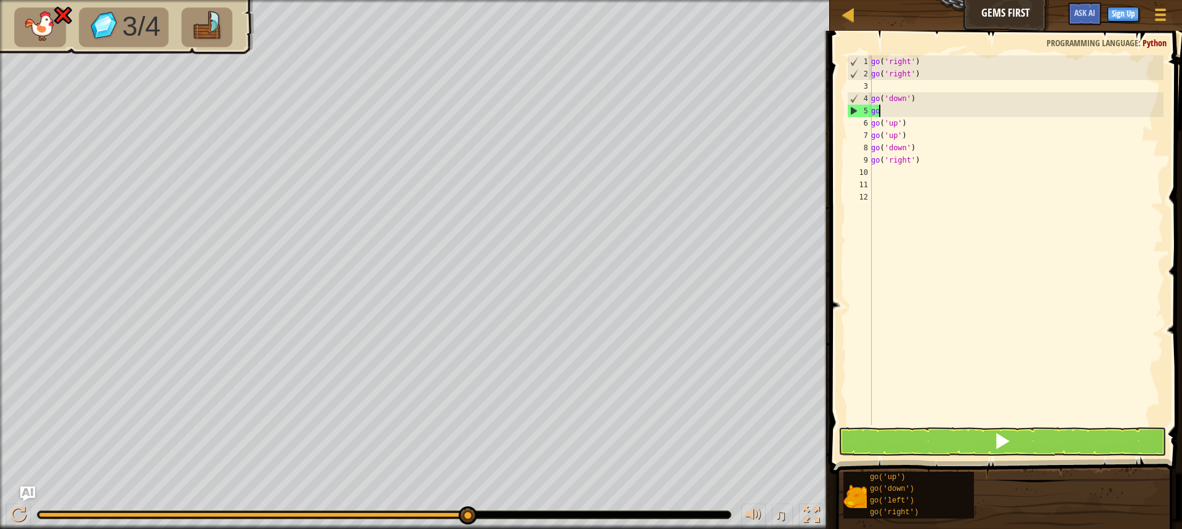
type textarea "g"
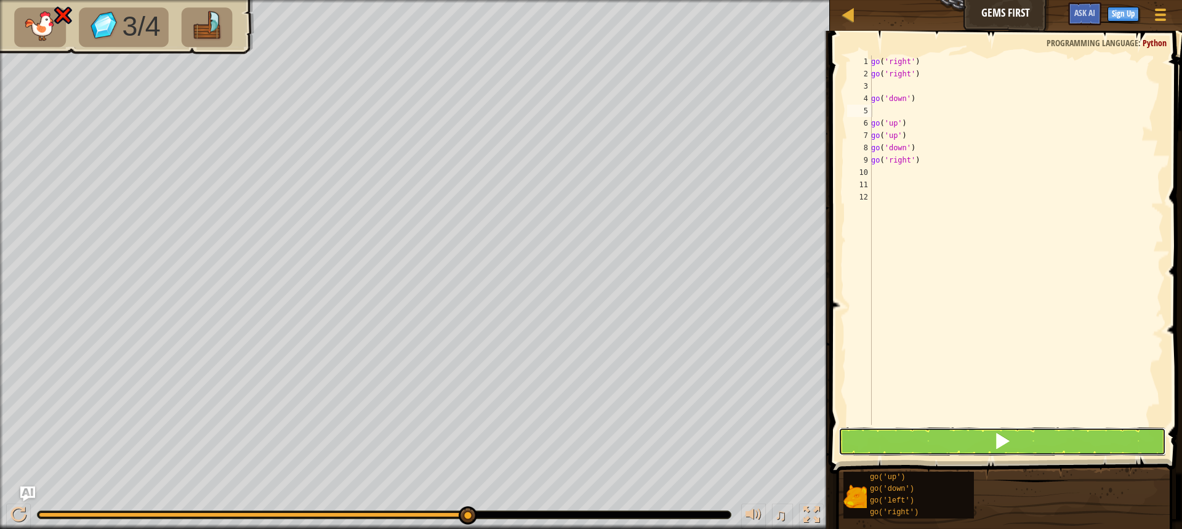
click at [1012, 446] on button at bounding box center [1001, 441] width 327 height 28
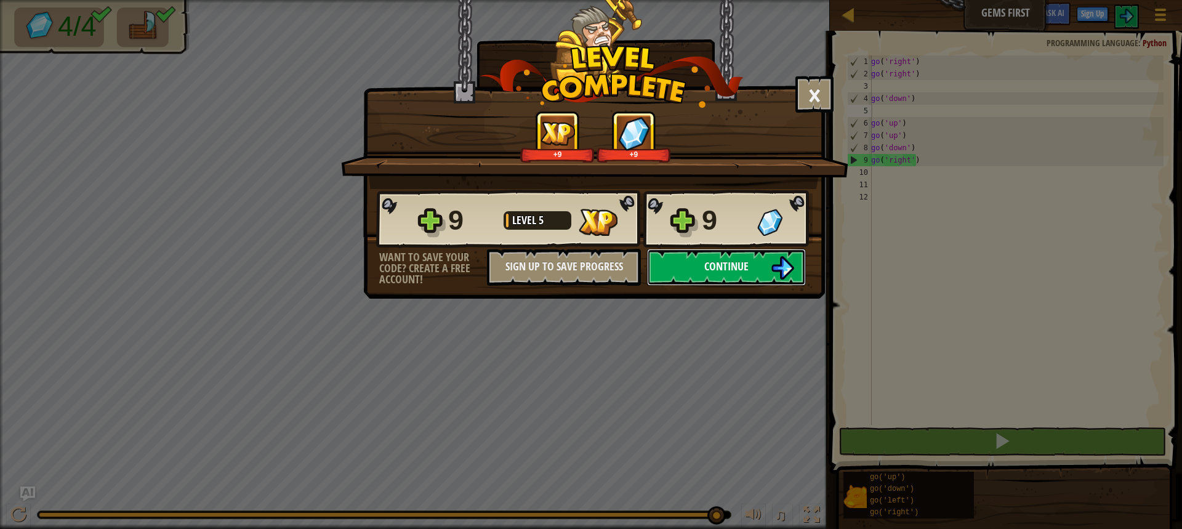
click at [727, 263] on span "Continue" at bounding box center [726, 265] width 44 height 15
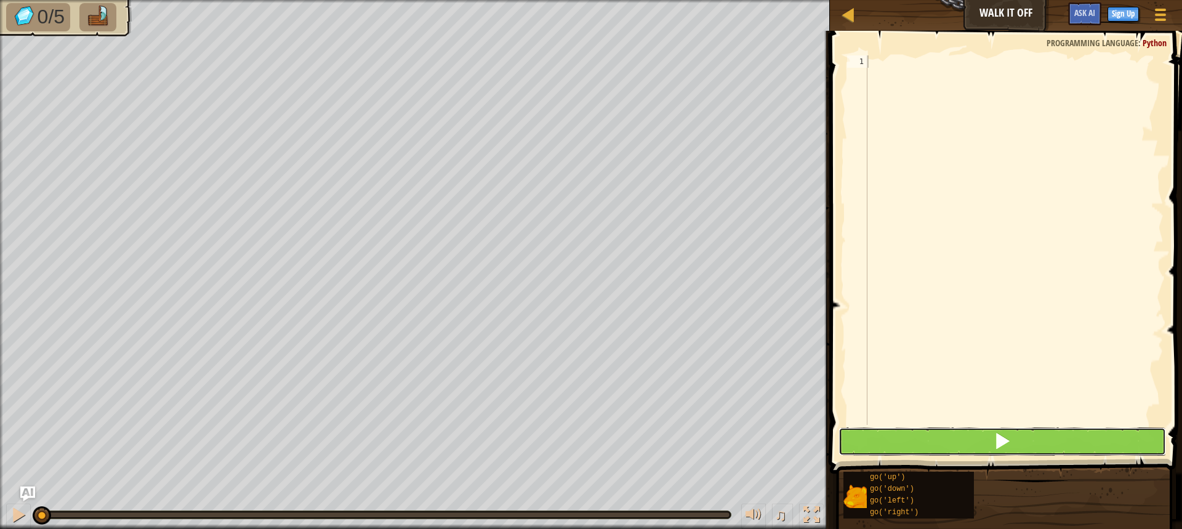
click at [912, 439] on button at bounding box center [1001, 441] width 327 height 28
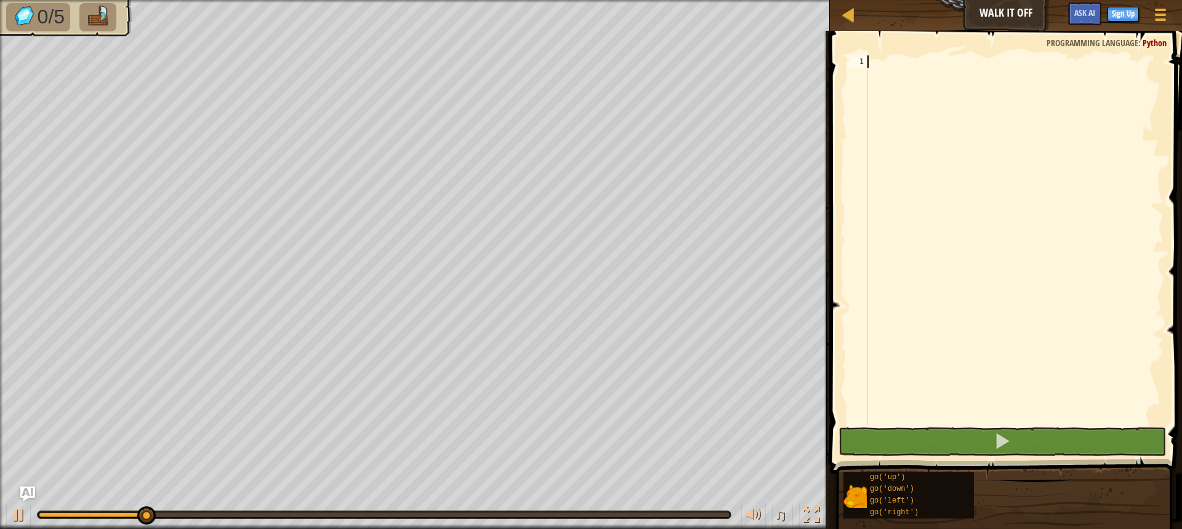
type textarea "u"
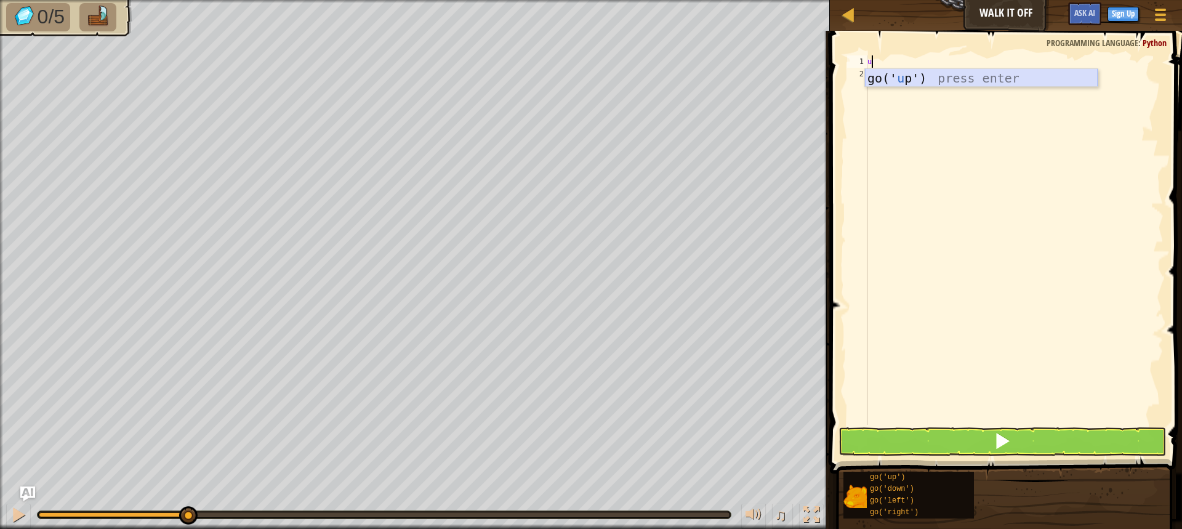
click at [900, 74] on div "go(' u p') press enter" at bounding box center [981, 96] width 233 height 55
type textarea "u"
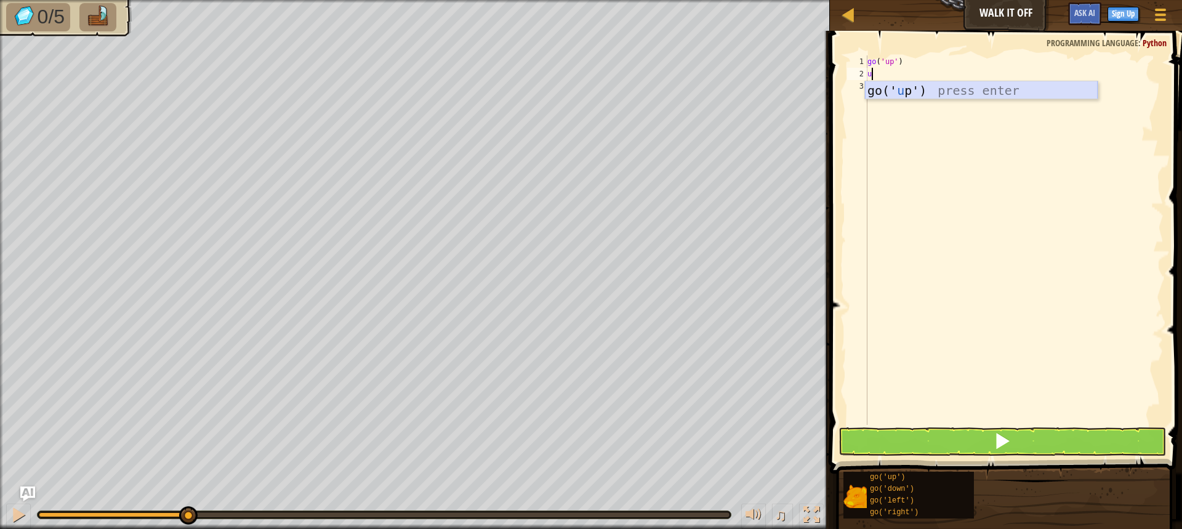
click at [903, 89] on div "go(' u p') press enter" at bounding box center [981, 108] width 233 height 55
type textarea "u"
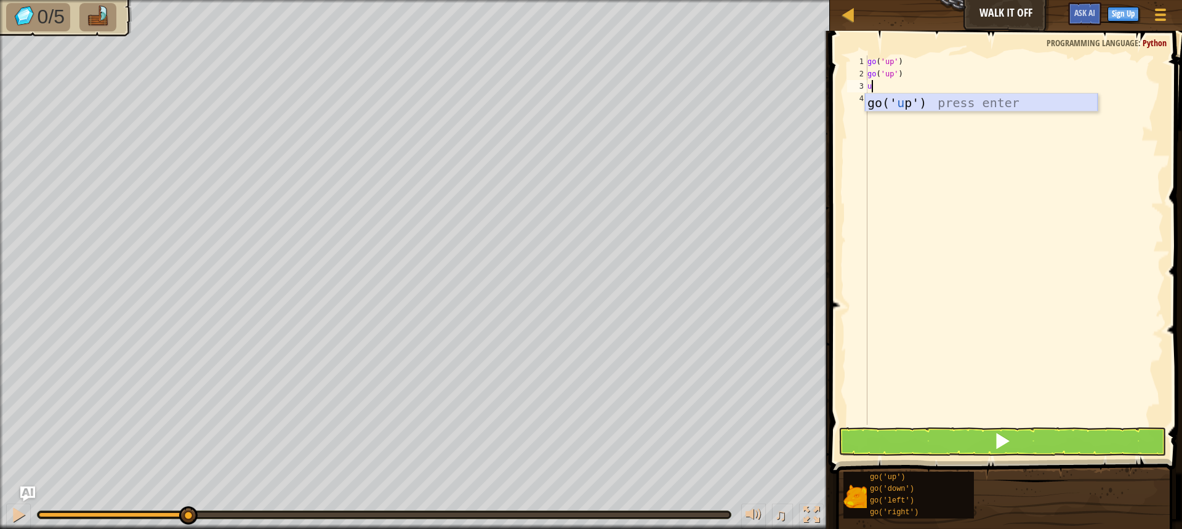
click at [900, 103] on div "go(' u p') press enter" at bounding box center [981, 121] width 233 height 55
type textarea "r"
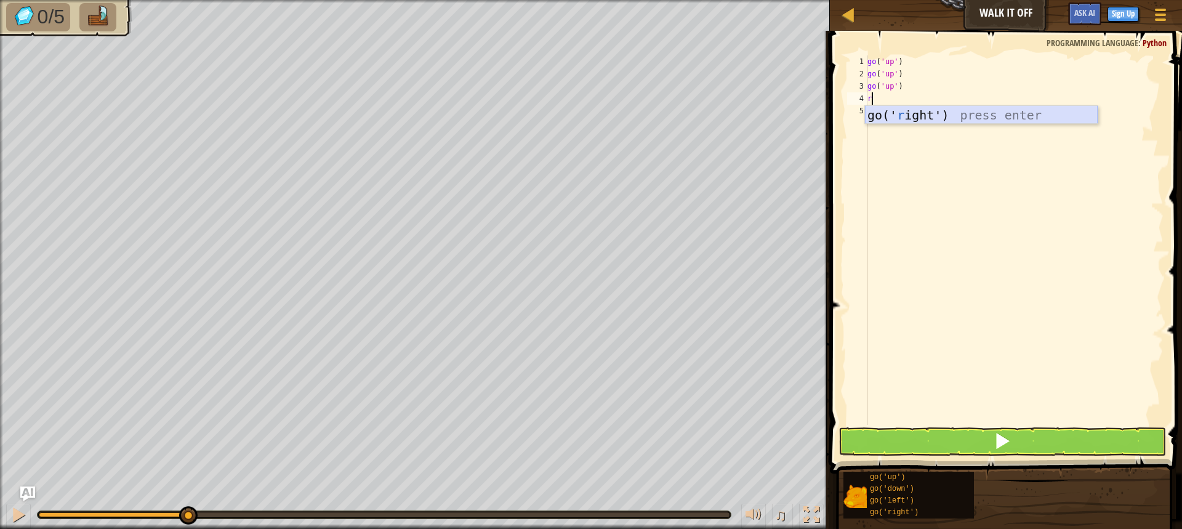
click at [905, 111] on div "go(' r ight') press enter" at bounding box center [981, 133] width 233 height 55
type textarea "r"
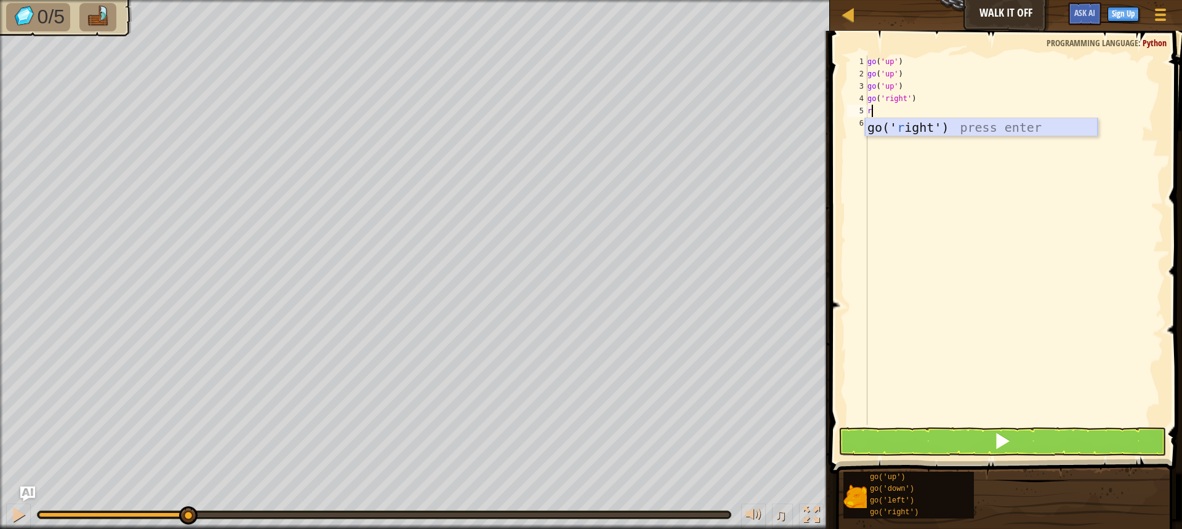
click at [907, 127] on div "go(' r ight') press enter" at bounding box center [981, 145] width 233 height 55
type textarea "r"
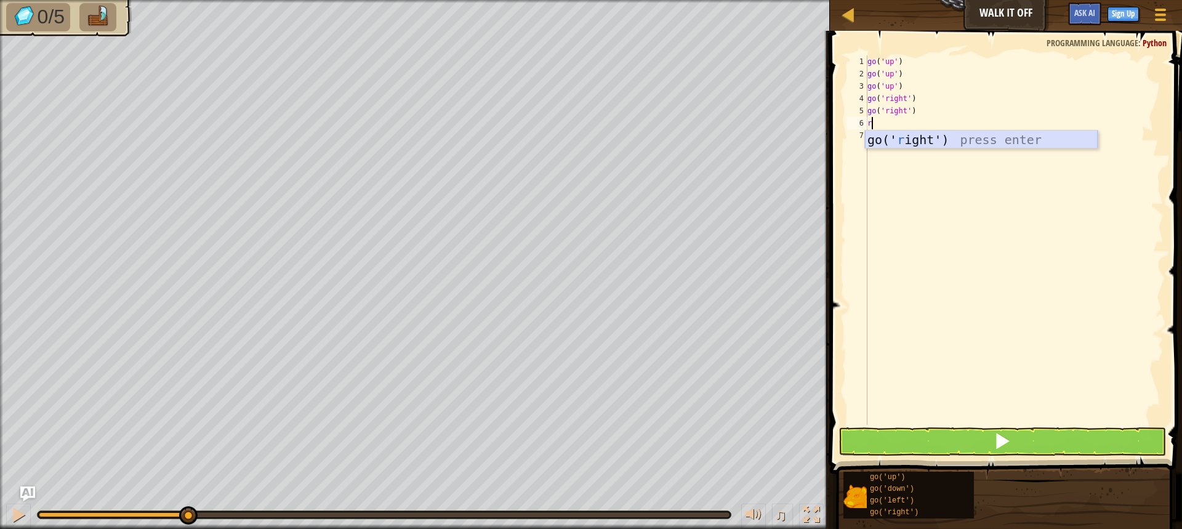
click at [907, 142] on div "go(' r ight') press enter" at bounding box center [981, 157] width 233 height 55
type textarea "r"
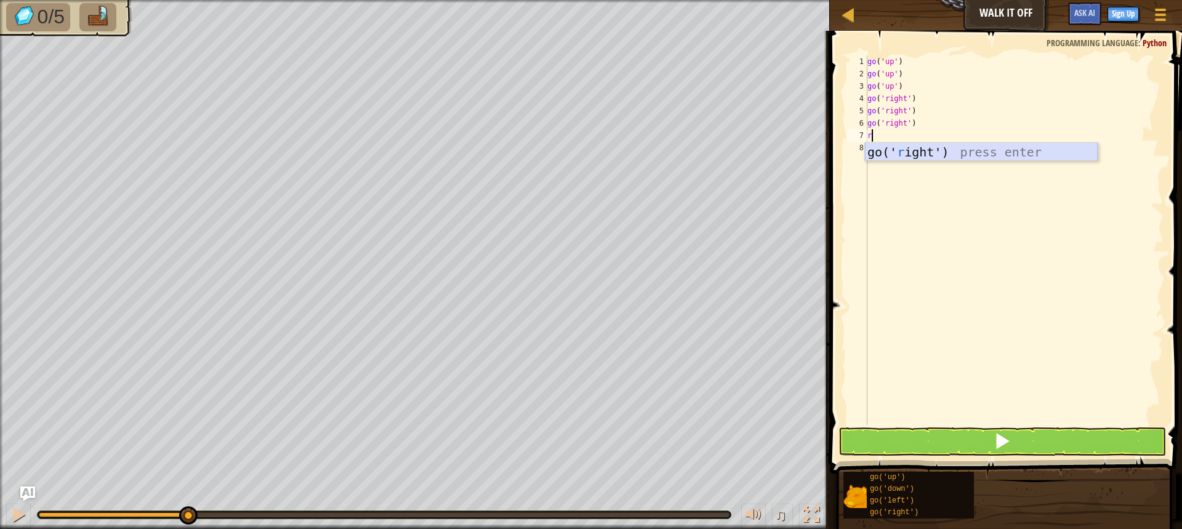
click at [915, 154] on div "go(' r ight') press enter" at bounding box center [981, 170] width 233 height 55
type textarea "d"
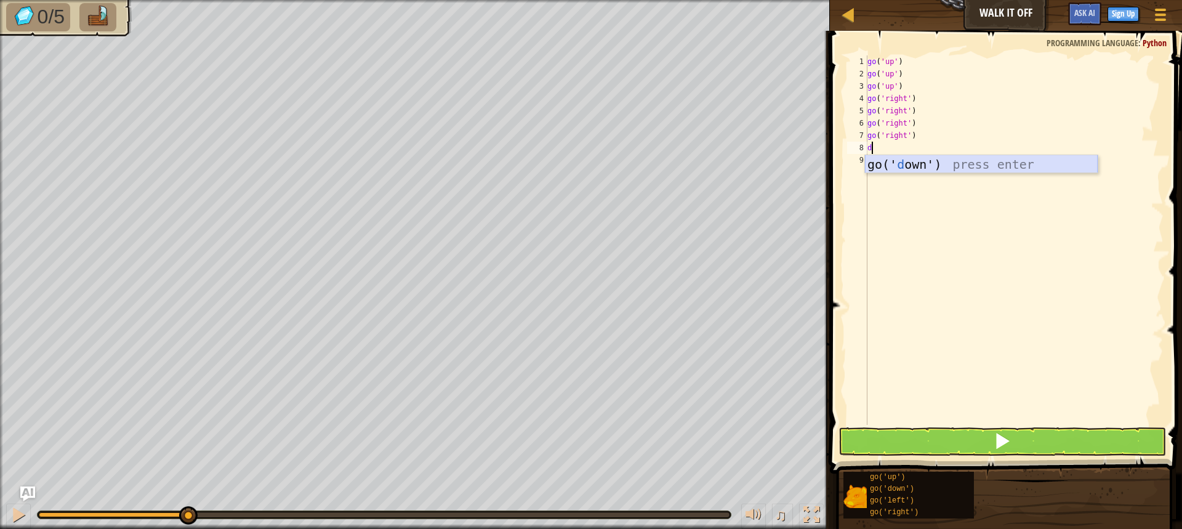
click at [913, 156] on div "go(' d own') press enter" at bounding box center [981, 182] width 233 height 55
type textarea "d"
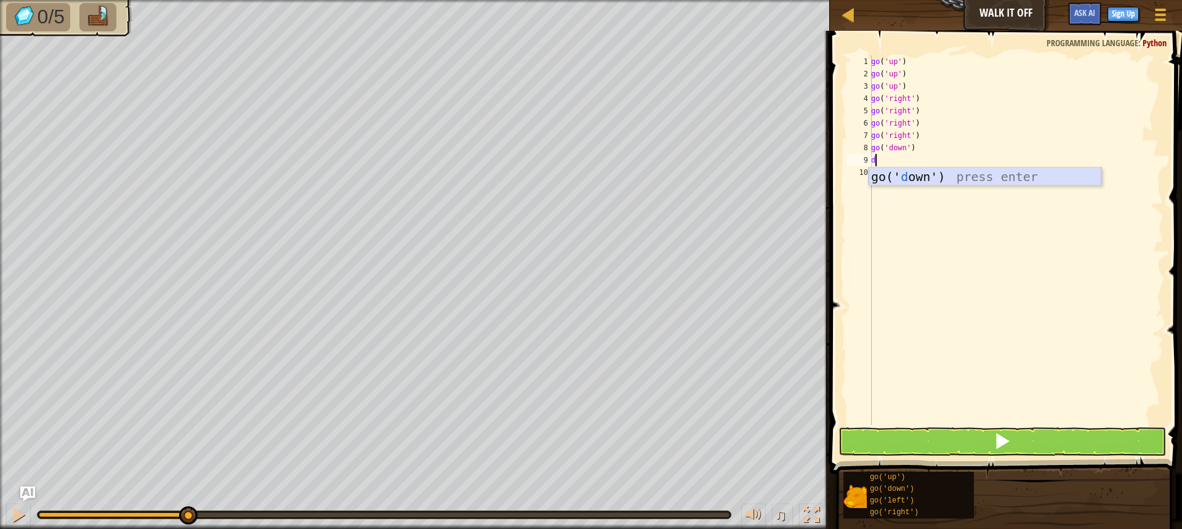
click at [912, 169] on div "go(' d own') press enter" at bounding box center [984, 194] width 233 height 55
type textarea "d"
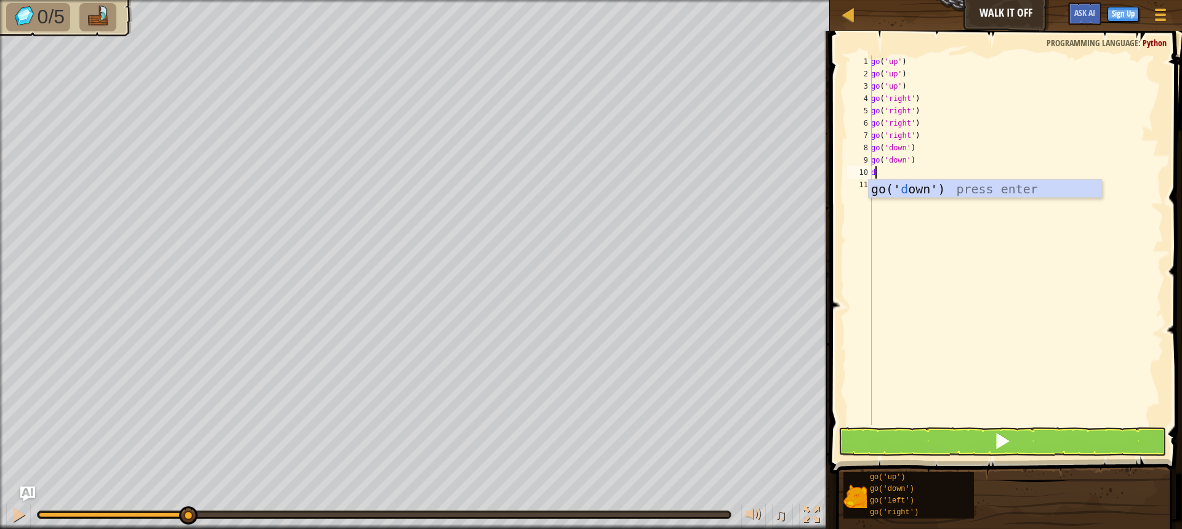
click at [918, 195] on div "go(' d own') press enter" at bounding box center [984, 207] width 233 height 55
type textarea "d"
type textarea "r"
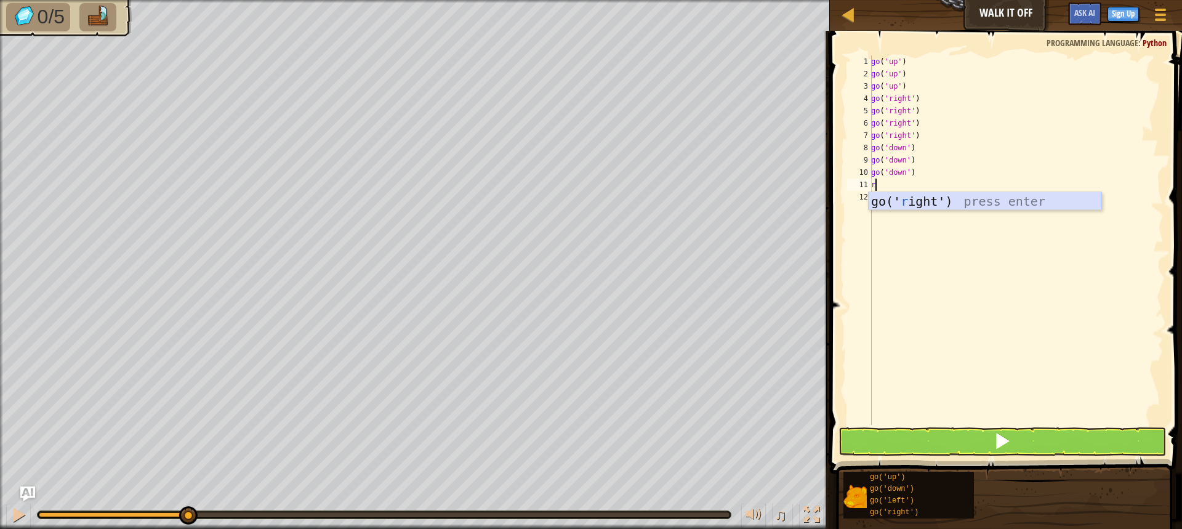
click at [912, 194] on div "go(' r ight') press enter" at bounding box center [984, 219] width 233 height 55
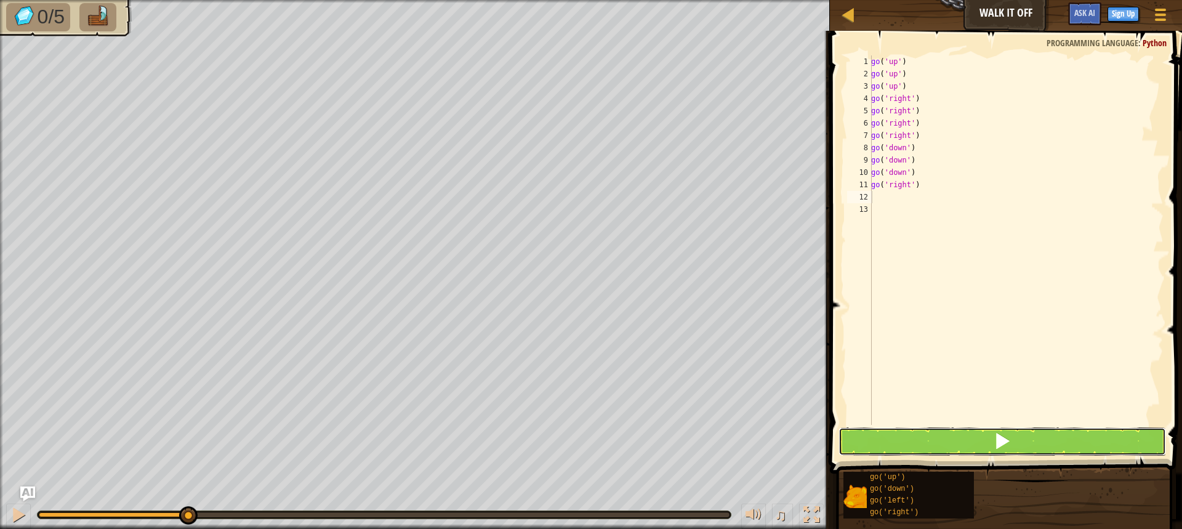
click at [951, 436] on button at bounding box center [1001, 441] width 327 height 28
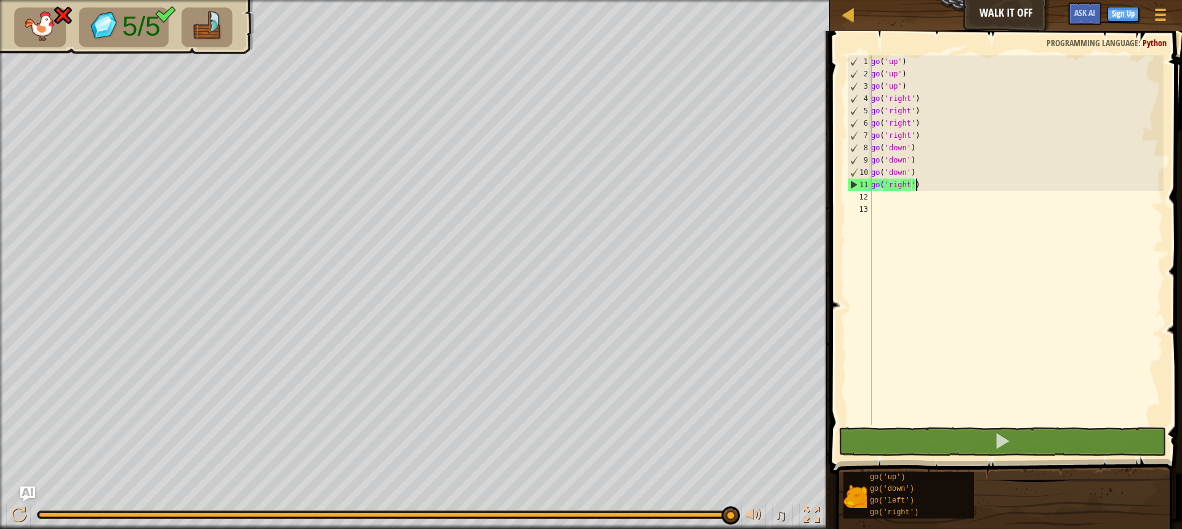
click at [932, 182] on div "go ( 'up' ) go ( 'up' ) go ( 'up' ) go ( 'right' ) go ( 'right' ) go ( 'right' …" at bounding box center [1015, 252] width 295 height 394
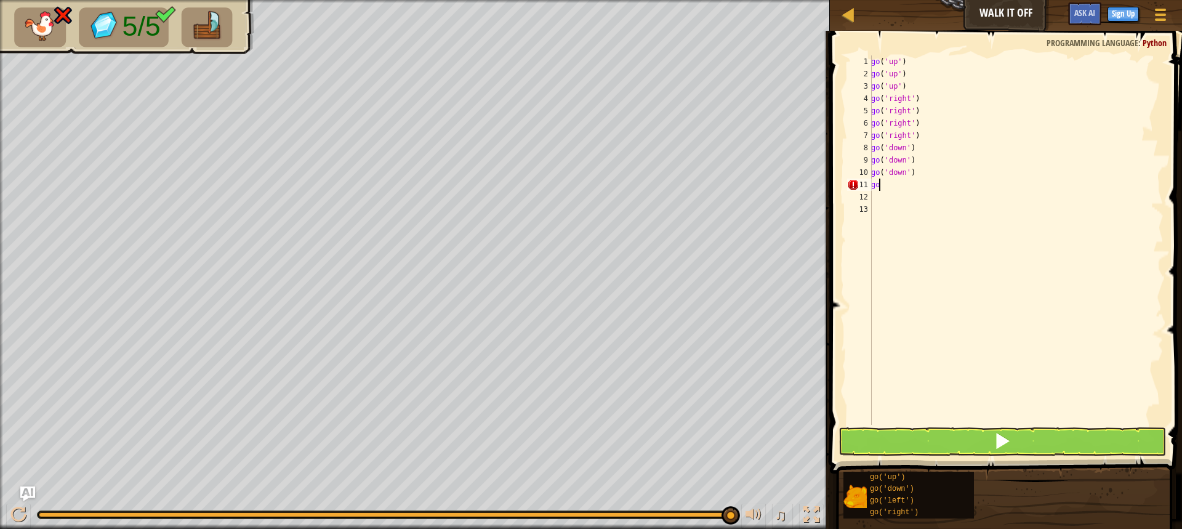
type textarea "g"
type textarea "l"
click at [898, 202] on div "go(' l eft') press enter" at bounding box center [984, 219] width 233 height 55
click at [934, 446] on button at bounding box center [1001, 441] width 327 height 28
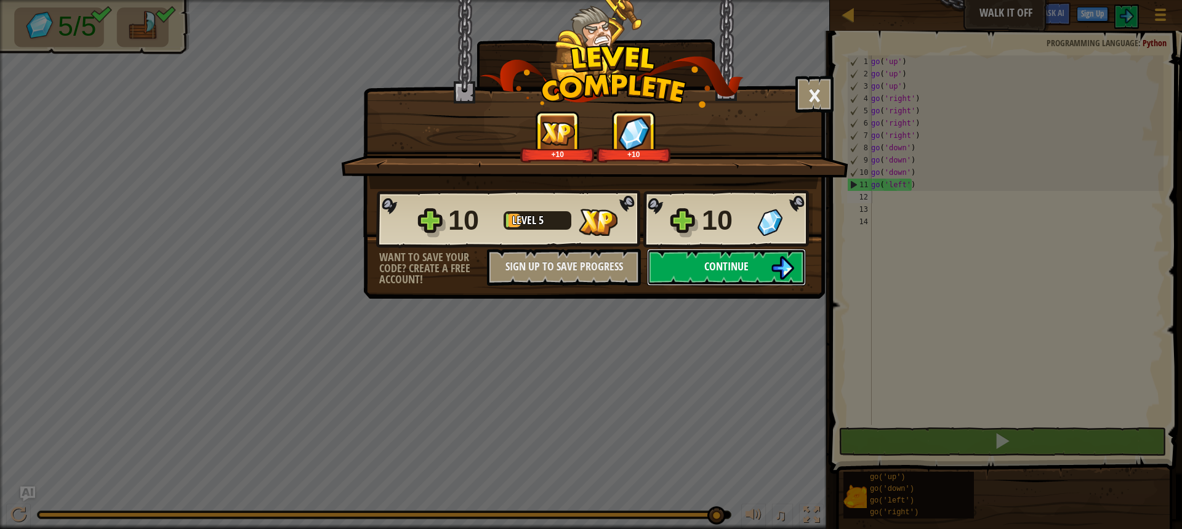
click at [774, 256] on img at bounding box center [782, 267] width 23 height 23
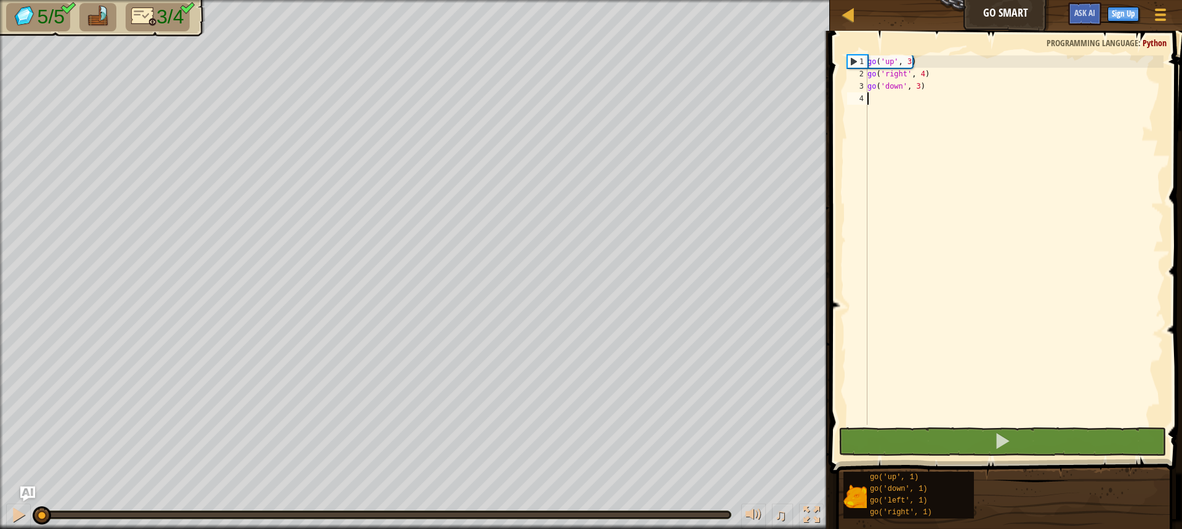
type textarea "l"
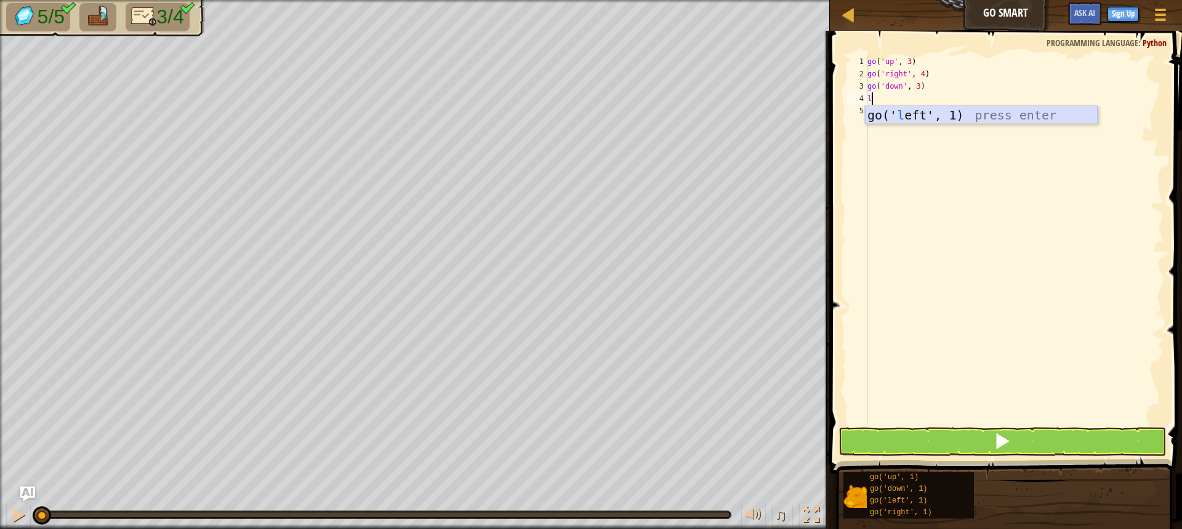
drag, startPoint x: 969, startPoint y: 110, endPoint x: 995, endPoint y: 204, distance: 98.2
click at [972, 109] on div "go(' l eft', 1) press enter" at bounding box center [981, 133] width 233 height 55
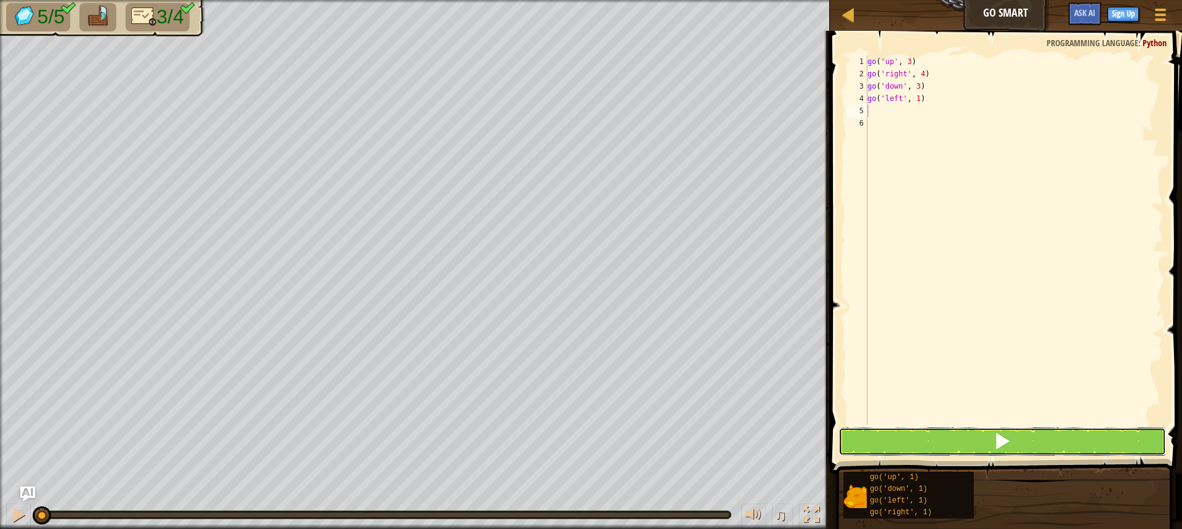
click at [1000, 438] on span at bounding box center [1001, 440] width 17 height 17
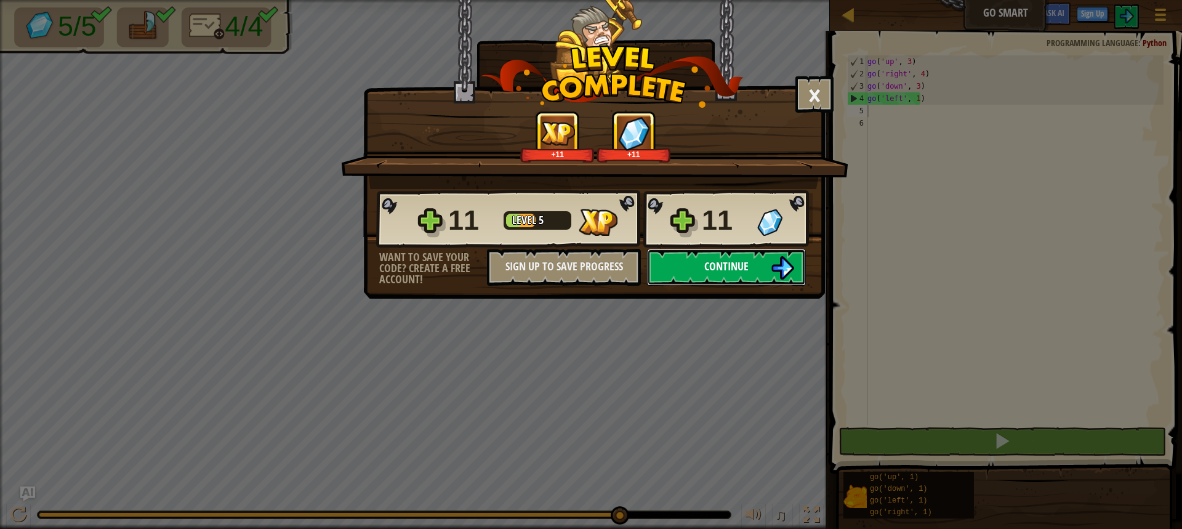
click at [753, 263] on button "Continue" at bounding box center [726, 267] width 159 height 37
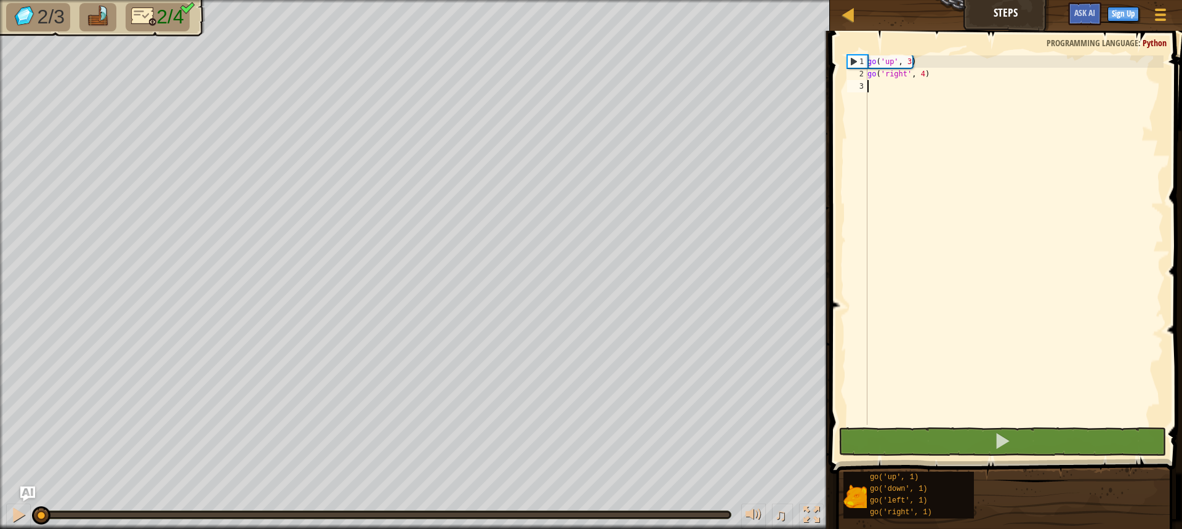
type textarea "d"
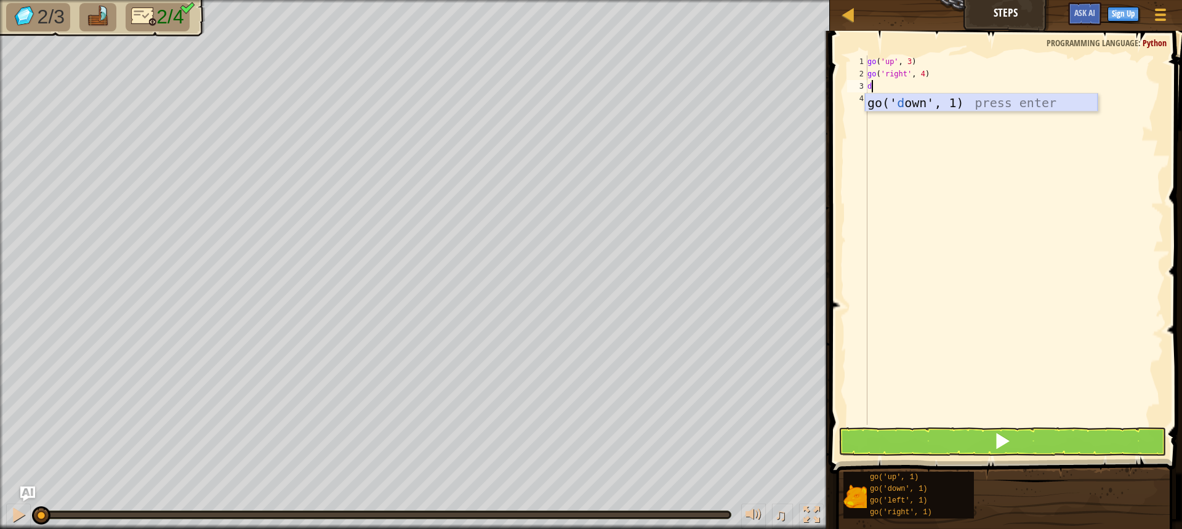
click at [916, 110] on div "go(' d own', 1) press enter" at bounding box center [981, 121] width 233 height 55
type textarea "d"
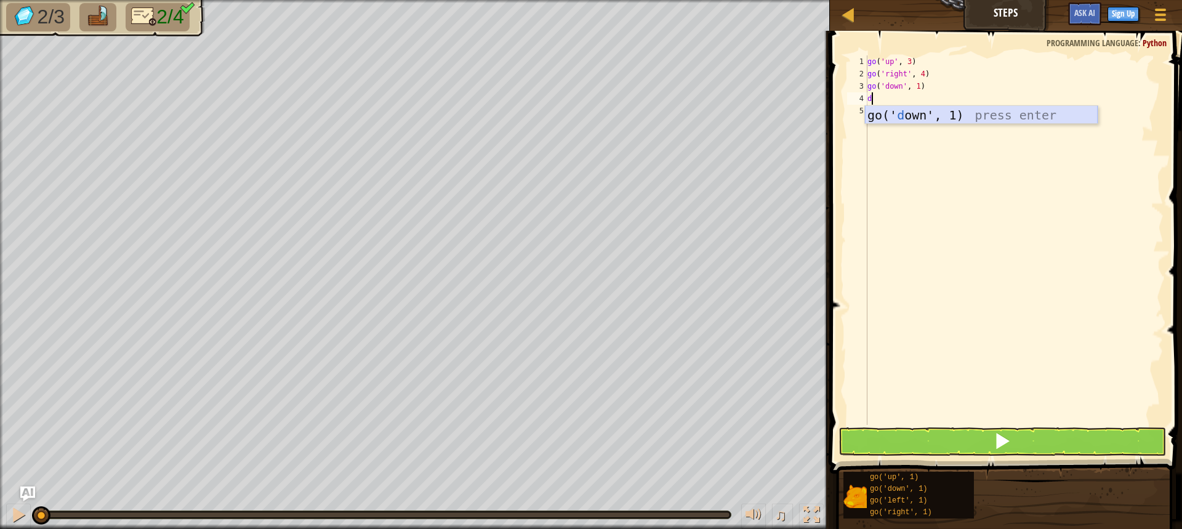
click at [942, 119] on div "go(' d own', 1) press enter" at bounding box center [981, 133] width 233 height 55
type textarea "d"
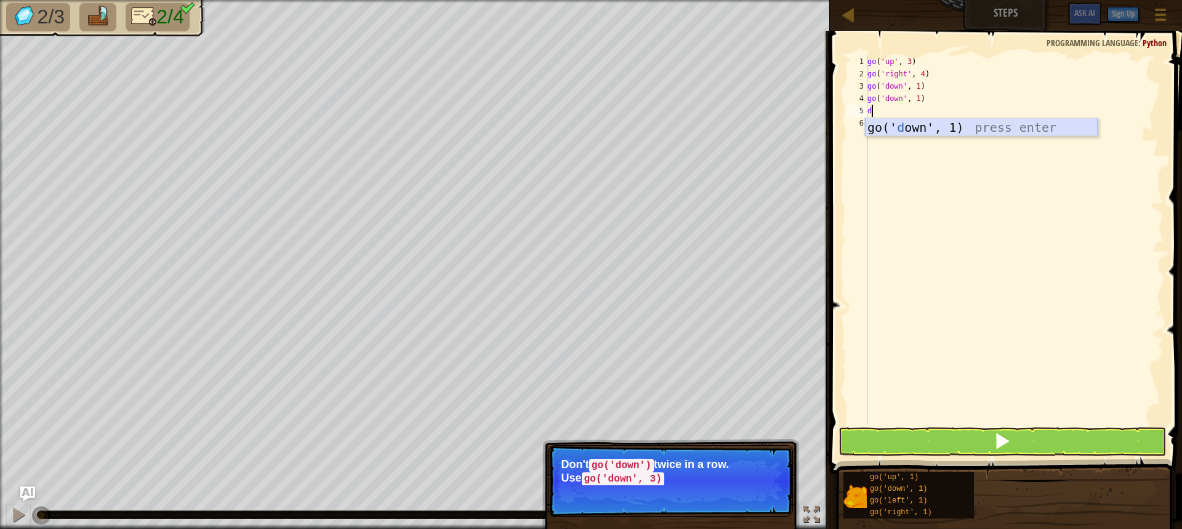
click at [942, 129] on div "go(' d own', 1) press enter" at bounding box center [981, 145] width 233 height 55
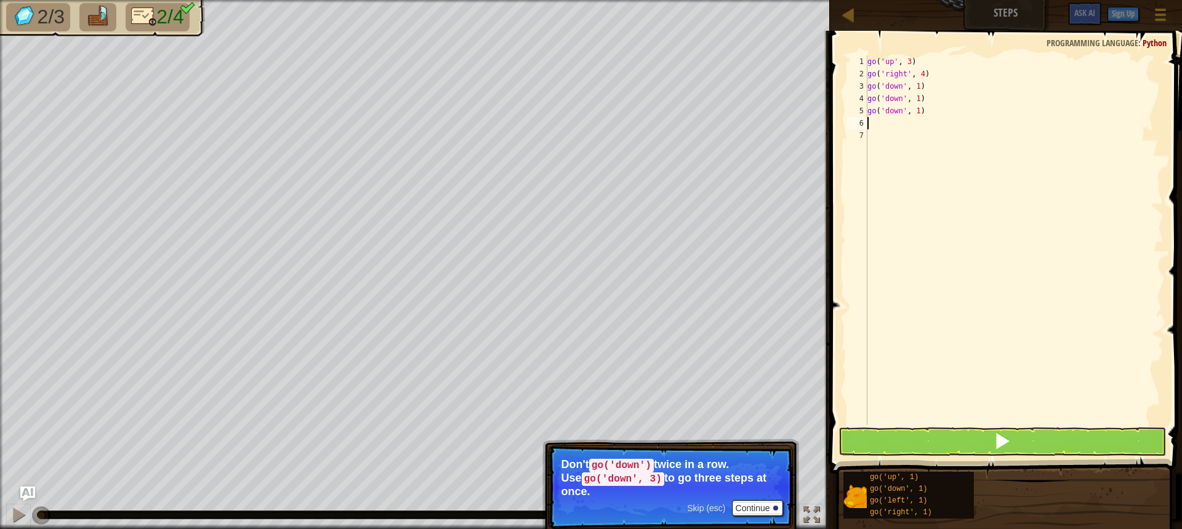
type textarea "l"
click at [934, 137] on div "go(' l eft', 1) press enter" at bounding box center [981, 157] width 233 height 55
type textarea "l"
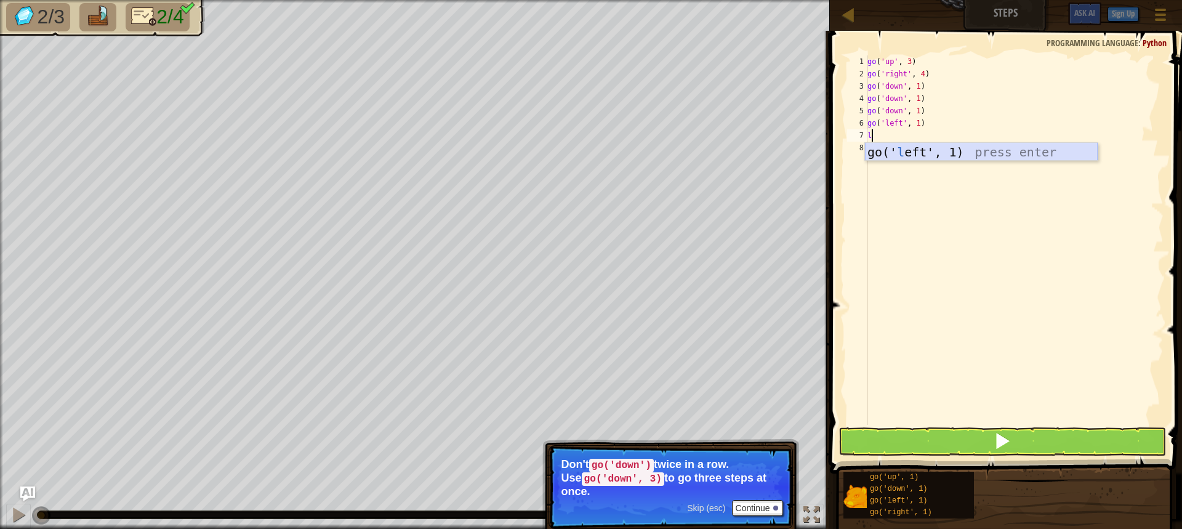
click at [937, 145] on div "go(' l eft', 1) press enter" at bounding box center [981, 170] width 233 height 55
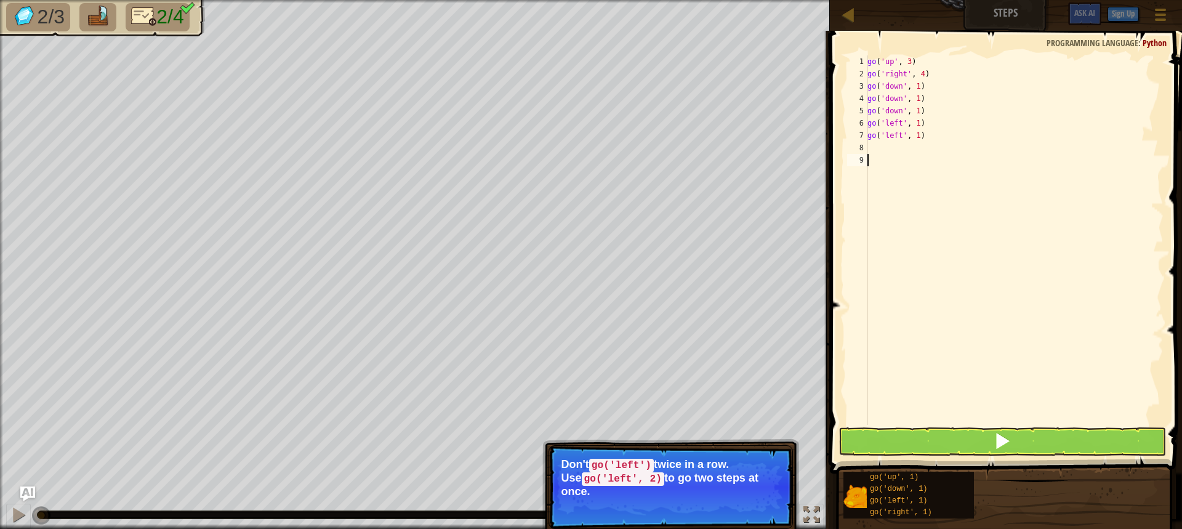
click at [987, 420] on div "go ( 'up' , 3 ) go ( 'right' , 4 ) go ( 'down' , 1 ) go ( 'down' , 1 ) go ( 'do…" at bounding box center [1014, 252] width 298 height 394
click at [994, 441] on span at bounding box center [1001, 440] width 17 height 17
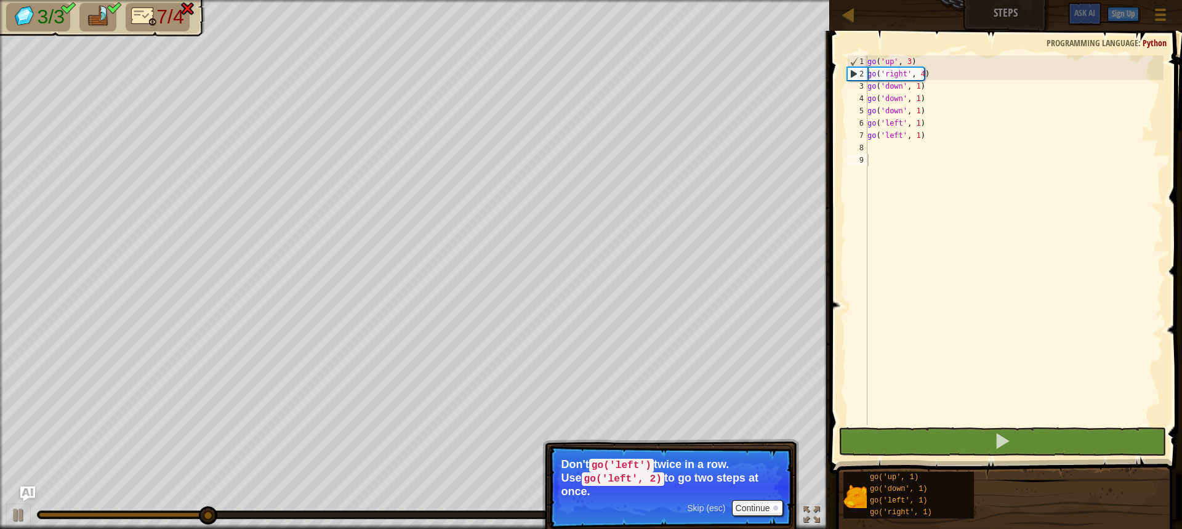
click at [717, 503] on span "Skip (esc)" at bounding box center [706, 508] width 38 height 10
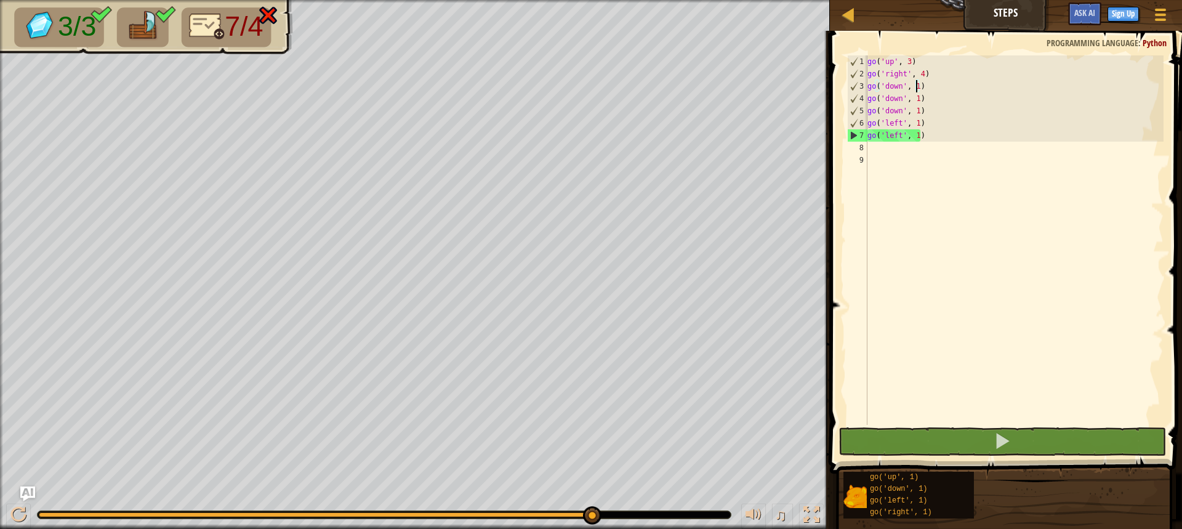
click at [916, 92] on div "go ( 'up' , 3 ) go ( 'right' , 4 ) go ( 'down' , 1 ) go ( 'down' , 1 ) go ( 'do…" at bounding box center [1014, 252] width 298 height 394
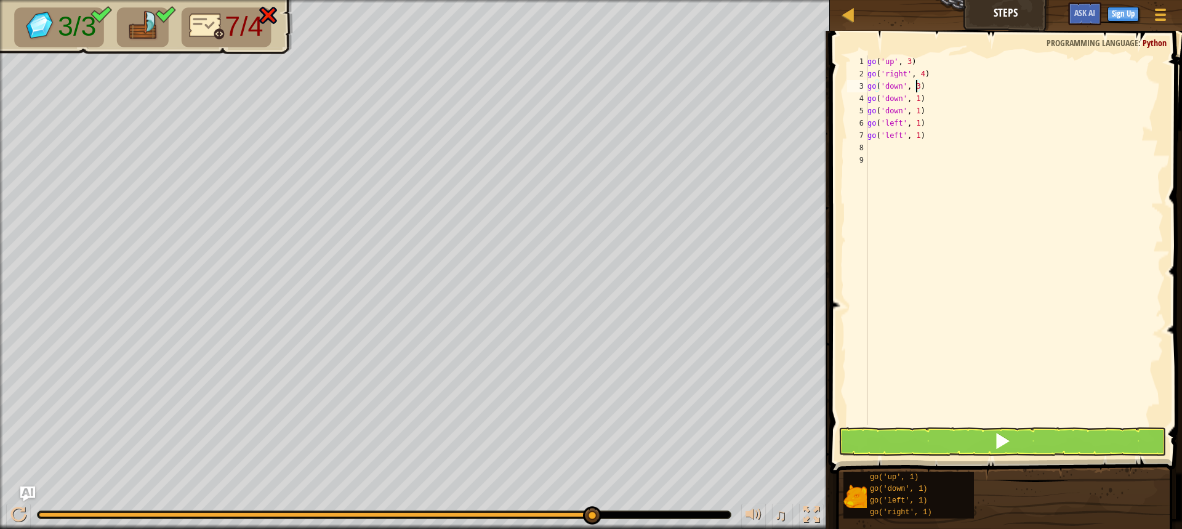
scroll to position [6, 4]
click at [921, 96] on div "go ( 'up' , 3 ) go ( 'right' , 4 ) go ( 'down' , 3 ) go ( 'down' , 1 ) go ( 'do…" at bounding box center [1014, 252] width 298 height 394
type textarea "g"
click at [924, 113] on div "go ( 'up' , 3 ) go ( 'right' , 4 ) go ( 'down' , 3 ) go ( 'down' , 1 ) go ( 'le…" at bounding box center [1014, 252] width 298 height 394
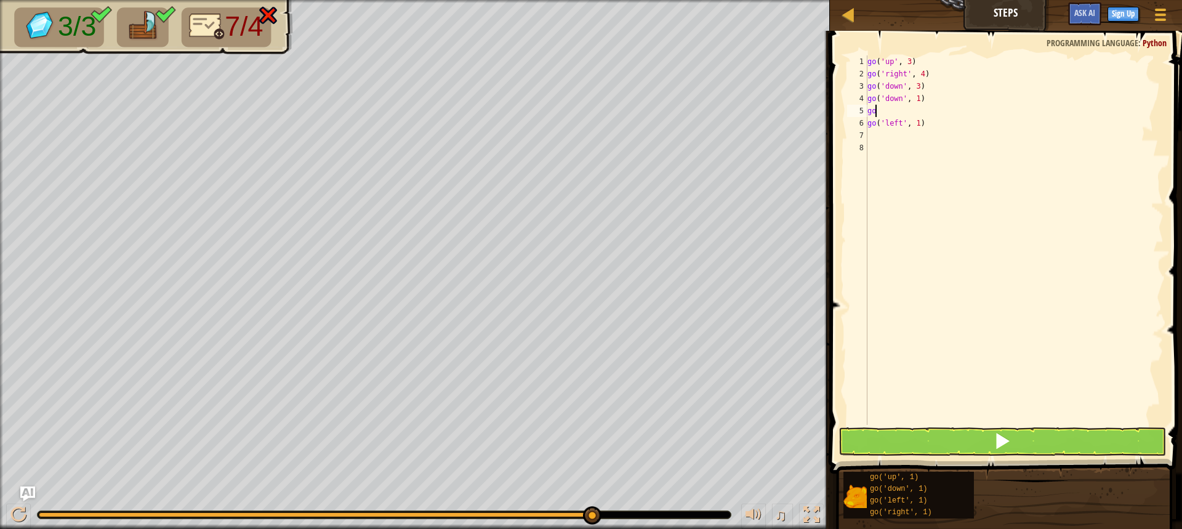
type textarea "g"
click at [915, 111] on div "go ( 'up' , 3 ) go ( 'right' , 4 ) go ( 'down' , 3 ) go ( 'left' , 1 )" at bounding box center [1014, 252] width 298 height 394
type textarea "go('left', 2)"
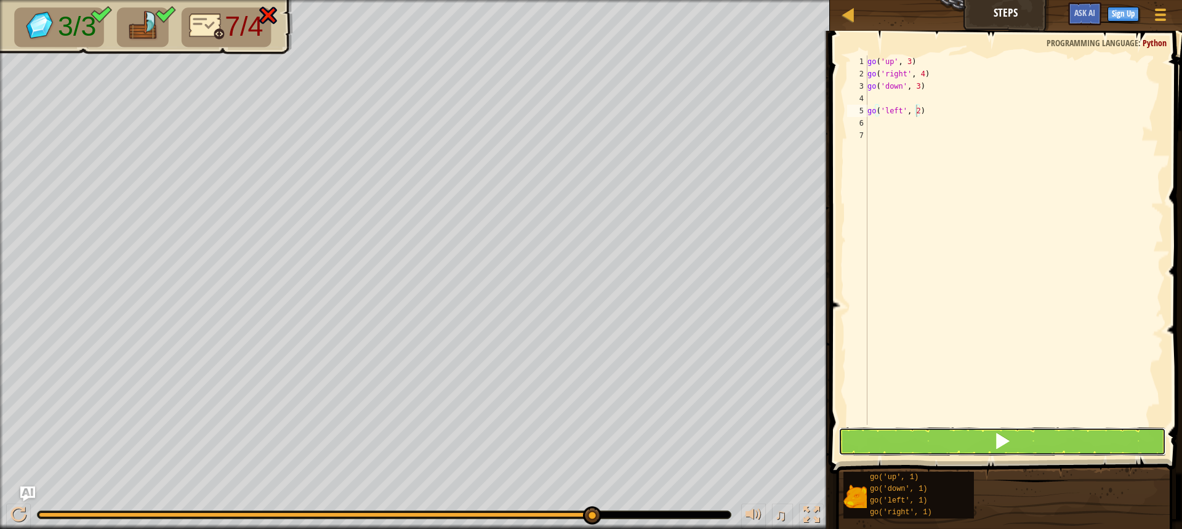
drag, startPoint x: 893, startPoint y: 432, endPoint x: 886, endPoint y: 436, distance: 8.3
click at [892, 433] on button at bounding box center [1001, 441] width 327 height 28
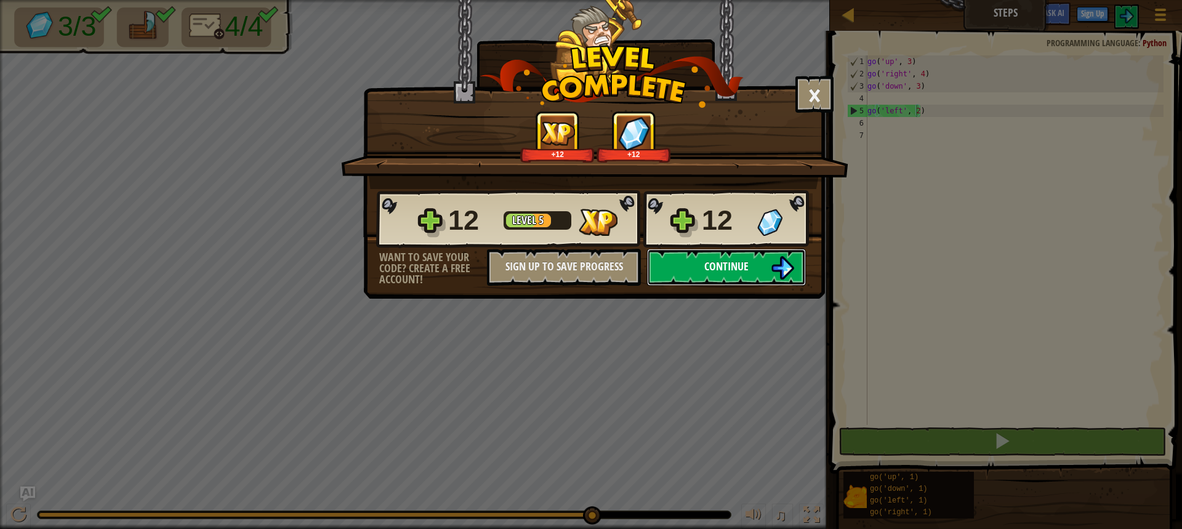
click at [700, 259] on button "Continue" at bounding box center [726, 267] width 159 height 37
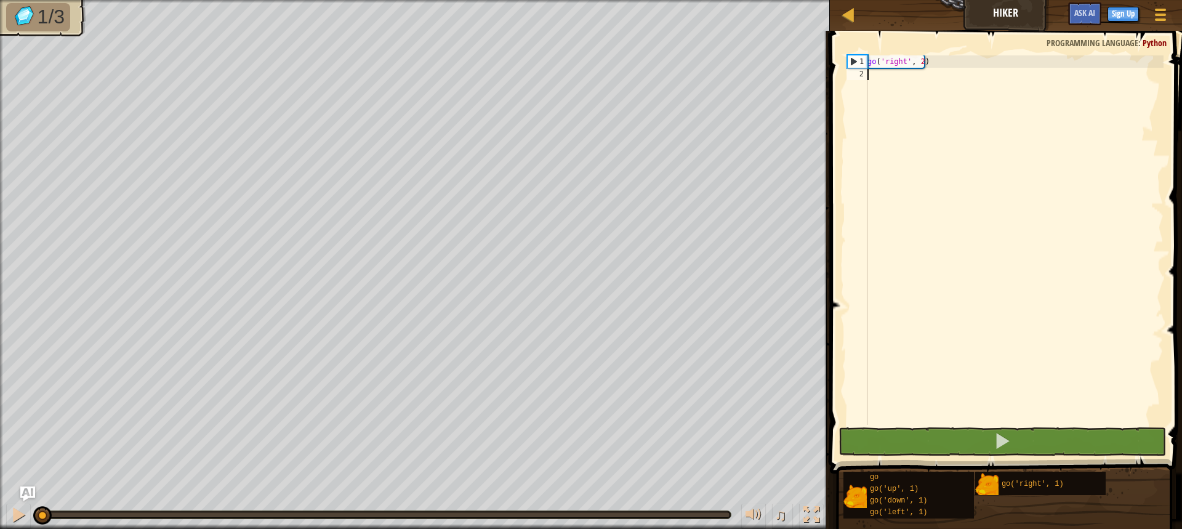
type textarea "u"
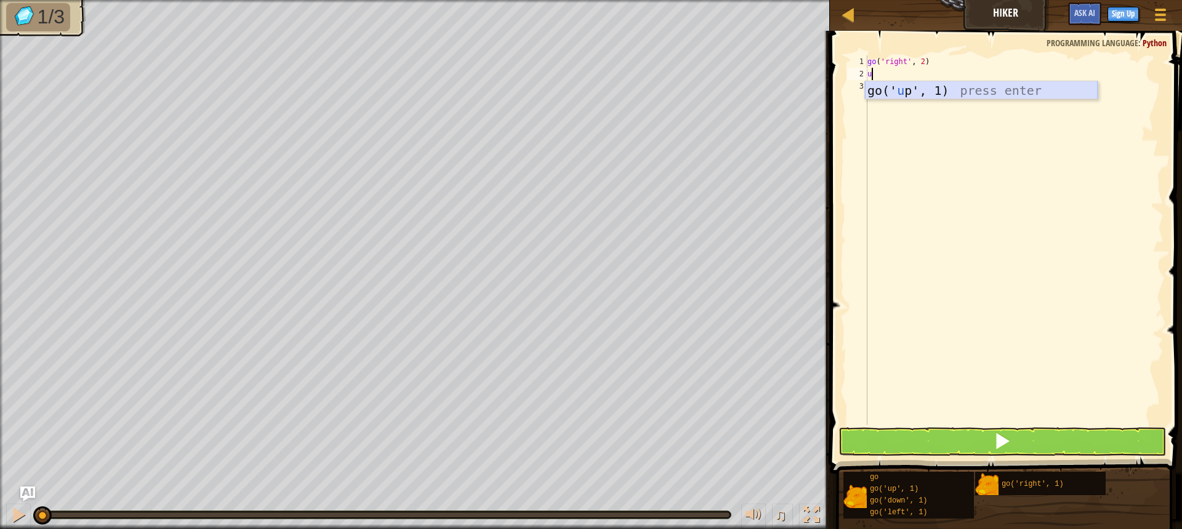
click at [965, 87] on div "go(' u p', 1) press enter" at bounding box center [981, 108] width 233 height 55
click at [906, 72] on div "go ( 'right' , 2 ) go ( 'up' , 1 )" at bounding box center [1014, 252] width 298 height 394
type textarea "go('up', 3)"
click at [871, 92] on div "go ( 'right' , 2 ) go ( 'up' , 3 )" at bounding box center [1014, 252] width 298 height 394
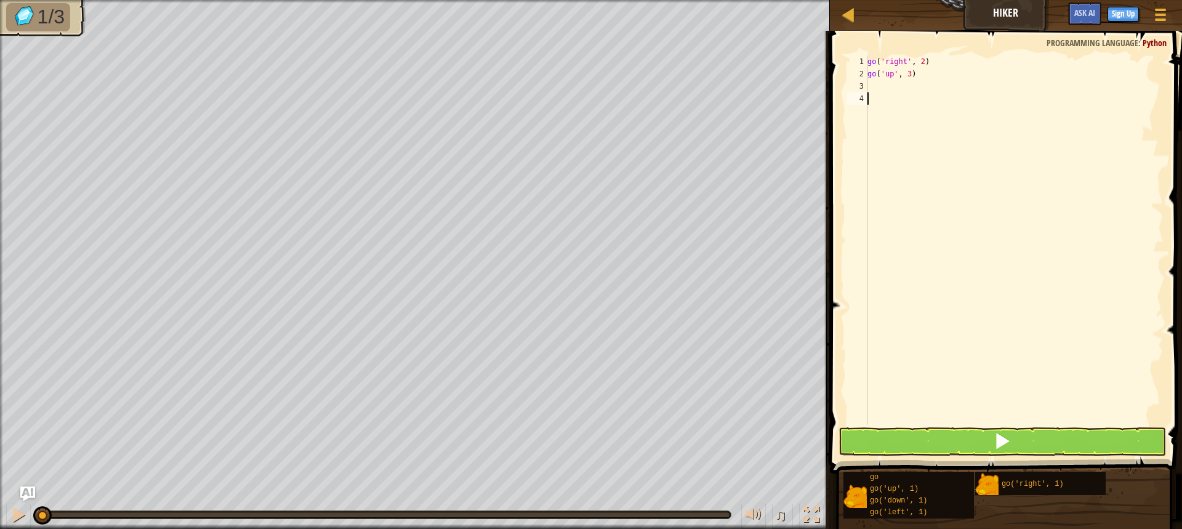
scroll to position [6, 0]
click at [871, 86] on div "go ( 'right' , 2 ) go ( 'up' , 3 )" at bounding box center [1014, 252] width 298 height 394
type textarea "r"
click at [898, 106] on div "go(' r ight', 1) press enter" at bounding box center [981, 121] width 233 height 55
click at [921, 90] on div "go ( 'right' , 2 ) go ( 'up' , 3 ) go ( 'right' , 1 )" at bounding box center [1014, 252] width 298 height 394
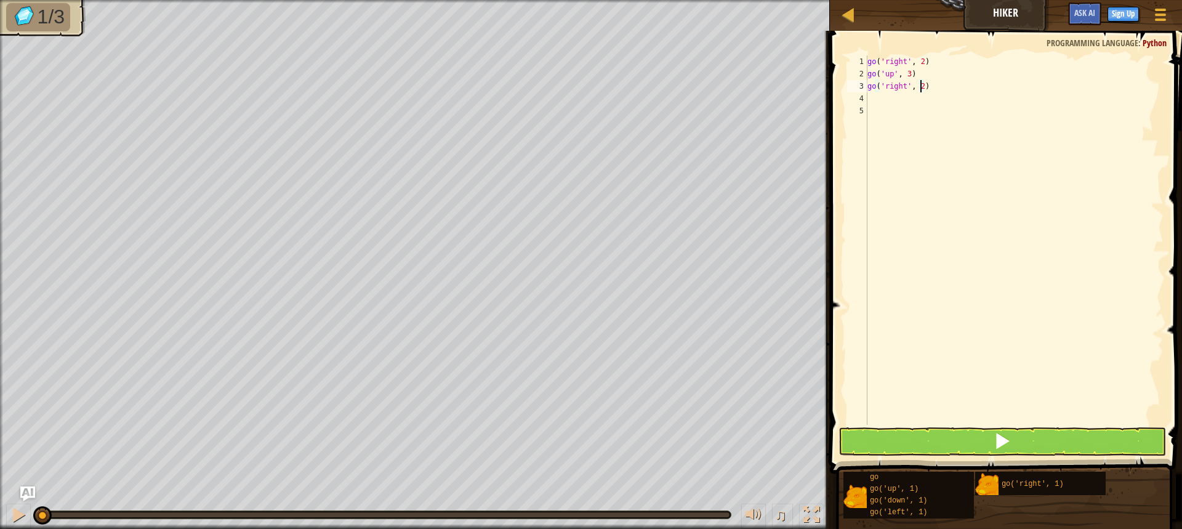
scroll to position [6, 4]
type textarea "go('right', 2)"
click at [911, 441] on button at bounding box center [1001, 441] width 327 height 28
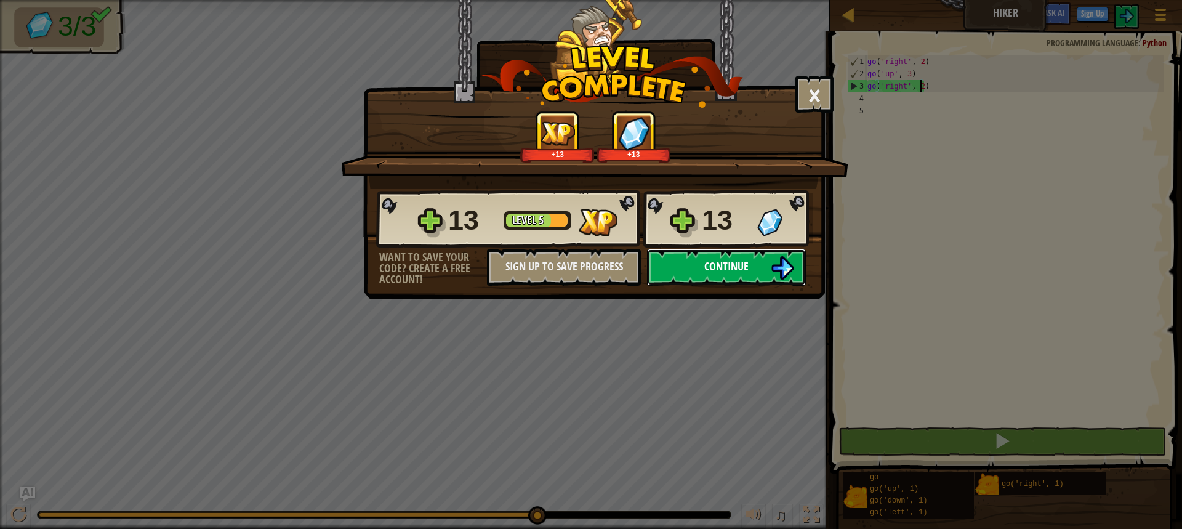
click at [764, 271] on button "Continue" at bounding box center [726, 267] width 159 height 37
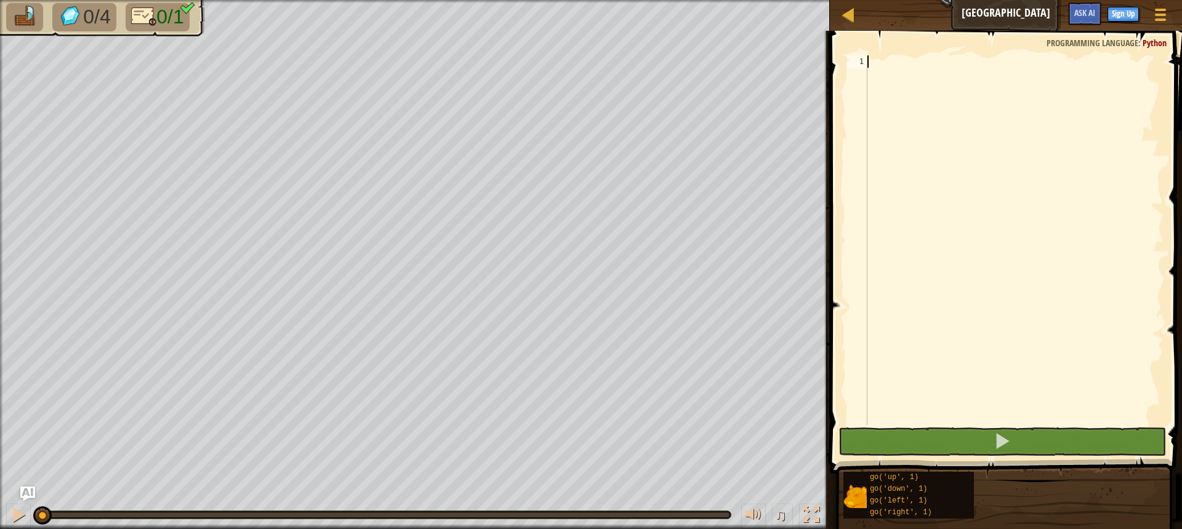
type textarea "r"
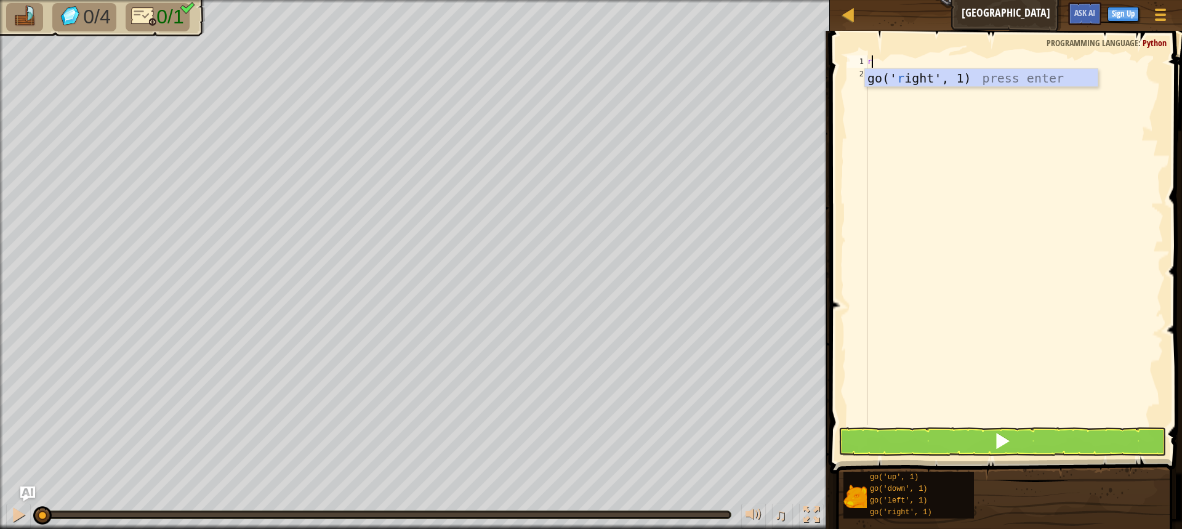
scroll to position [6, 0]
click at [887, 71] on div "go(' r ight', 1) press enter" at bounding box center [981, 96] width 233 height 55
click at [921, 66] on div "go ( 'right' , 1 )" at bounding box center [1014, 252] width 298 height 394
type textarea "go('right', 5)"
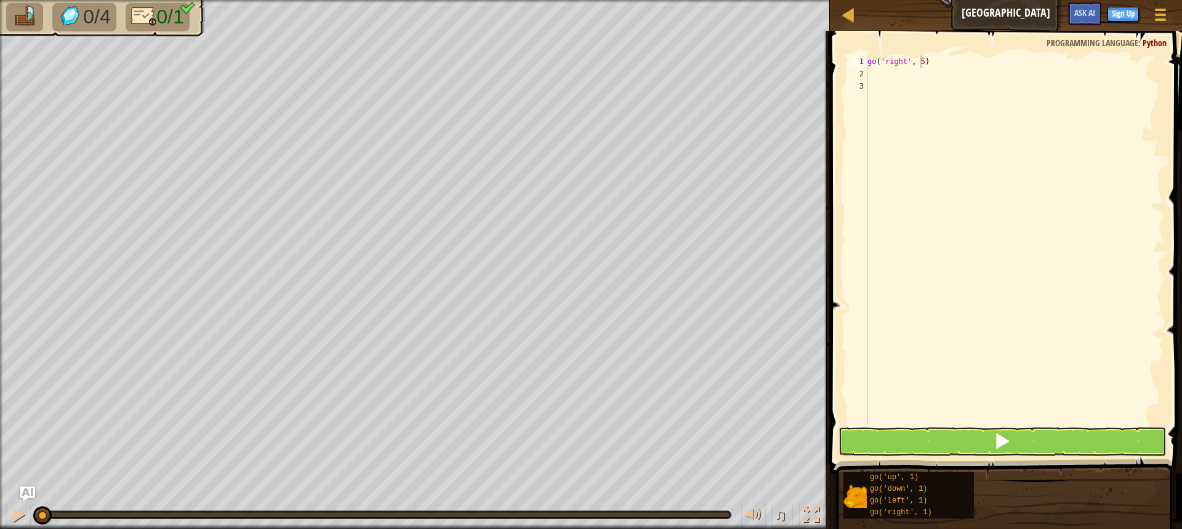
click at [1003, 427] on span at bounding box center [1007, 234] width 362 height 479
click at [1009, 438] on span at bounding box center [1001, 440] width 17 height 17
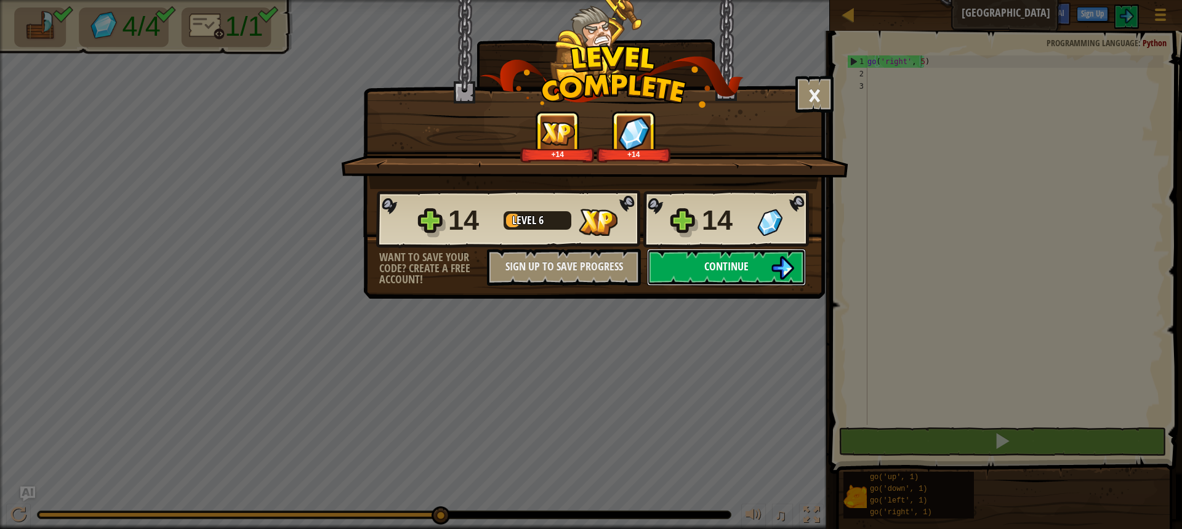
click at [737, 274] on button "Continue" at bounding box center [726, 267] width 159 height 37
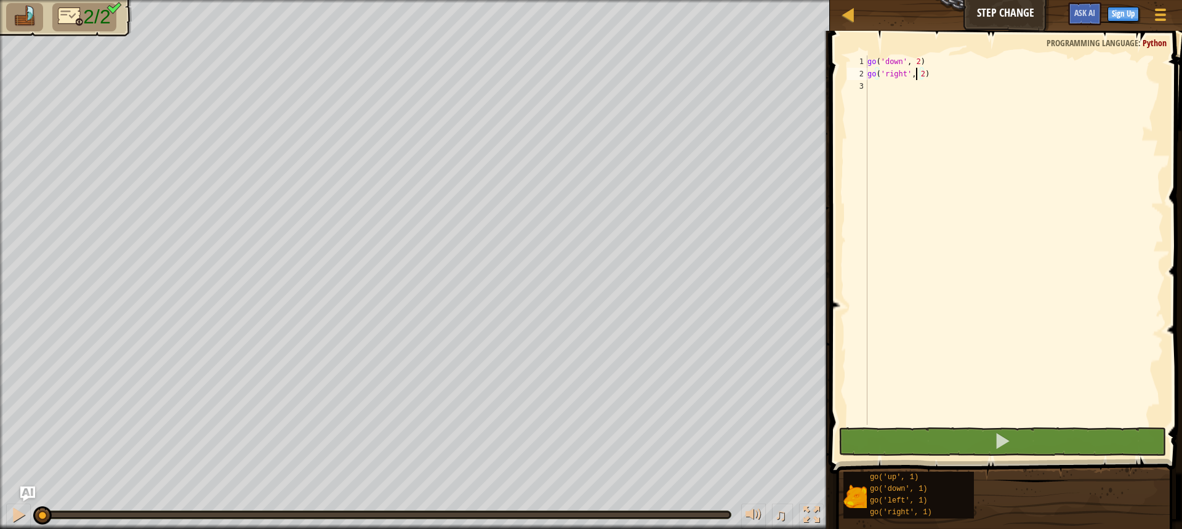
click at [917, 74] on div "go ( 'down' , 2 ) go ( 'right' , 2 )" at bounding box center [1014, 252] width 298 height 394
click at [919, 78] on div "go ( 'down' , 2 ) go ( 'right' , 2 )" at bounding box center [1014, 252] width 298 height 394
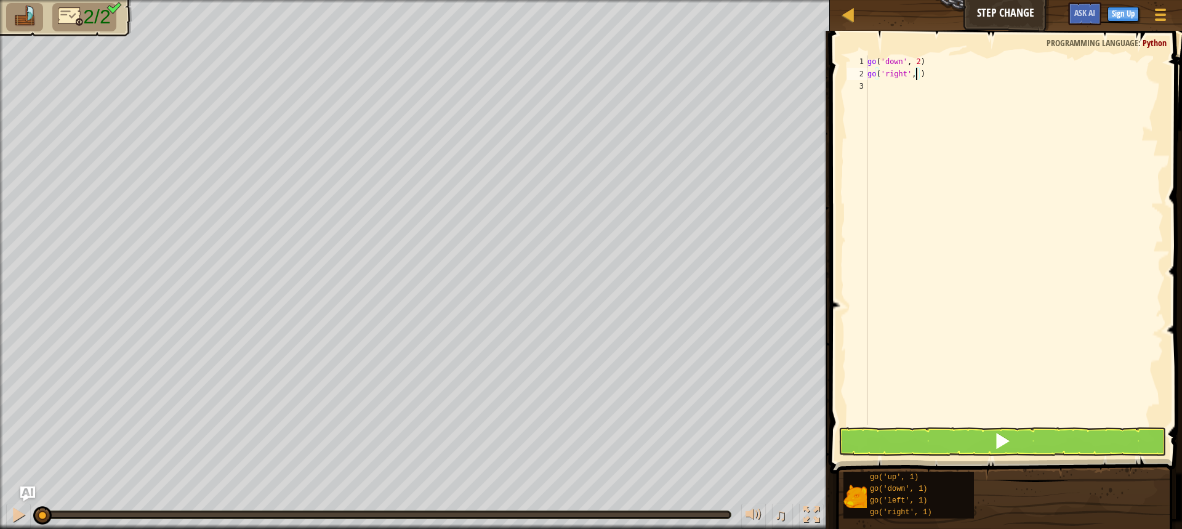
scroll to position [6, 4]
type textarea "go('right', 5)"
click at [989, 433] on button at bounding box center [1001, 441] width 327 height 28
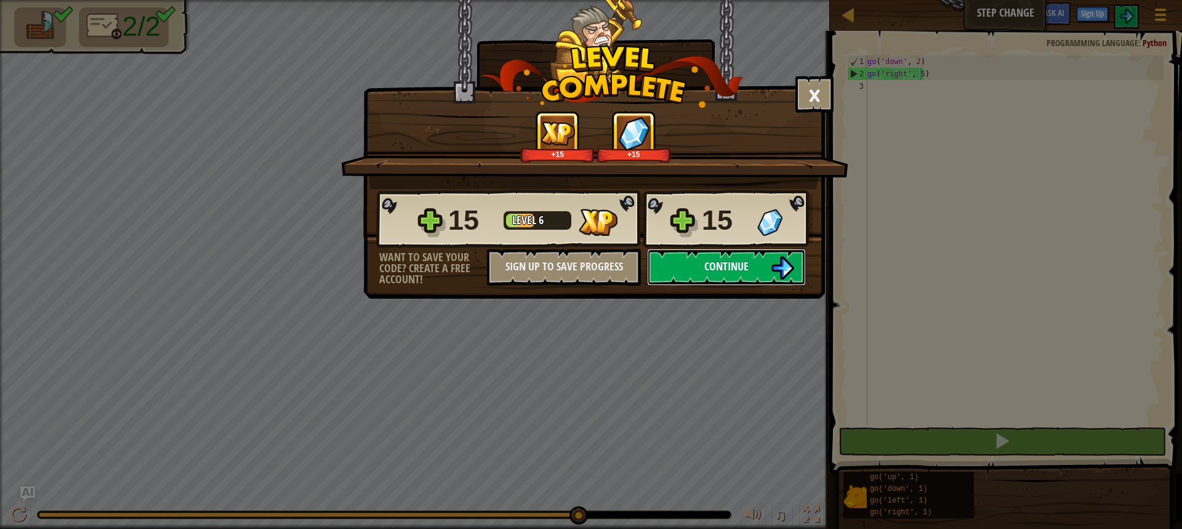
click at [768, 276] on button "Continue" at bounding box center [726, 267] width 159 height 37
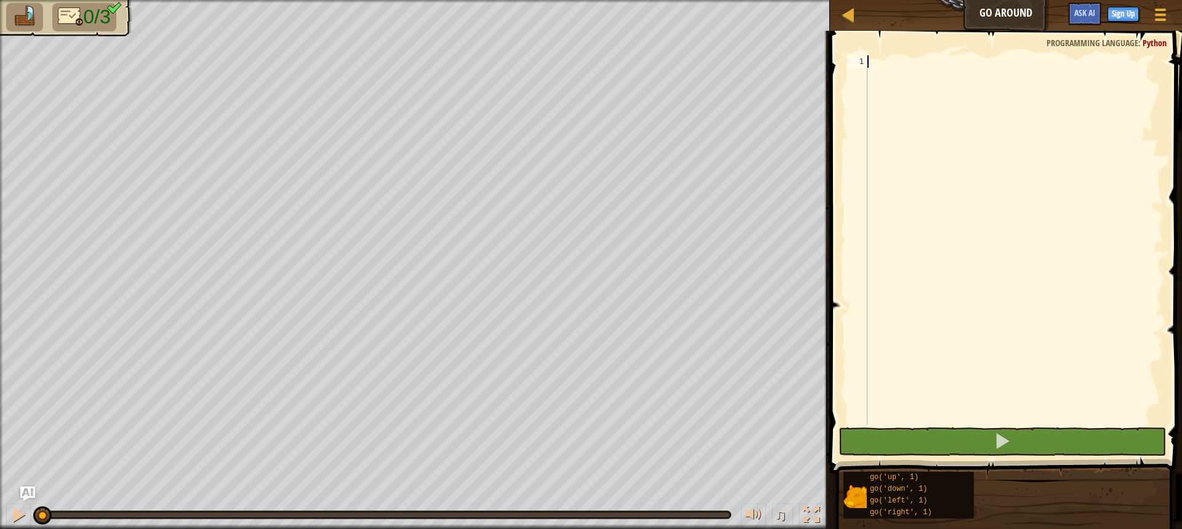
type textarea "u"
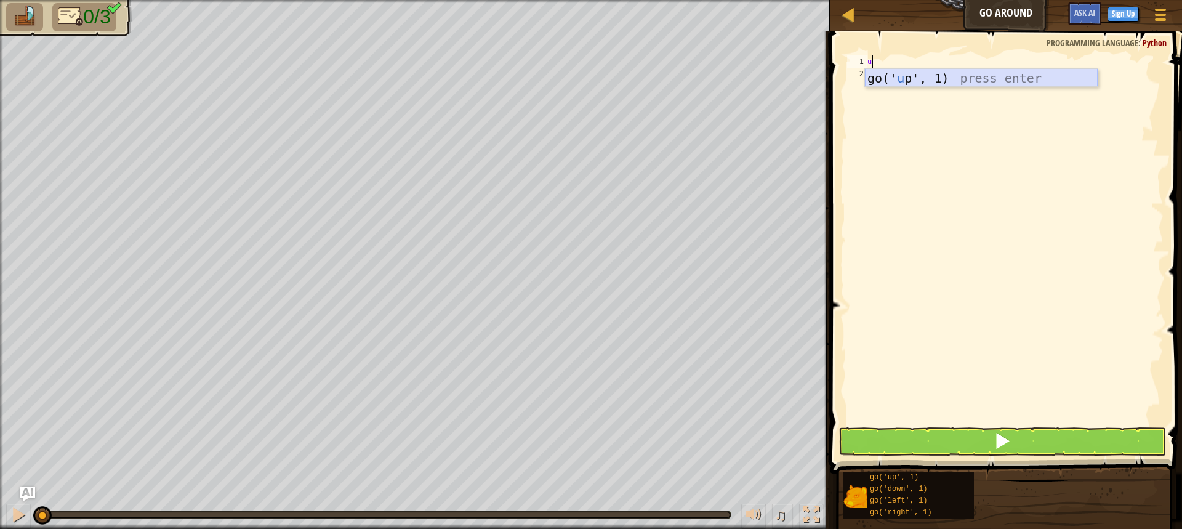
click at [963, 74] on div "go(' u p', 1) press enter" at bounding box center [981, 96] width 233 height 55
click at [910, 61] on div "go ( 'up' , 1 )" at bounding box center [1014, 252] width 298 height 394
click at [908, 62] on div "go ( 'up' , 1 )" at bounding box center [1014, 252] width 298 height 394
type textarea "go('up', 2)"
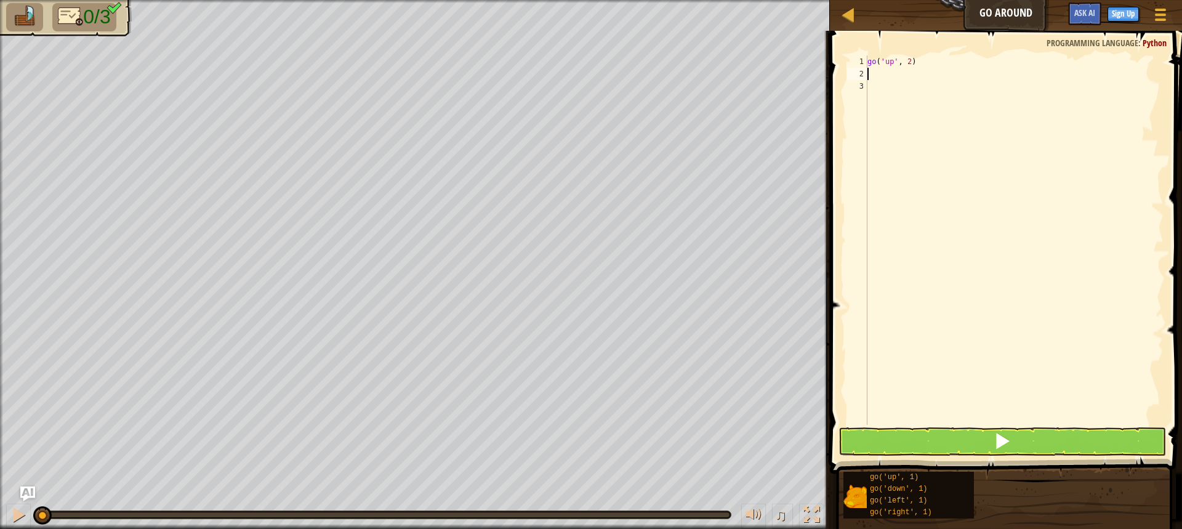
click at [868, 74] on div "go ( 'up' , 2 )" at bounding box center [1014, 252] width 298 height 394
type textarea "r"
click at [885, 97] on div "go(' r ight', 1) press enter" at bounding box center [981, 108] width 233 height 55
click at [926, 76] on div "go ( 'up' , 2 ) go ( 'right' , 1 )" at bounding box center [1014, 252] width 298 height 394
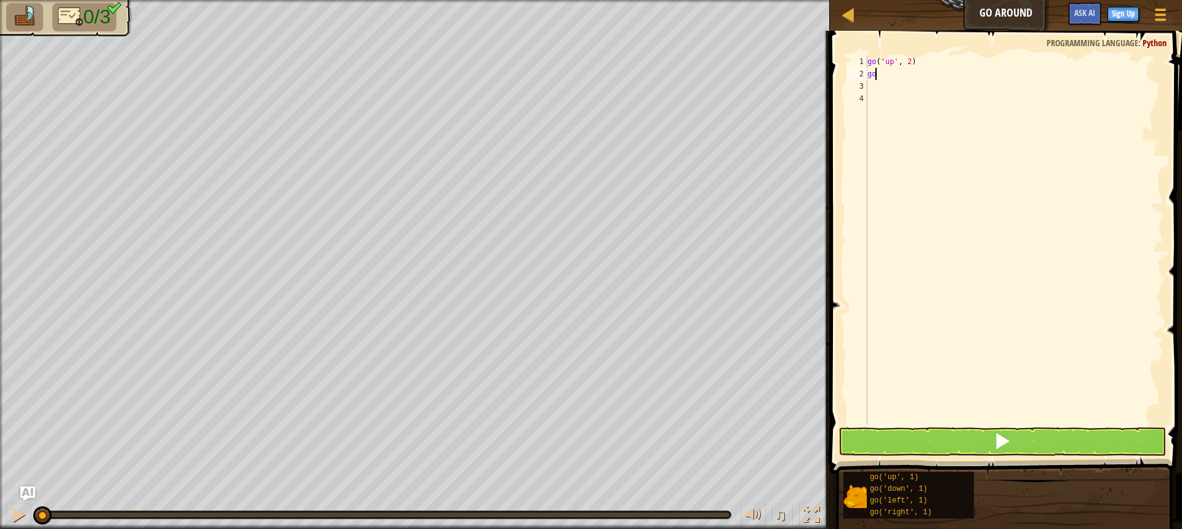
type textarea "g"
type textarea "r"
type textarea "right"
click at [920, 87] on div "go(' right ', 1) press enter" at bounding box center [981, 108] width 233 height 55
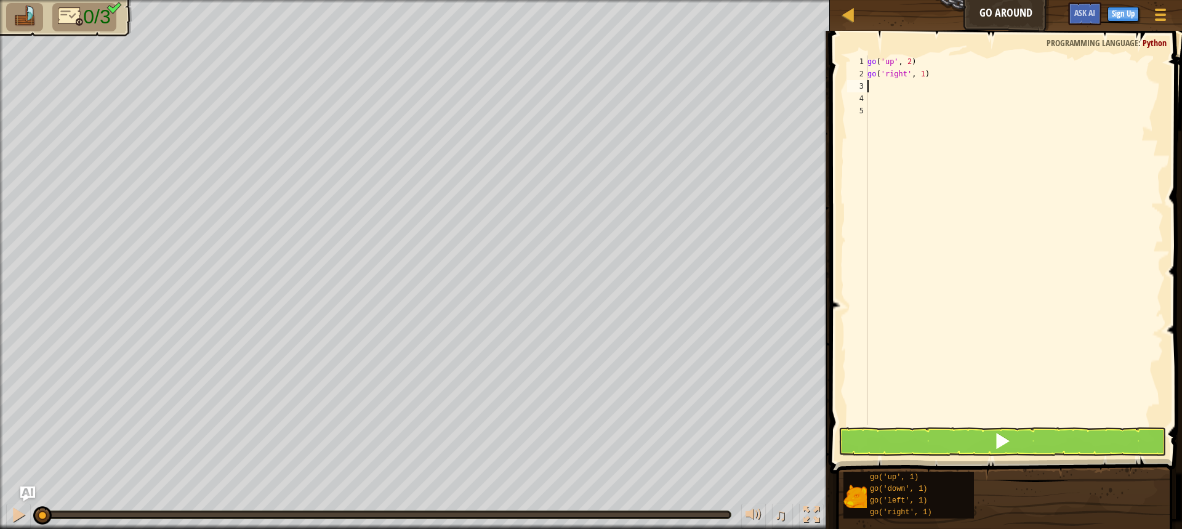
scroll to position [6, 0]
click at [919, 76] on div "go ( 'up' , 2 ) go ( 'right' , 1 )" at bounding box center [1014, 252] width 298 height 394
type textarea "go('right', 3)"
click at [879, 85] on div "go ( 'up' , 2 ) go ( 'right' , 3 )" at bounding box center [1014, 252] width 298 height 394
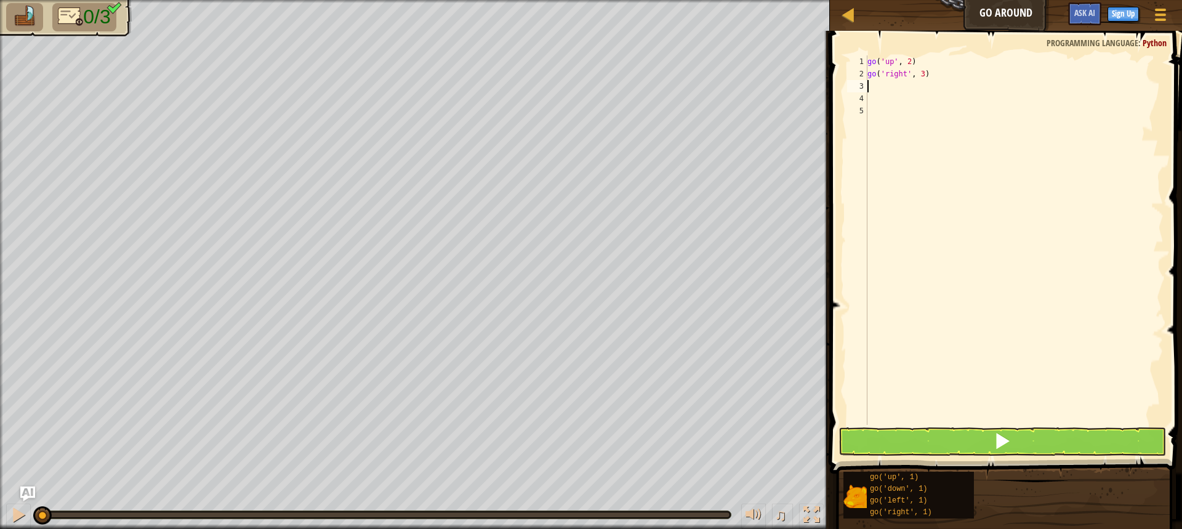
scroll to position [6, 0]
type textarea "d"
click at [917, 108] on div "go(' d own', 1) press enter" at bounding box center [981, 121] width 233 height 55
click at [916, 92] on div "go ( 'up' , 2 ) go ( 'right' , 3 ) go ( 'down' , 1 )" at bounding box center [1014, 252] width 298 height 394
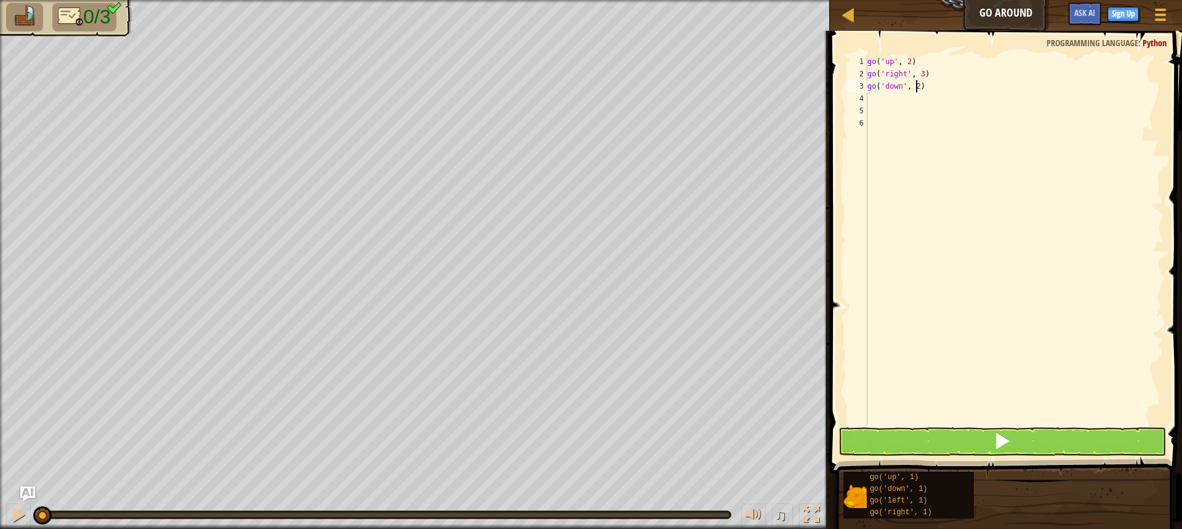
type textarea "go('down', 2)"
click at [1032, 436] on button at bounding box center [1001, 441] width 327 height 28
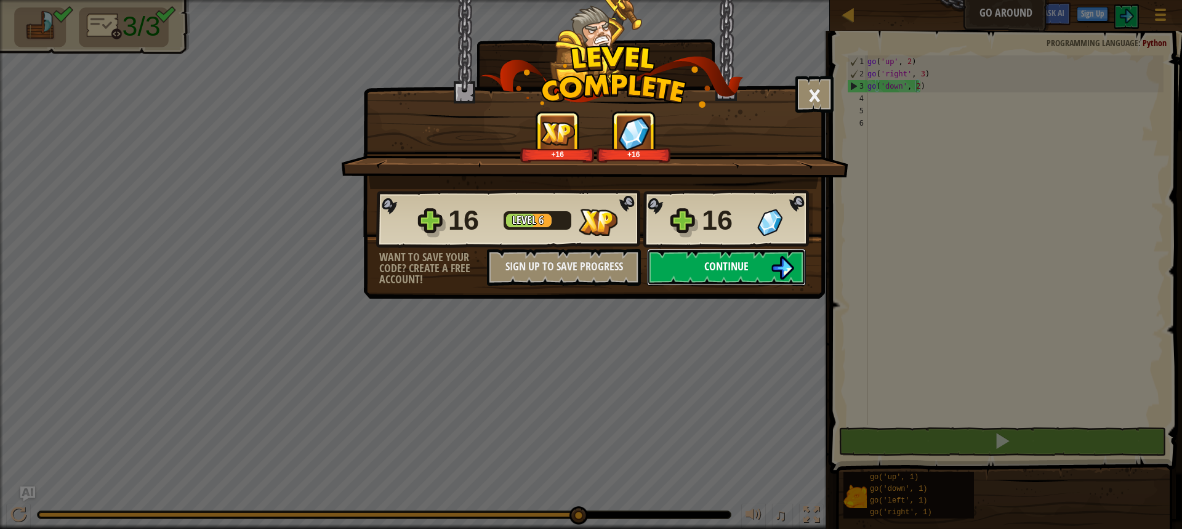
click at [796, 258] on button "Continue" at bounding box center [726, 267] width 159 height 37
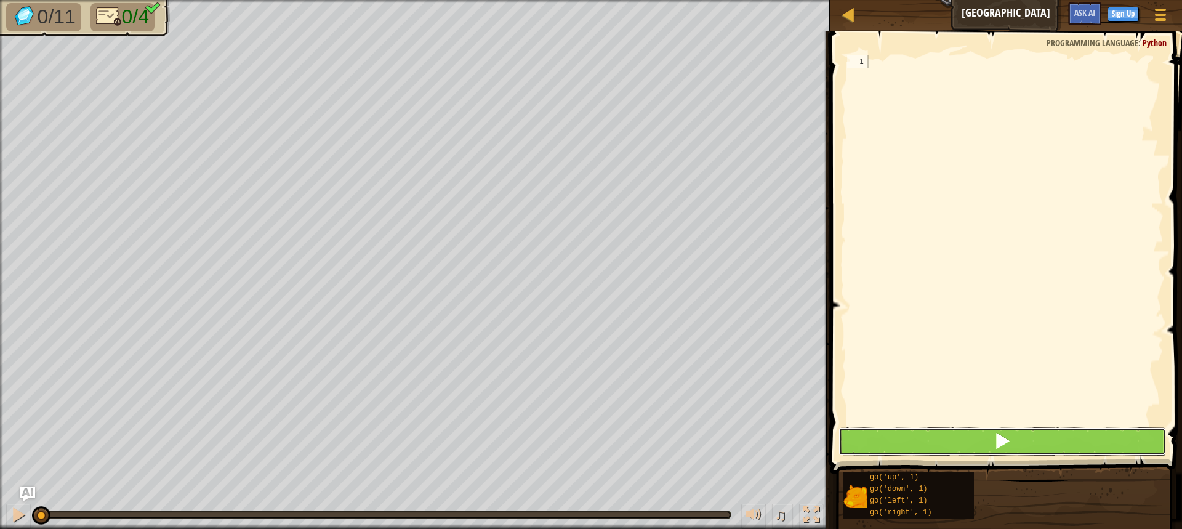
click at [910, 446] on button at bounding box center [1001, 441] width 327 height 28
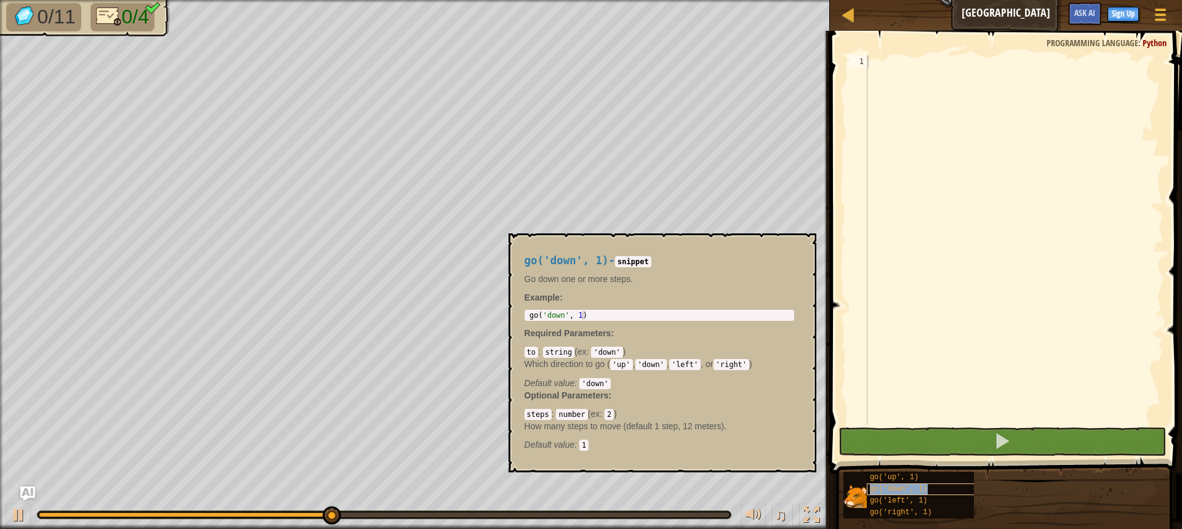
click at [912, 491] on span "go('down', 1)" at bounding box center [899, 488] width 58 height 9
click at [964, 491] on div "go('down', 1)" at bounding box center [926, 489] width 118 height 12
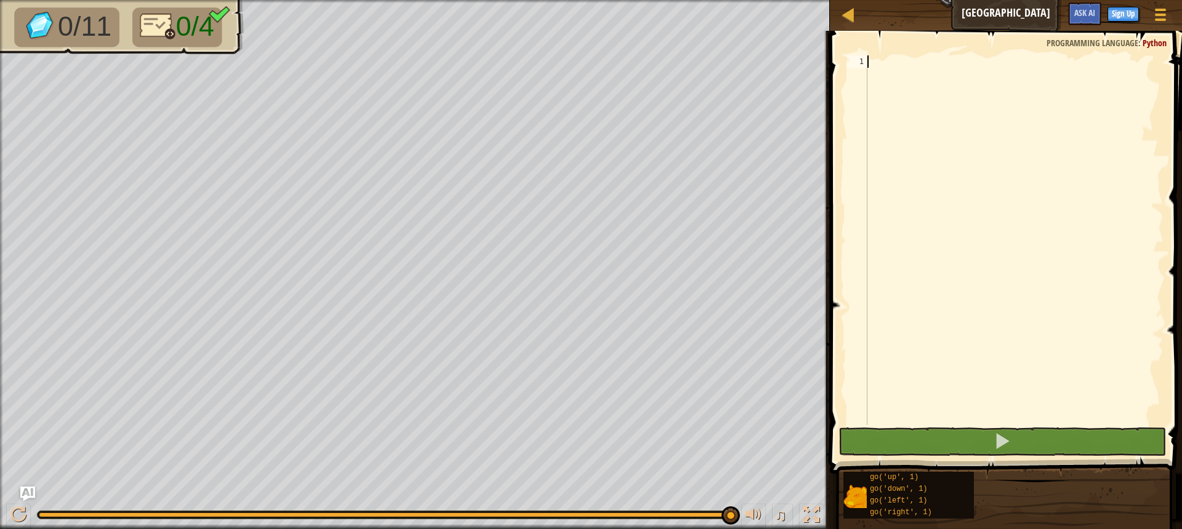
type textarea "u"
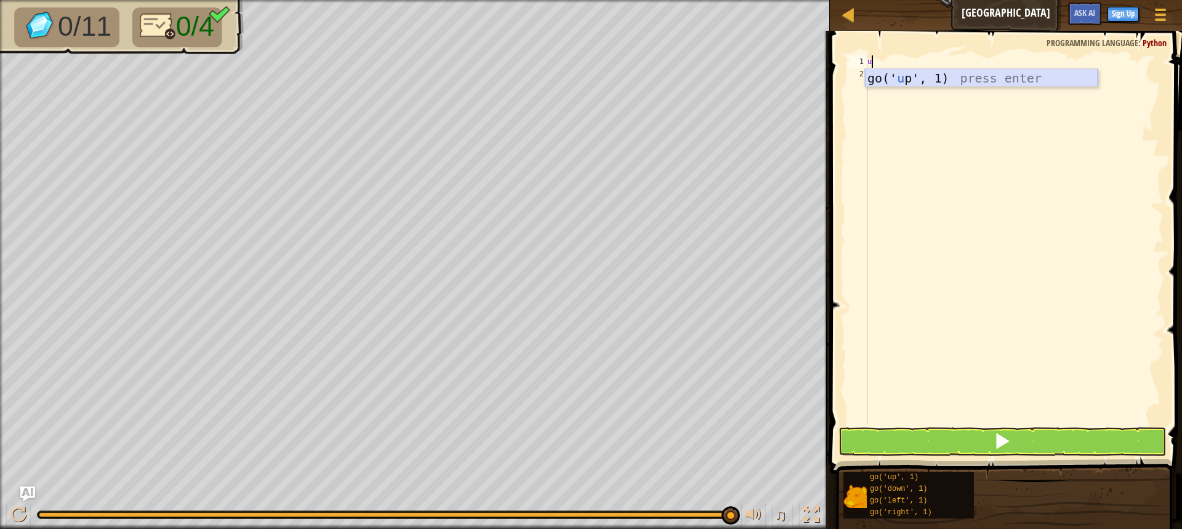
click at [926, 84] on div "go(' u p', 1) press enter" at bounding box center [981, 96] width 233 height 55
click at [907, 66] on div "go ( 'up' , 1 )" at bounding box center [1014, 252] width 298 height 394
type textarea "go('up', 4)"
click at [878, 78] on div "go ( 'up' , 4 )" at bounding box center [1014, 252] width 298 height 394
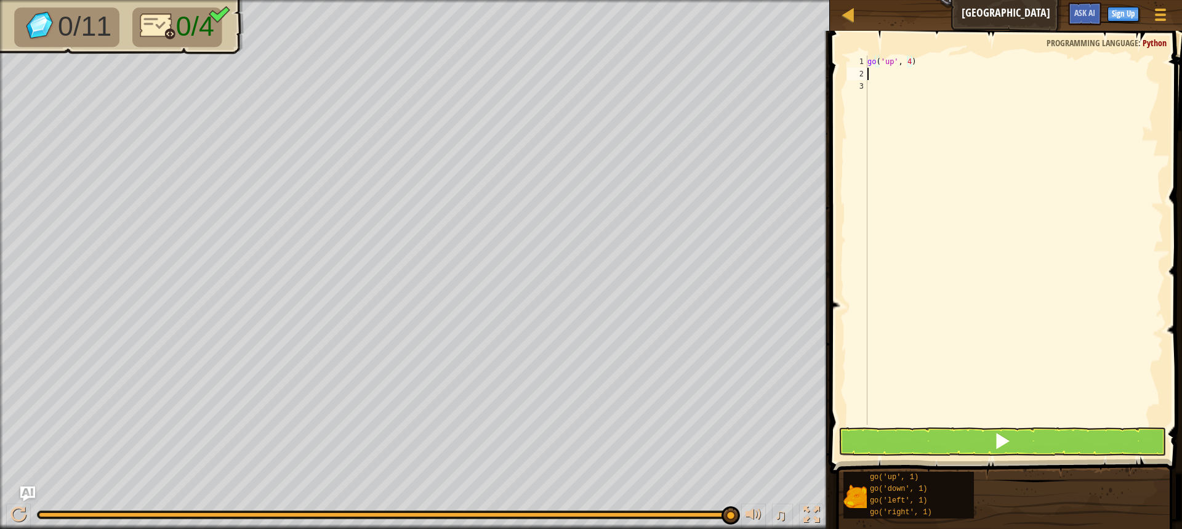
scroll to position [6, 0]
type textarea "r"
drag, startPoint x: 953, startPoint y: 100, endPoint x: 999, endPoint y: 110, distance: 47.3
click at [964, 107] on div "go ( 'up' , 4 ) r" at bounding box center [1014, 252] width 298 height 394
click at [875, 77] on div "go ( 'up' , 4 ) r" at bounding box center [1014, 252] width 298 height 394
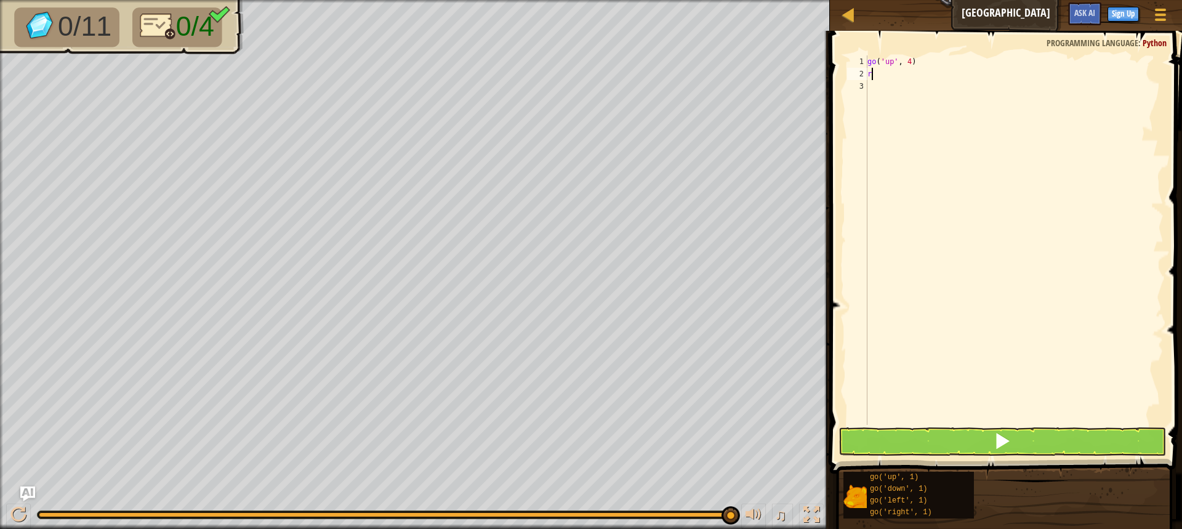
type textarea "r"
click at [905, 87] on div "go(' r ight', 1) press enter" at bounding box center [981, 108] width 233 height 55
click at [917, 79] on div "go ( 'up' , 4 ) go ( 'right' , 1 )" at bounding box center [1014, 252] width 298 height 394
click at [917, 76] on div "go ( 'up' , 4 ) go ( 'right' , 1 )" at bounding box center [1014, 252] width 298 height 394
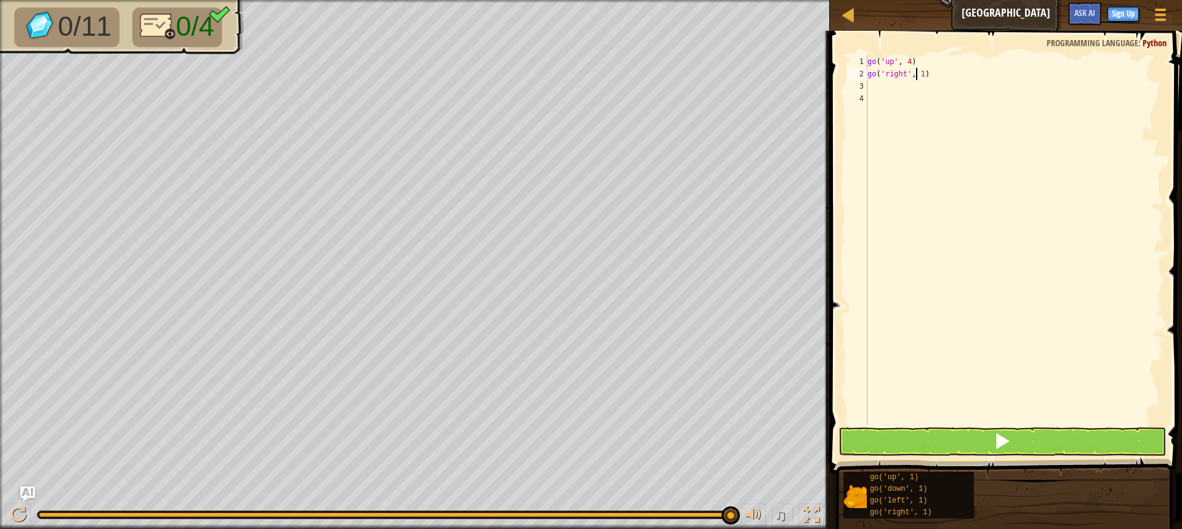
click at [920, 76] on div "go ( 'up' , 4 ) go ( 'right' , 1 )" at bounding box center [1014, 252] width 298 height 394
type textarea "go('right', 4)"
click at [867, 82] on div "3" at bounding box center [857, 86] width 20 height 12
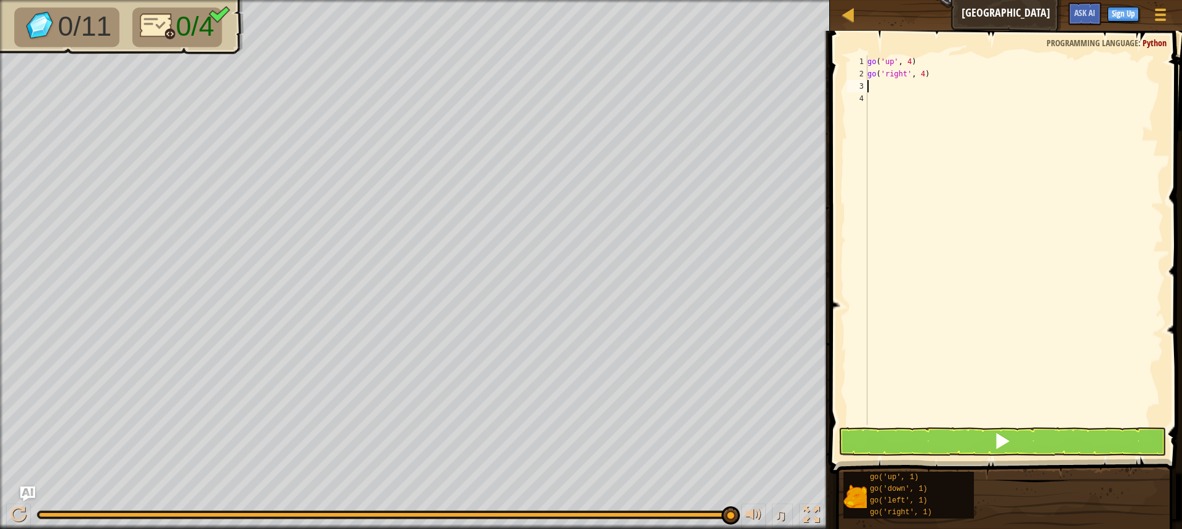
type textarea "d"
drag, startPoint x: 929, startPoint y: 95, endPoint x: 922, endPoint y: 92, distance: 7.2
click at [922, 0] on body "Map Big Gem Square Game Menu Sign Up Ask AI 1 ההההההההההההההההההההההההההההההההה…" at bounding box center [591, 0] width 1182 height 0
drag, startPoint x: 915, startPoint y: 97, endPoint x: 903, endPoint y: 84, distance: 17.0
click at [904, 0] on body "Map Big Gem Square Game Menu Sign Up Ask AI 1 ההההההההההההההההההההההההההההההההה…" at bounding box center [591, 0] width 1182 height 0
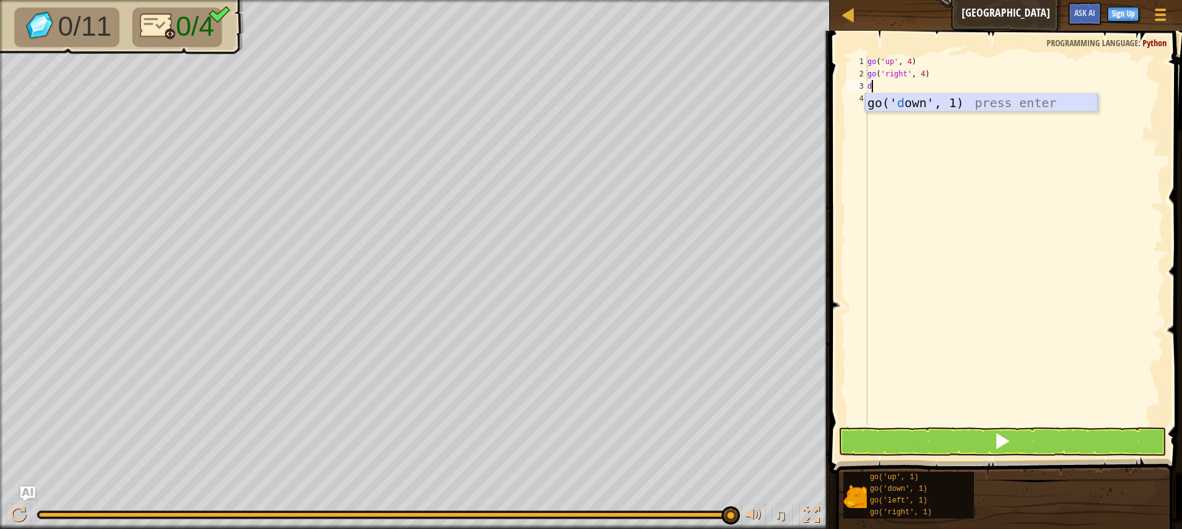
click at [913, 100] on div "go(' d own', 1) press enter" at bounding box center [981, 121] width 233 height 55
click at [917, 90] on div "go ( 'up' , 4 ) go ( 'right' , 4 ) go ( 'down' , 1 )" at bounding box center [1014, 252] width 298 height 394
type textarea "go('down', 4)"
click at [886, 108] on div "go ( 'up' , 4 ) go ( 'right' , 4 ) go ( 'down' , 4 )" at bounding box center [1014, 252] width 298 height 394
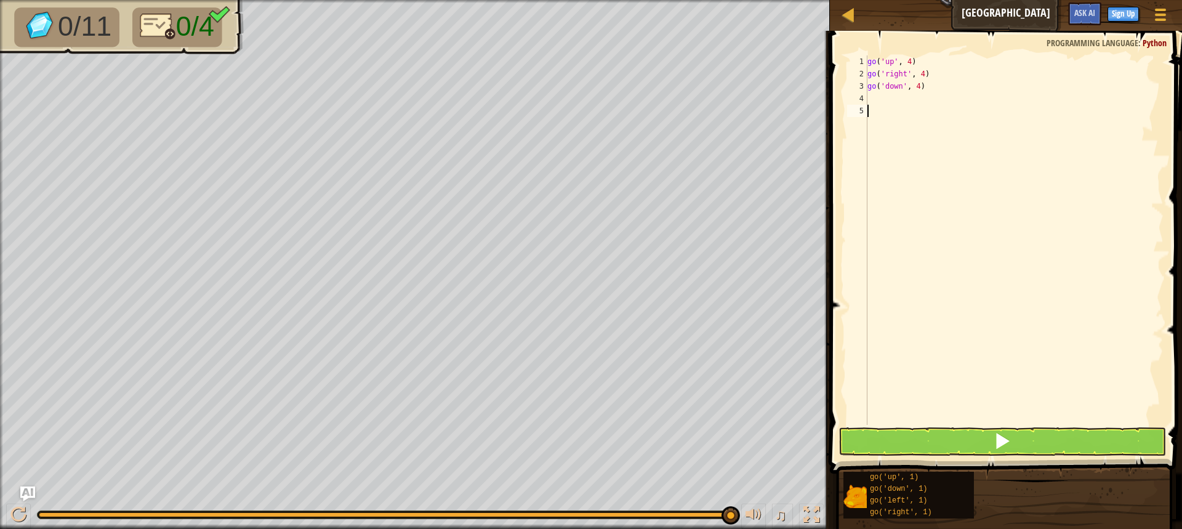
scroll to position [6, 0]
click at [891, 94] on div "go ( 'up' , 4 ) go ( 'right' , 4 ) go ( 'down' , 4 )" at bounding box center [1014, 252] width 298 height 394
type textarea "l"
click at [894, 116] on div "go(' l eft', 1) press enter" at bounding box center [981, 133] width 233 height 55
click at [914, 98] on div "go ( 'up' , 4 ) go ( 'right' , 4 ) go ( 'down' , 4 ) go ( 'left' , 1 )" at bounding box center [1014, 252] width 298 height 394
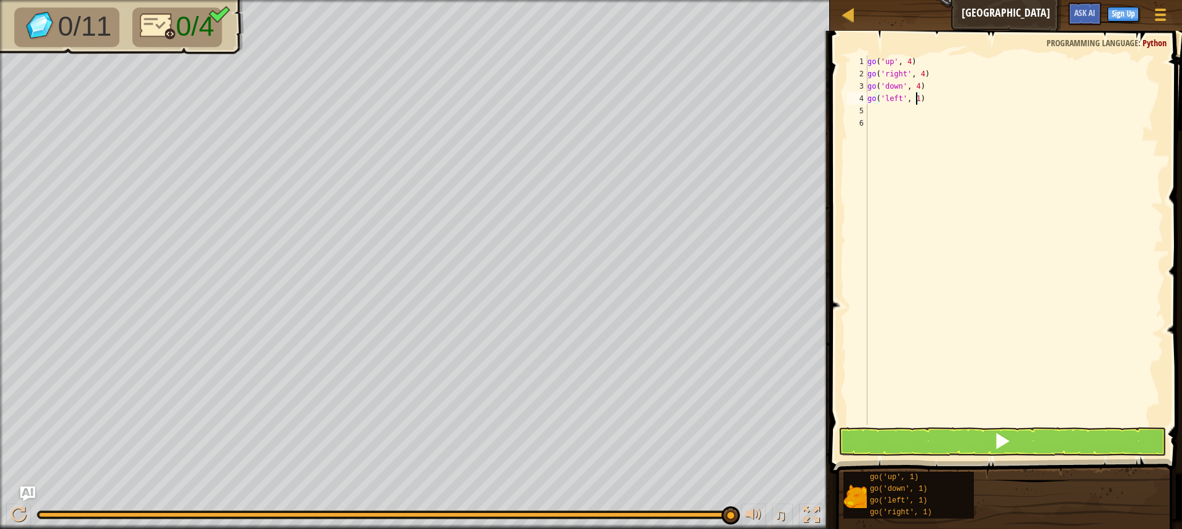
scroll to position [6, 4]
click at [1020, 450] on button at bounding box center [1001, 441] width 327 height 28
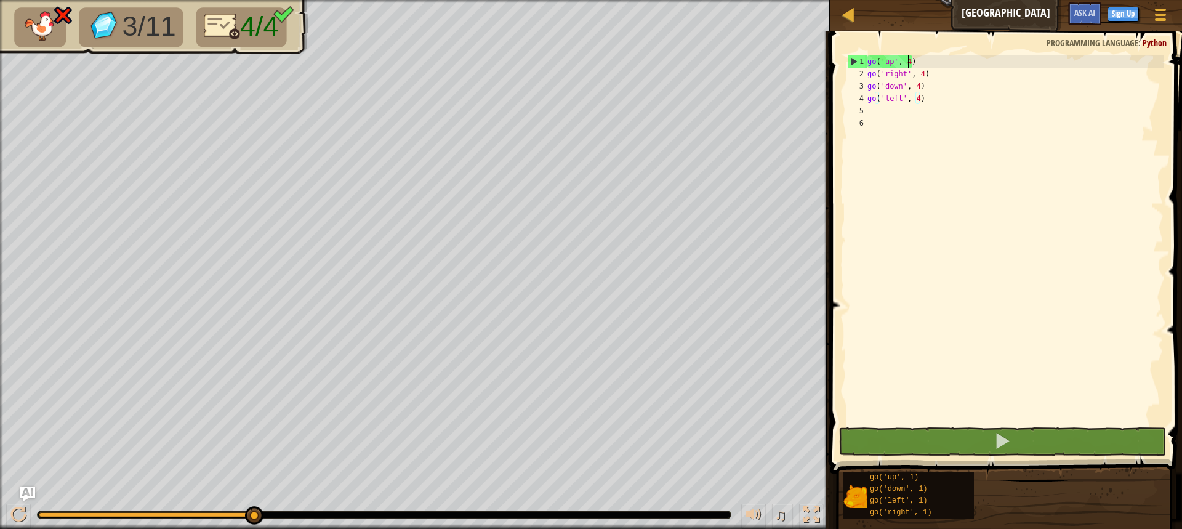
click at [907, 64] on div "go ( 'up' , 4 ) go ( 'right' , 4 ) go ( 'down' , 4 ) go ( 'left' , 4 )" at bounding box center [1014, 252] width 298 height 394
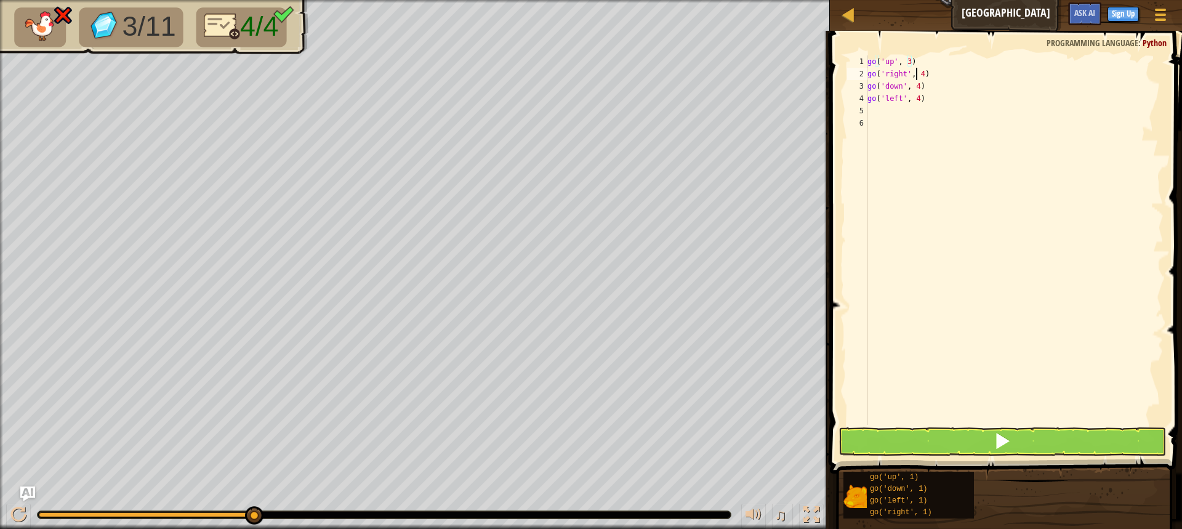
click at [917, 79] on div "go ( 'up' , 3 ) go ( 'right' , 4 ) go ( 'down' , 4 ) go ( 'left' , 4 )" at bounding box center [1014, 252] width 298 height 394
click at [918, 76] on div "go ( 'up' , 3 ) go ( 'right' , 4 ) go ( 'down' , 4 ) go ( 'left' , 4 )" at bounding box center [1014, 252] width 298 height 394
click at [912, 91] on div "go ( 'up' , 3 ) go ( 'right' , 3 ) go ( 'down' , 4 ) go ( 'left' , 4 )" at bounding box center [1014, 252] width 298 height 394
click at [915, 90] on div "go ( 'up' , 3 ) go ( 'right' , 3 ) go ( 'down' , 4 ) go ( 'left' , 4 )" at bounding box center [1014, 252] width 298 height 394
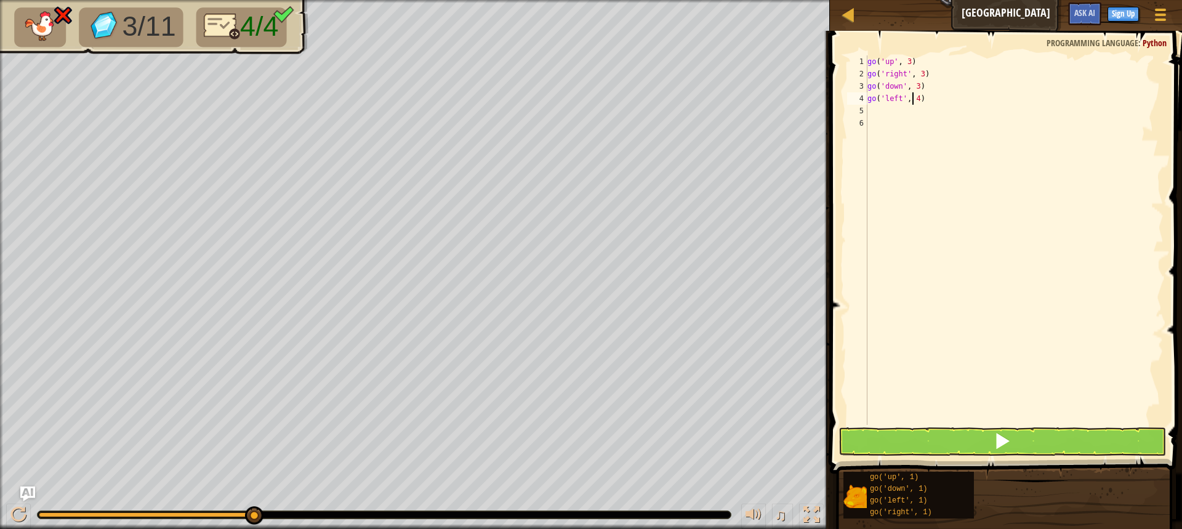
click at [913, 100] on div "go ( 'up' , 3 ) go ( 'right' , 3 ) go ( 'down' , 3 ) go ( 'left' , 4 )" at bounding box center [1014, 252] width 298 height 394
click at [916, 98] on div "go ( 'up' , 3 ) go ( 'right' , 3 ) go ( 'down' , 3 ) go ( 'left' , 4 )" at bounding box center [1014, 252] width 298 height 394
type textarea "go('left', 3)"
click at [951, 442] on button at bounding box center [1001, 441] width 327 height 28
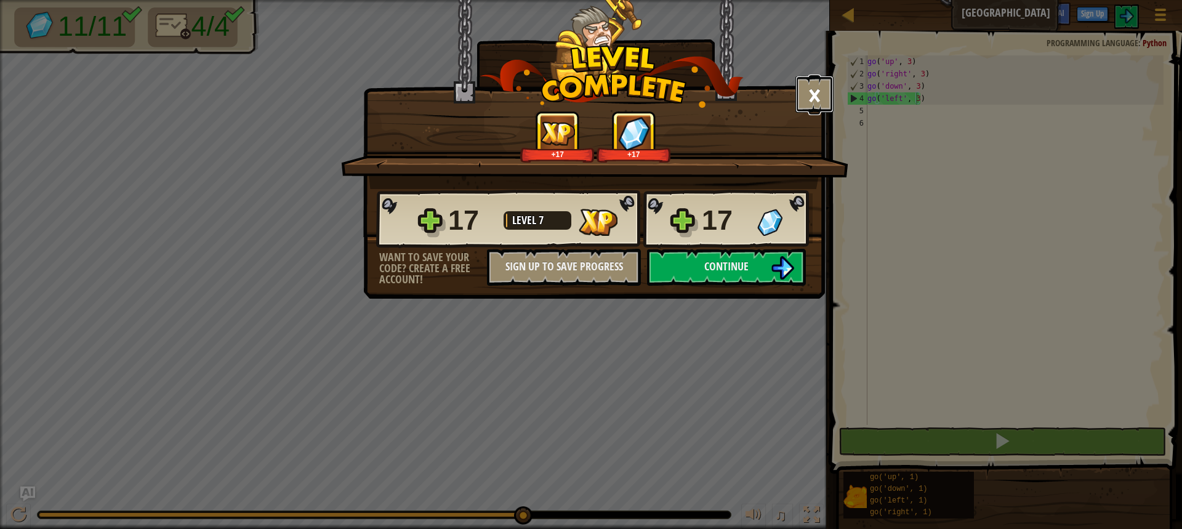
click at [817, 97] on button "×" at bounding box center [814, 94] width 38 height 37
